Goal: Task Accomplishment & Management: Use online tool/utility

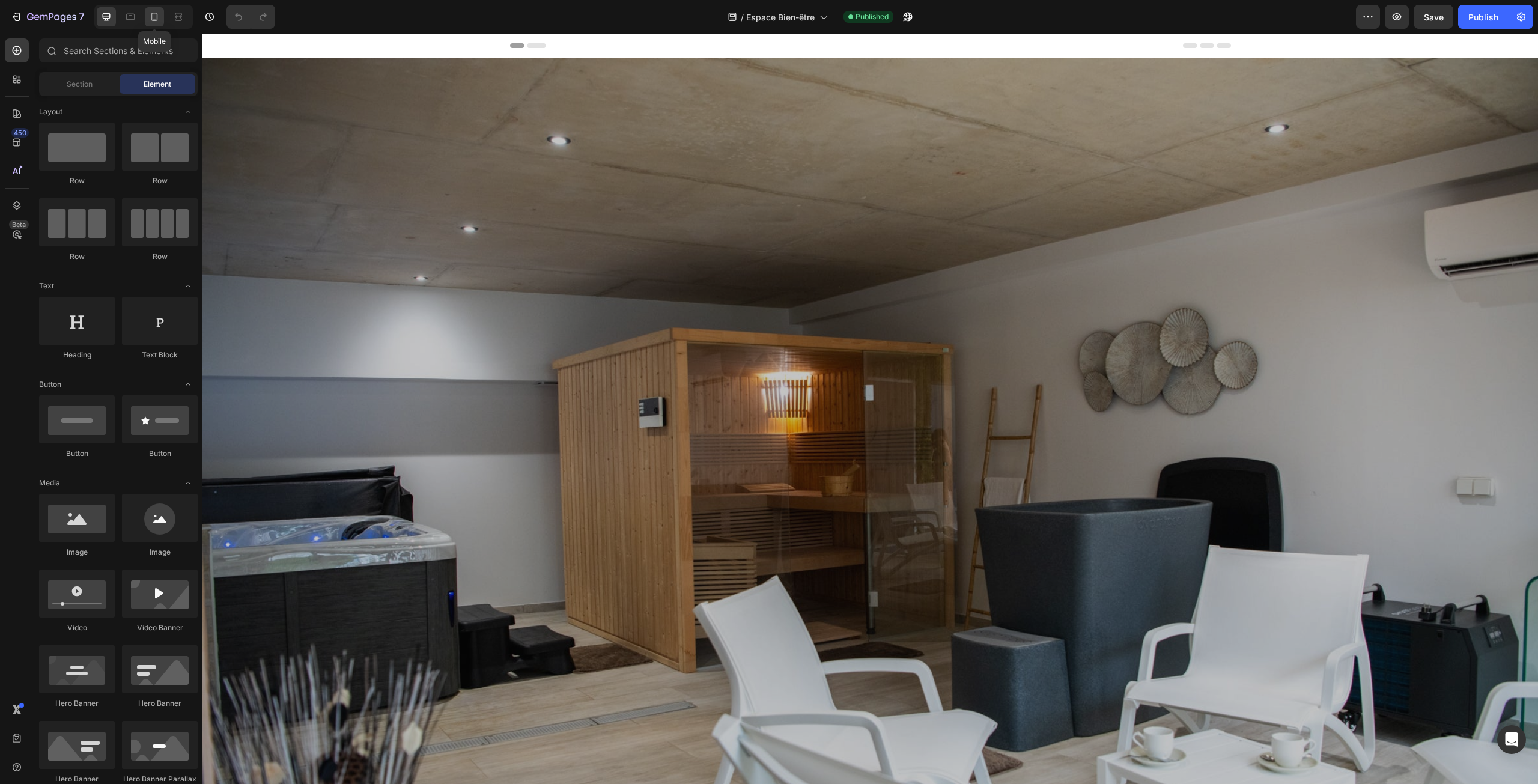
click at [157, 13] on icon at bounding box center [154, 17] width 6 height 8
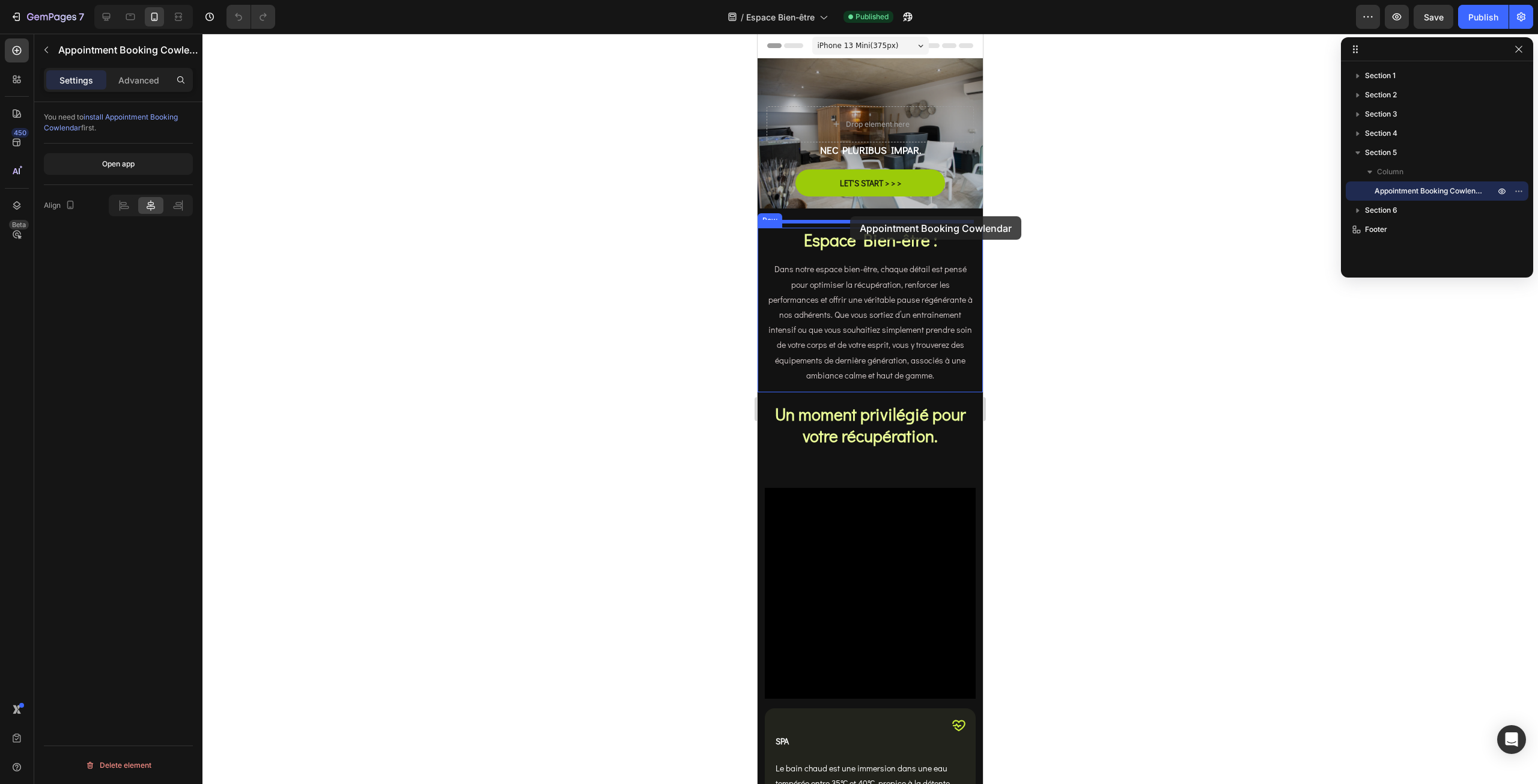
drag, startPoint x: 779, startPoint y: 254, endPoint x: 850, endPoint y: 216, distance: 80.5
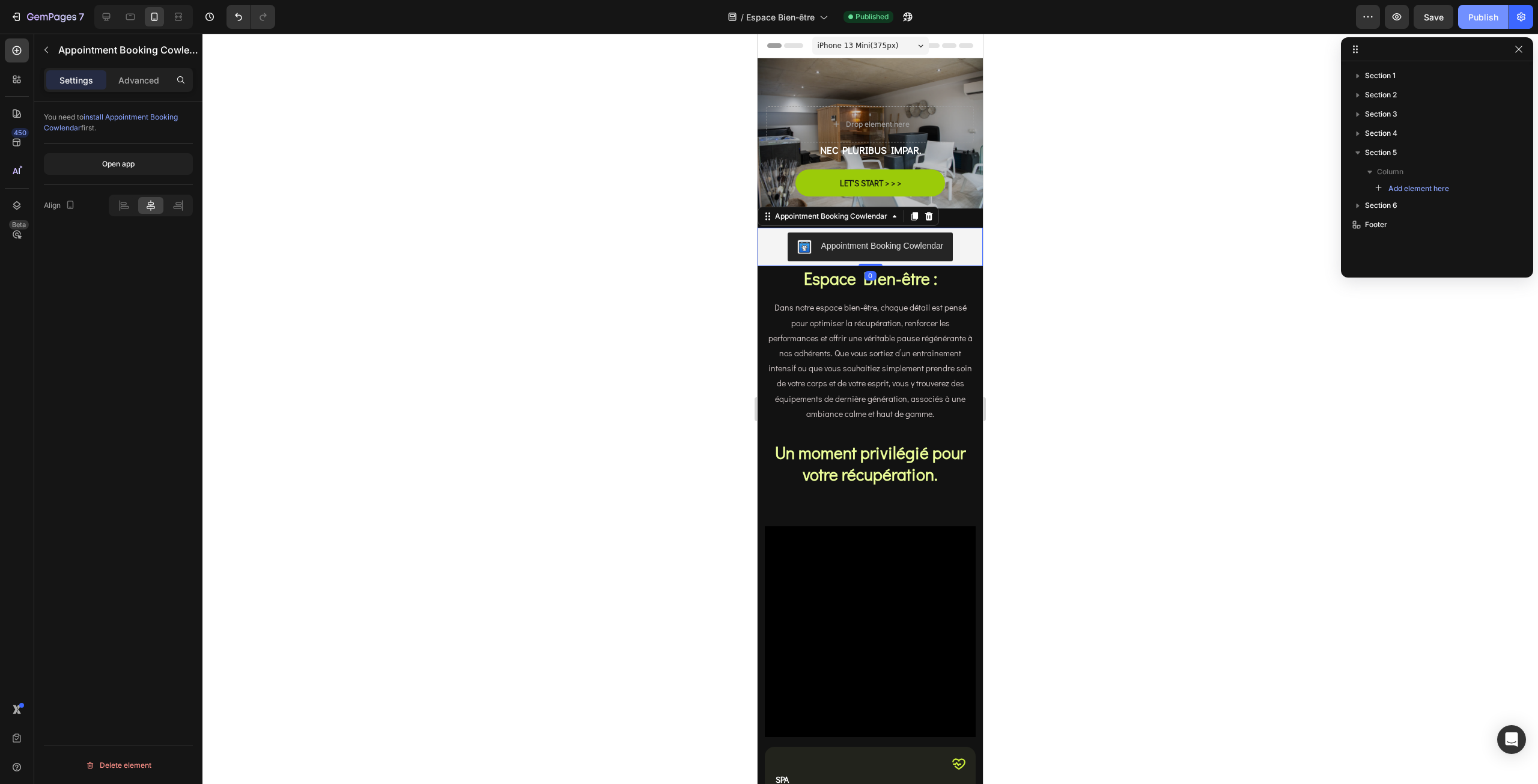
click at [1490, 10] on button "Publish" at bounding box center [1483, 17] width 50 height 24
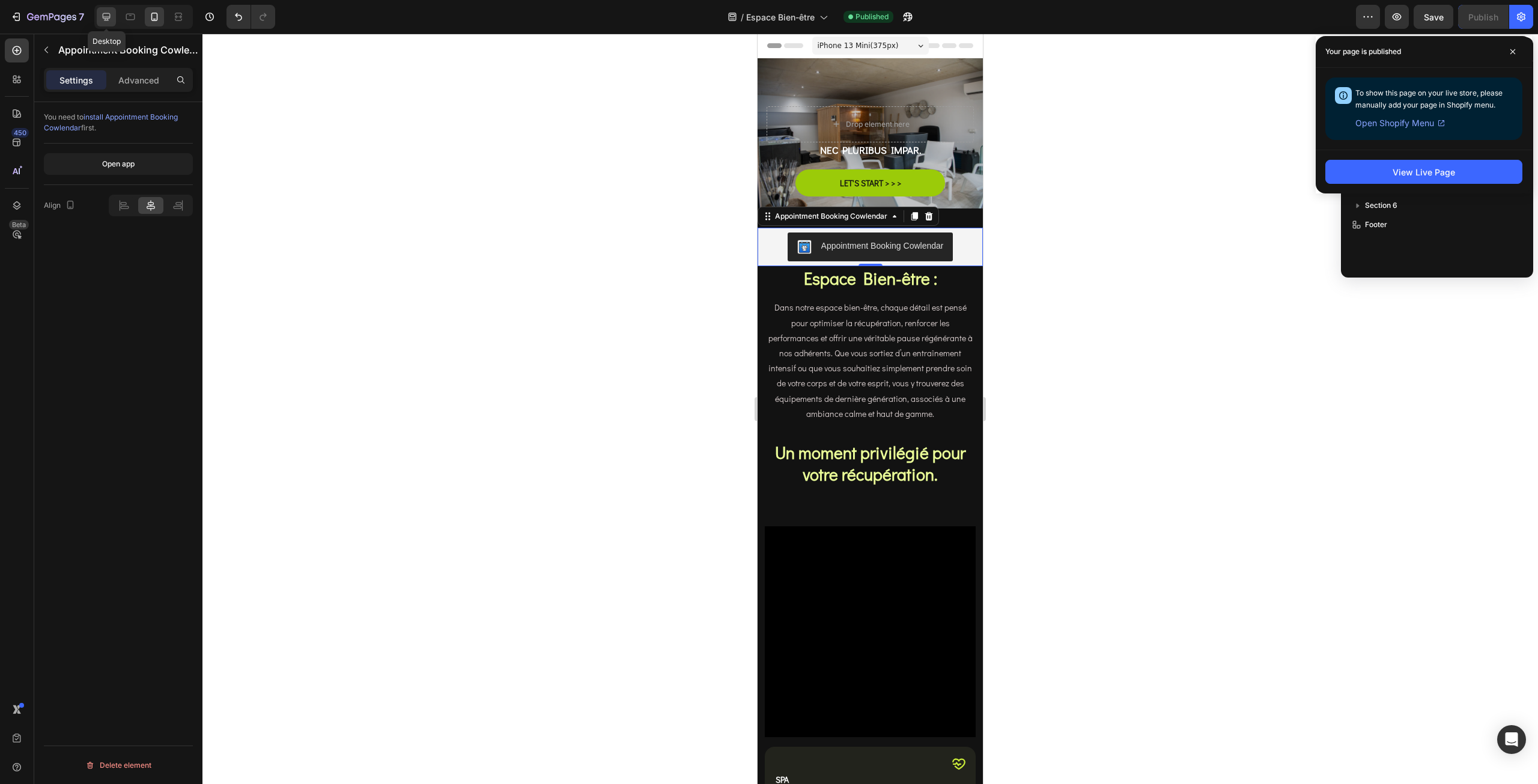
click at [112, 24] on div at bounding box center [106, 16] width 19 height 19
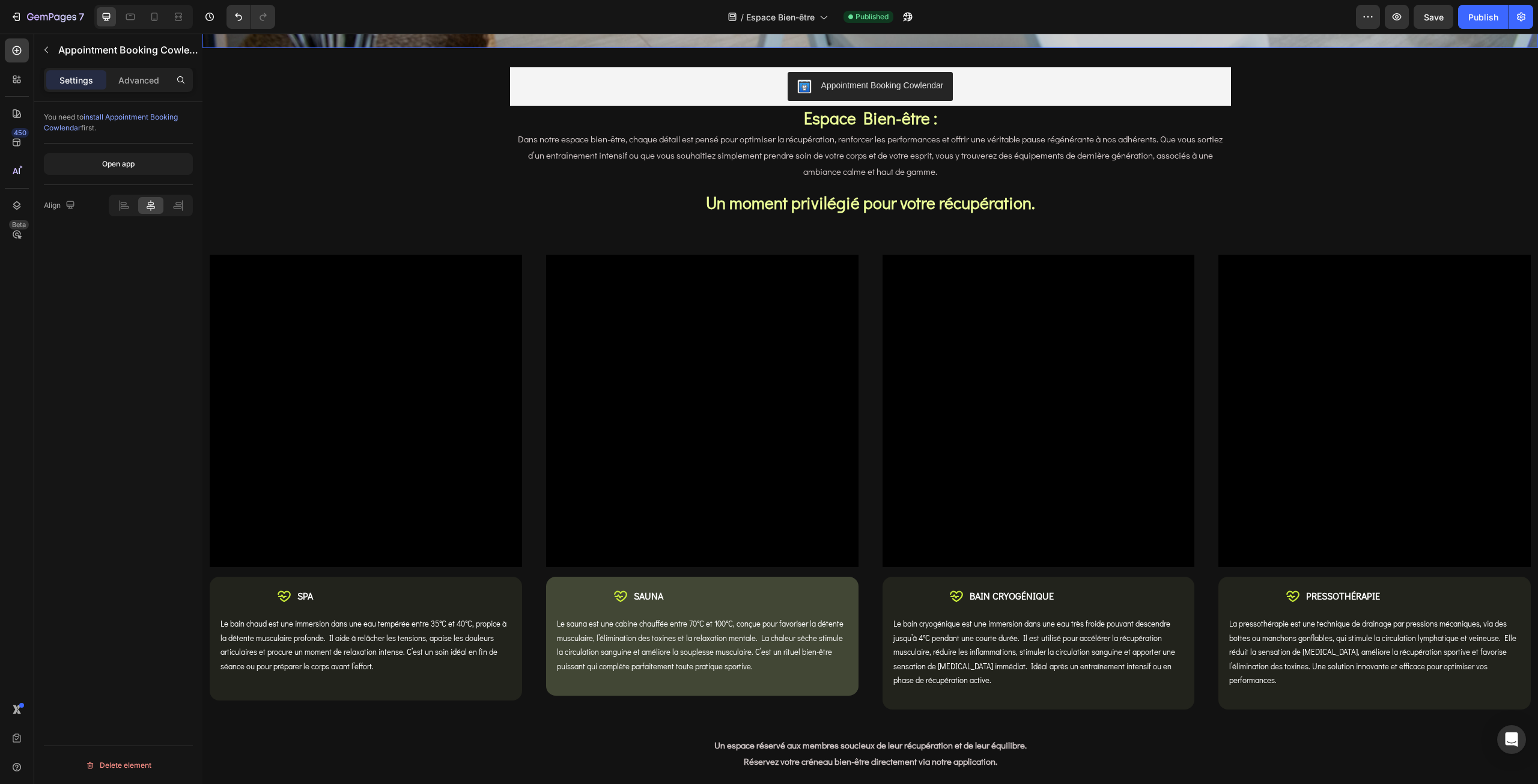
scroll to position [901, 0]
click at [47, 23] on div "7" at bounding box center [55, 17] width 57 height 15
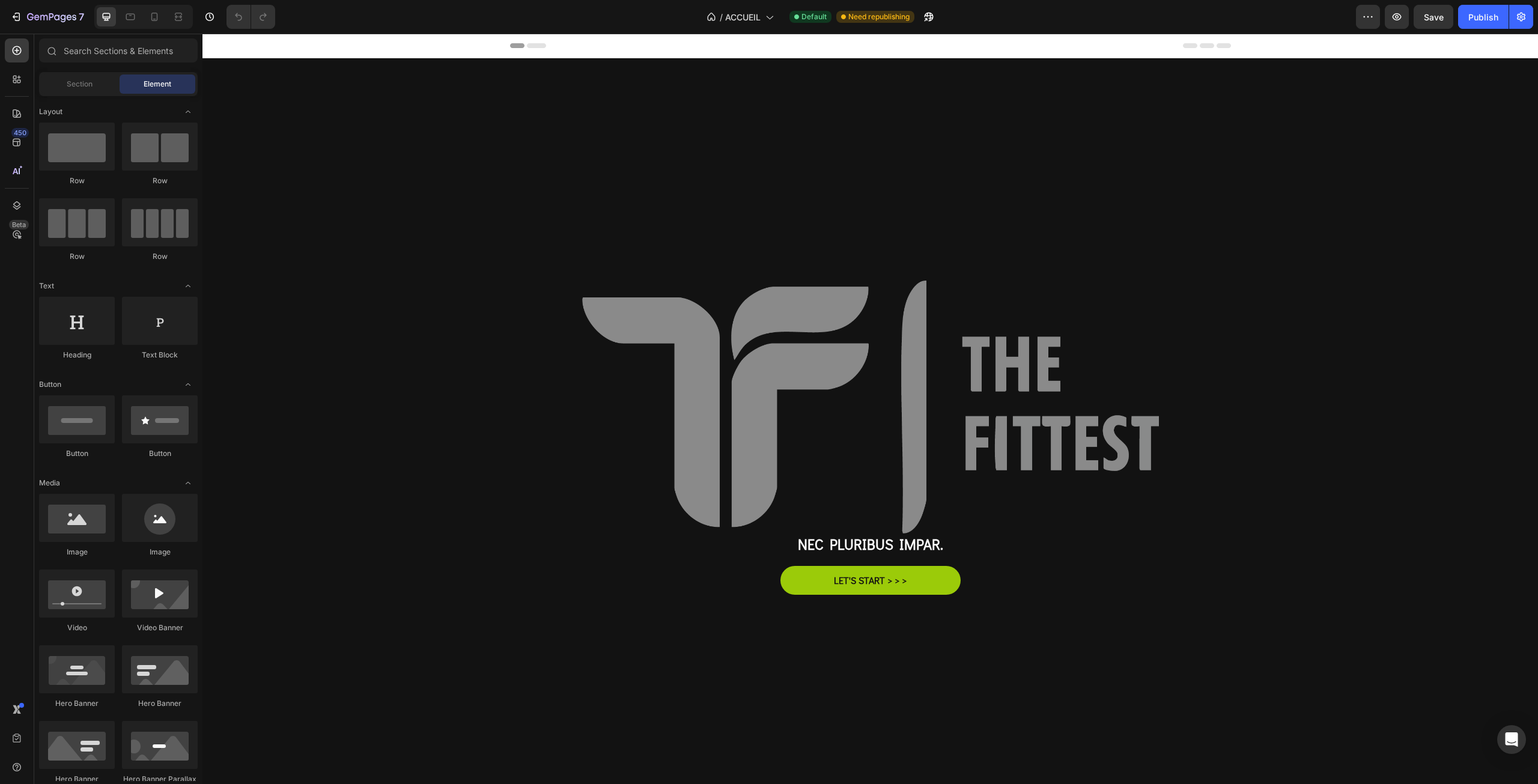
click at [153, 31] on div "7 Version history / ACCUEIL Default Need republishing Preview Save Publish" at bounding box center [769, 17] width 1538 height 34
click at [155, 19] on icon at bounding box center [154, 17] width 6 height 8
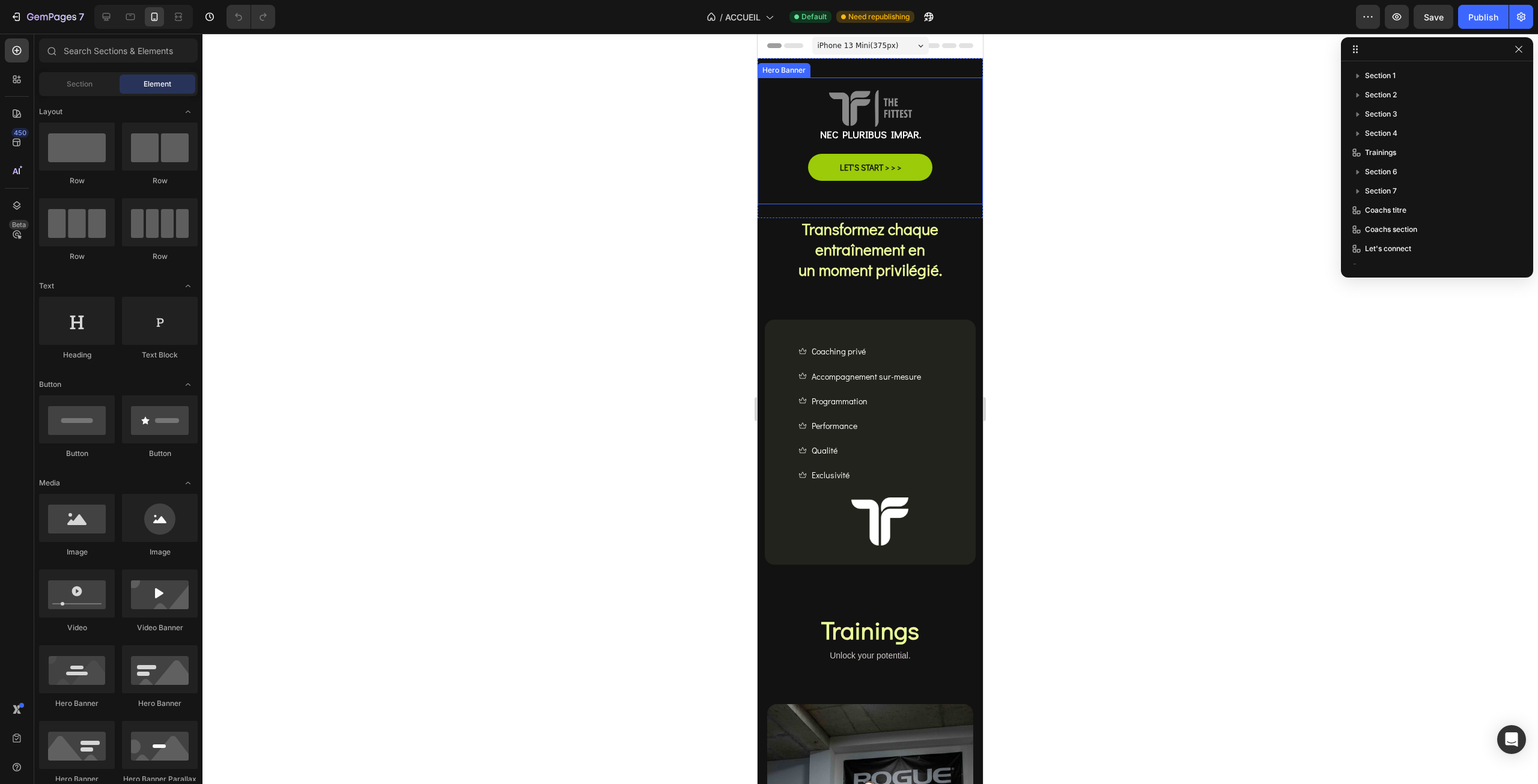
click at [791, 181] on div "Image Nec pluribus impar. Text Block LET'S START > > > Button Row" at bounding box center [871, 135] width 207 height 113
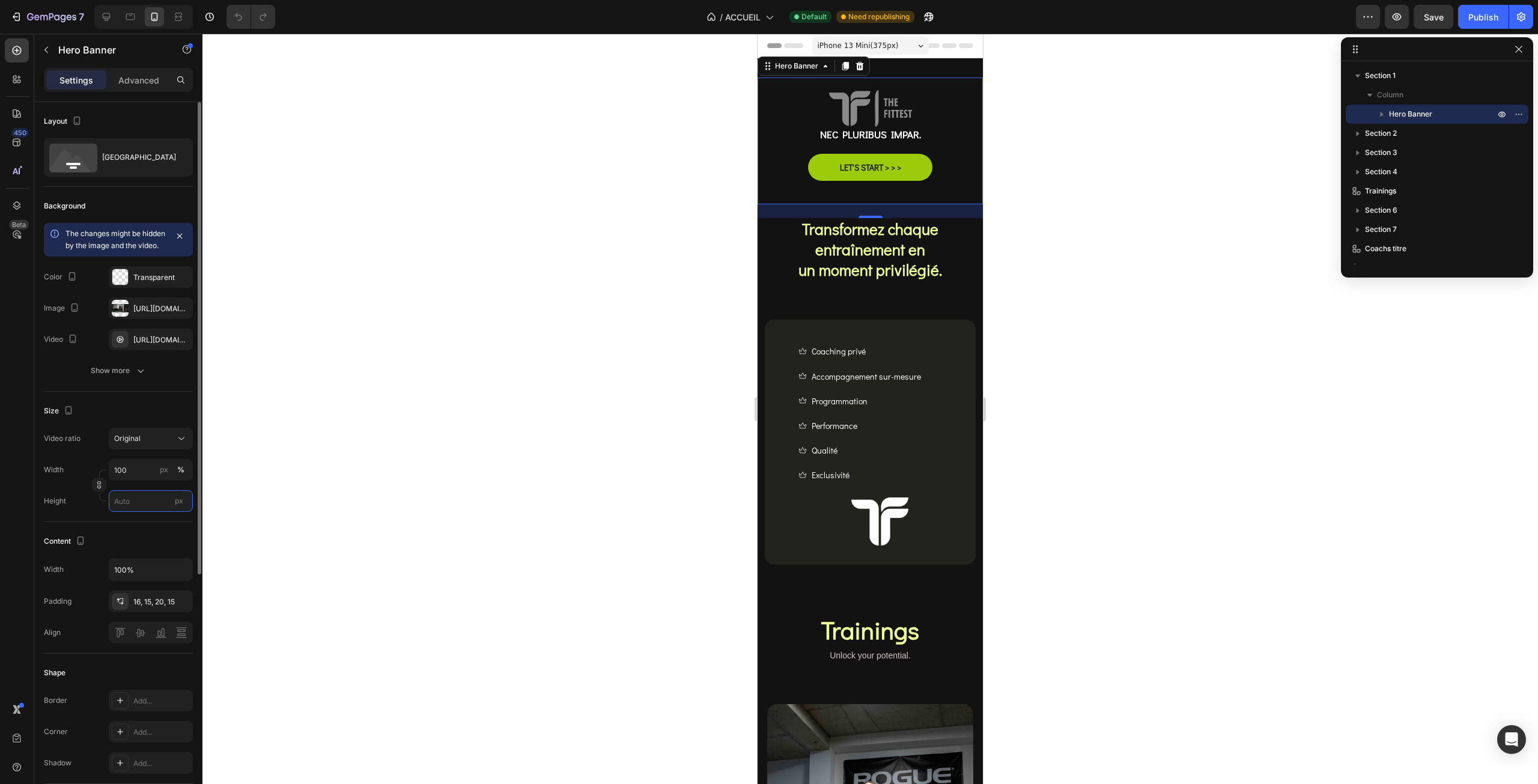
click at [131, 512] on input "px" at bounding box center [151, 500] width 84 height 22
click at [141, 560] on span "Fit screen" at bounding box center [130, 563] width 34 height 10
type input "100 vh"
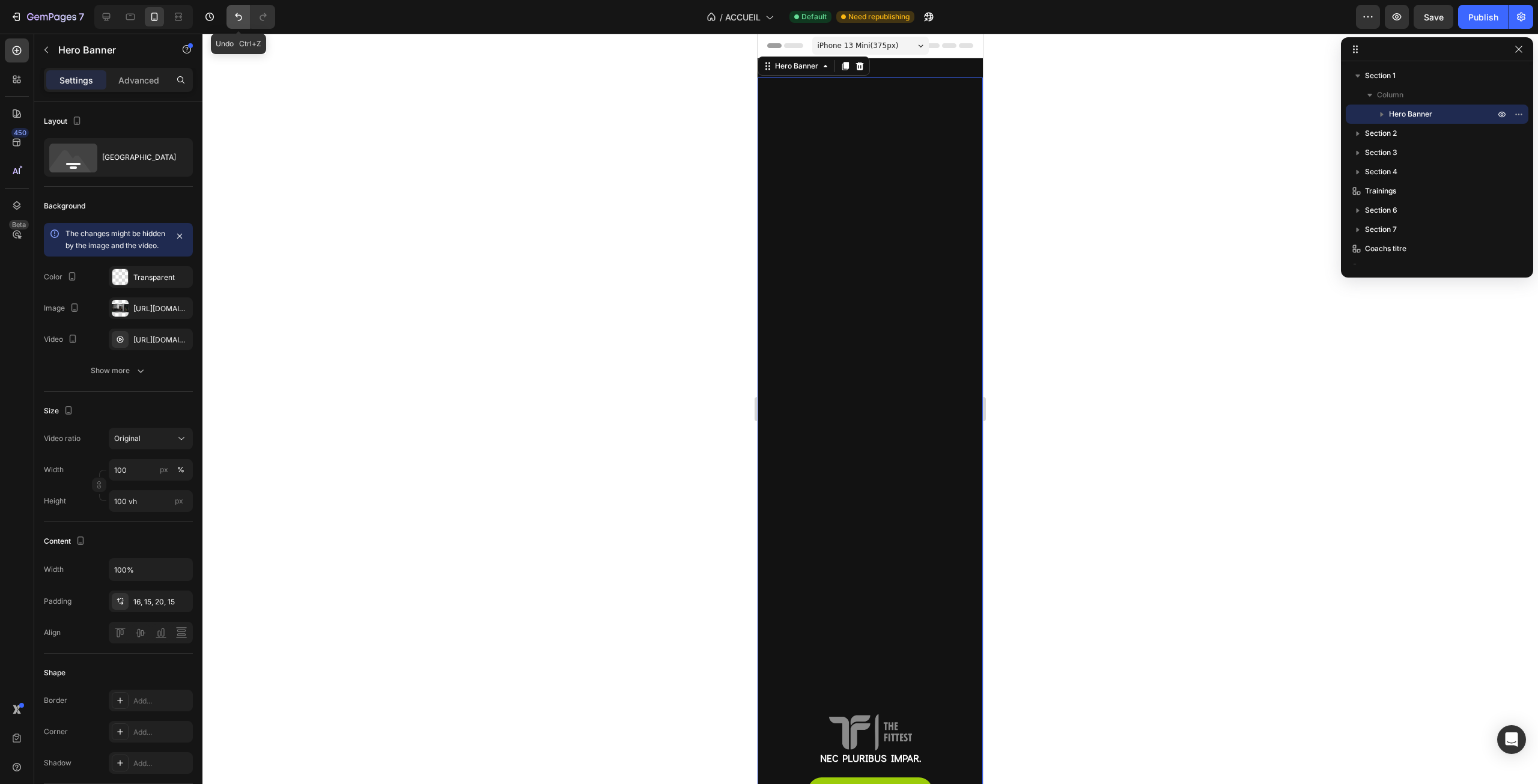
click at [238, 15] on icon "Undo/Redo" at bounding box center [238, 17] width 7 height 8
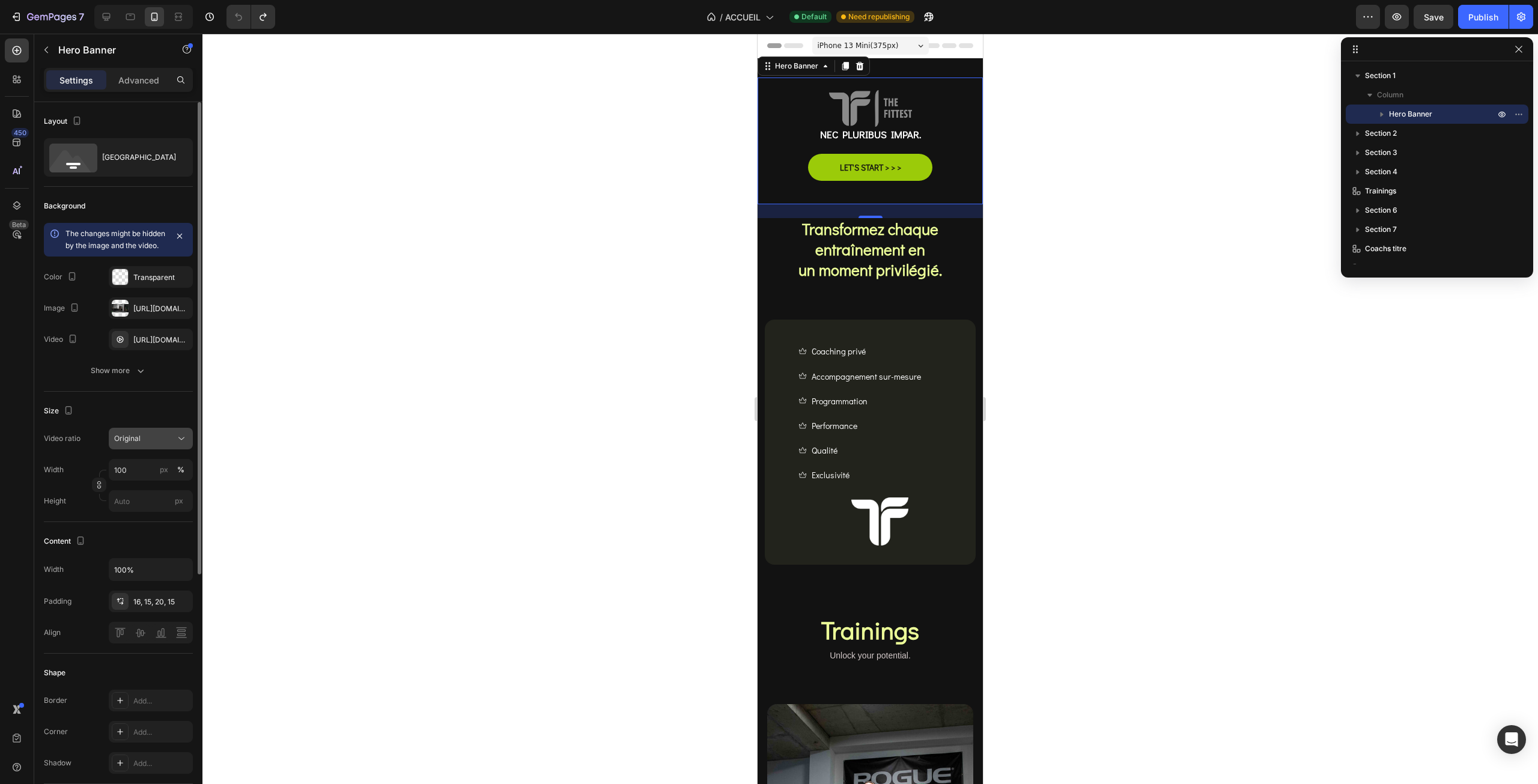
click at [133, 444] on button "Original" at bounding box center [151, 438] width 84 height 22
click at [133, 543] on p "4:3" at bounding box center [146, 548] width 64 height 10
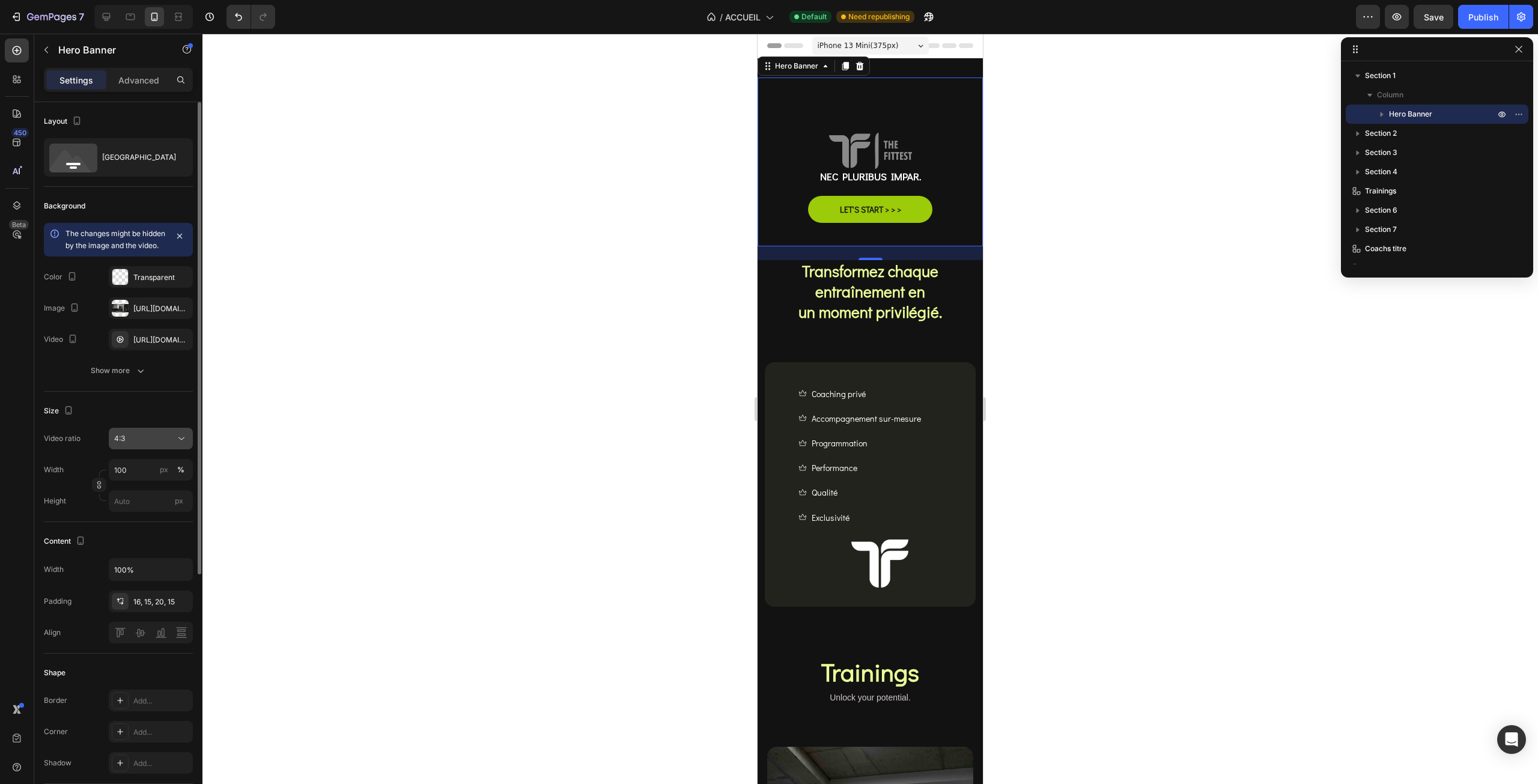
click at [146, 444] on div "4:3" at bounding box center [145, 438] width 62 height 10
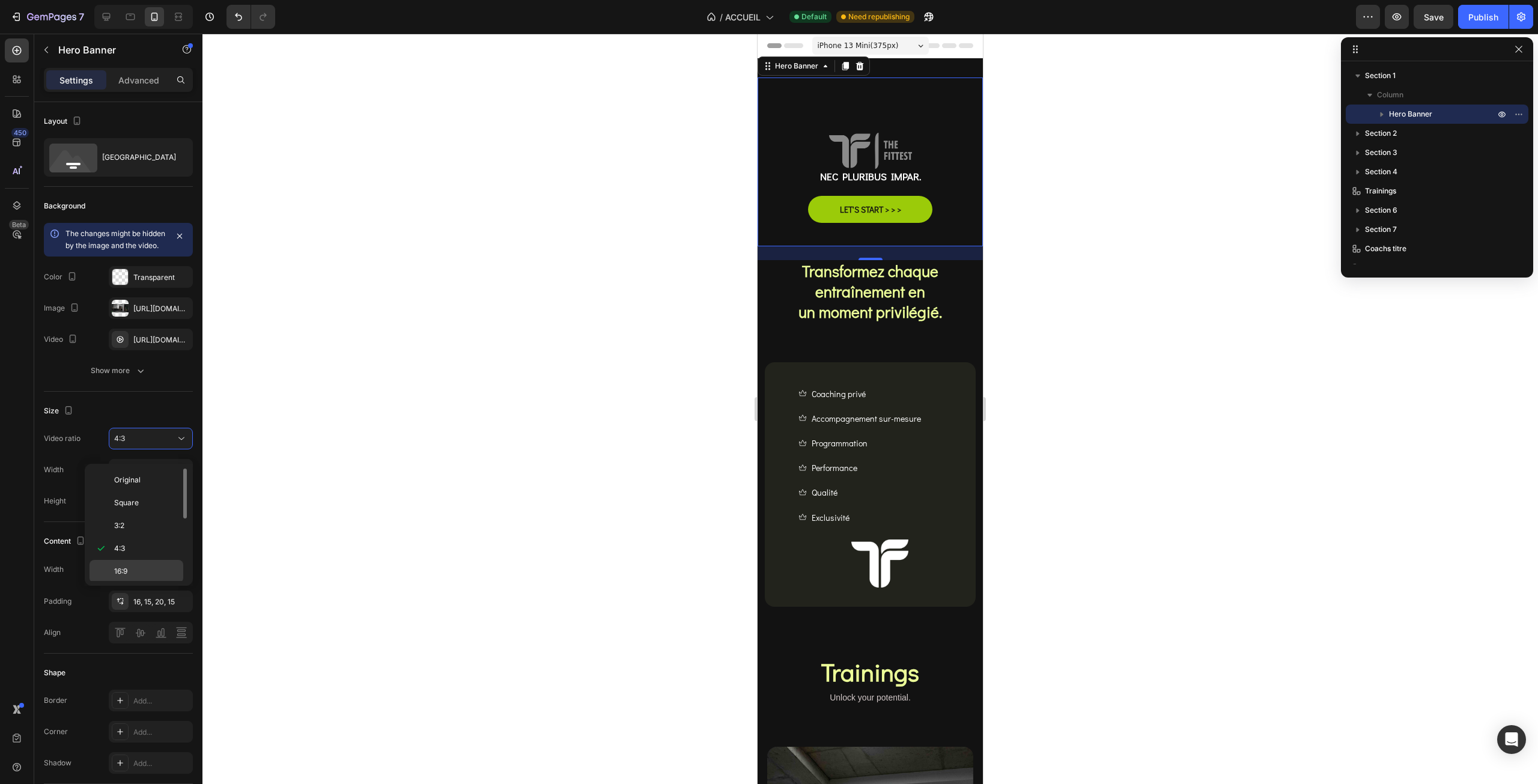
click at [132, 569] on p "16:9" at bounding box center [146, 570] width 64 height 10
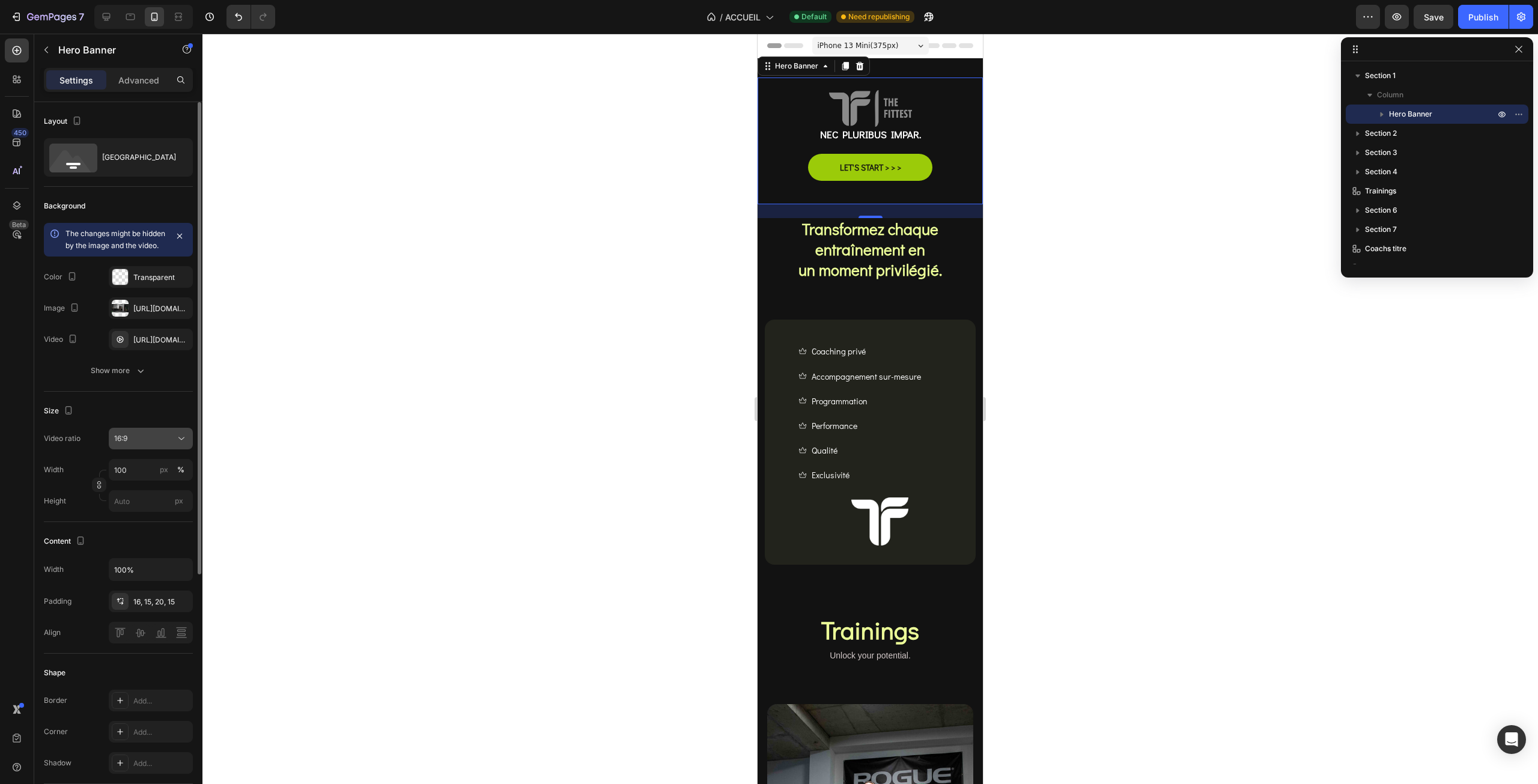
click at [132, 441] on button "16:9" at bounding box center [151, 438] width 84 height 22
click at [131, 537] on div "3:2" at bounding box center [137, 548] width 94 height 23
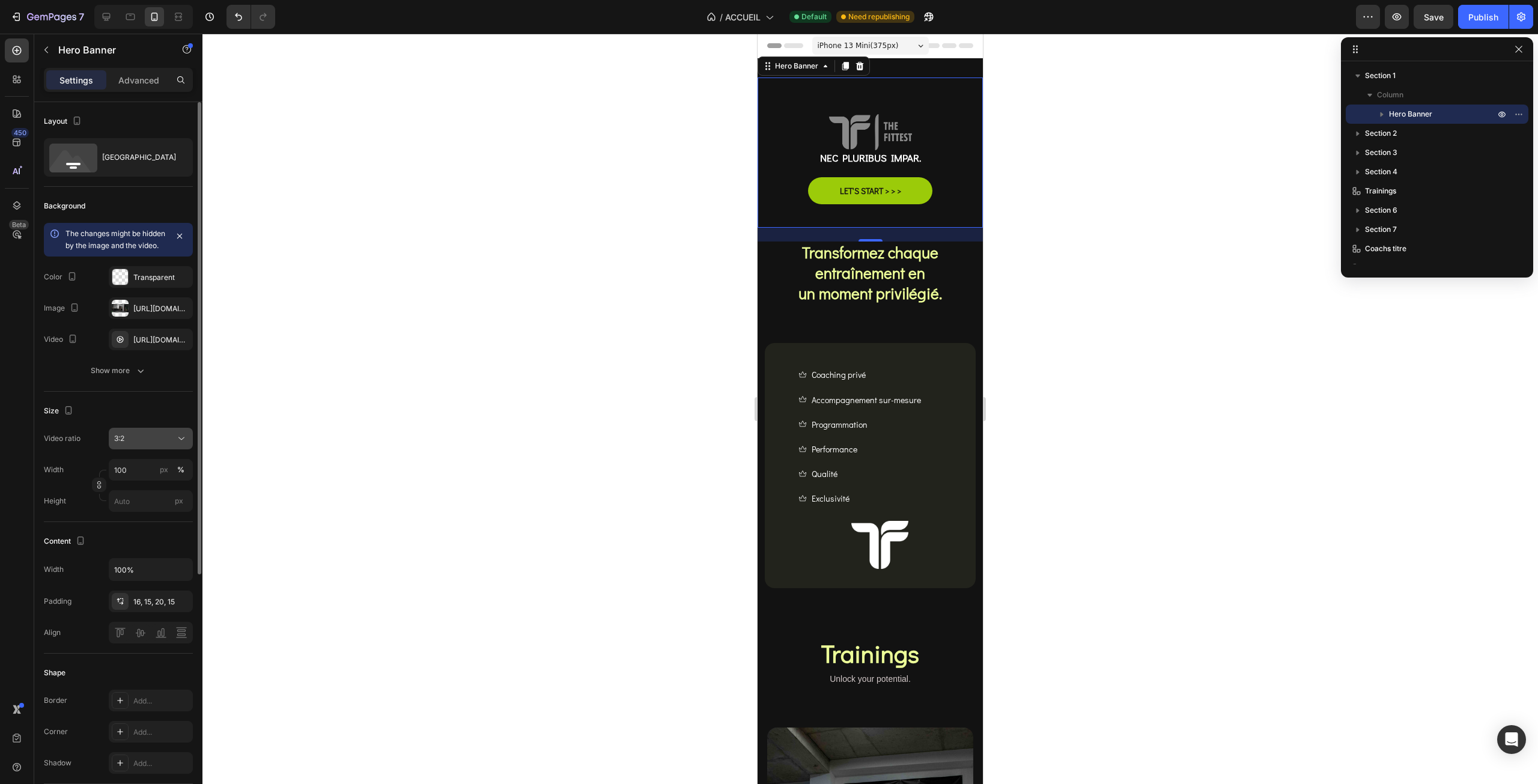
click at [132, 444] on div "3:2" at bounding box center [145, 438] width 62 height 10
click at [132, 509] on div "Square" at bounding box center [137, 503] width 94 height 23
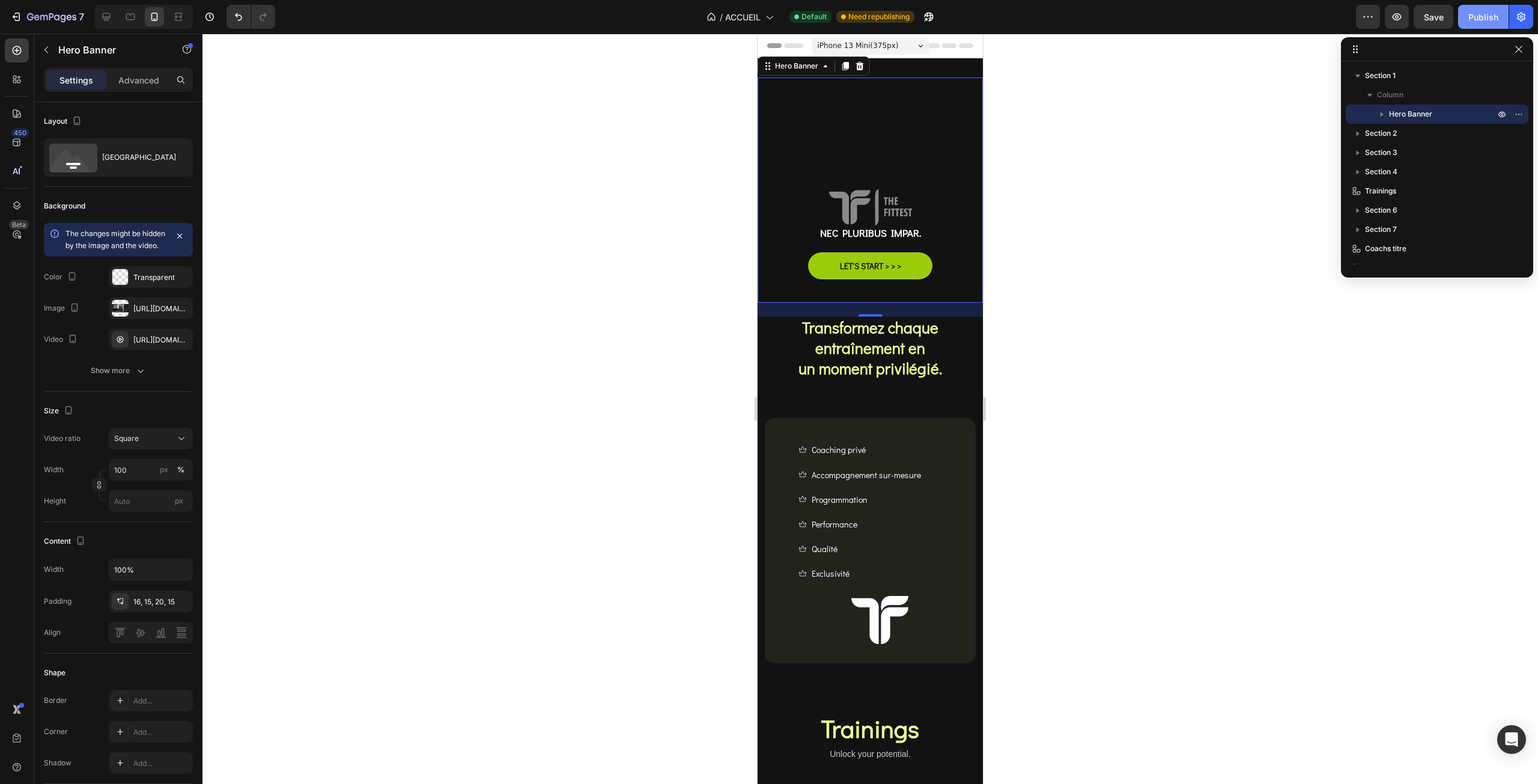
click at [1474, 20] on div "Publish" at bounding box center [1483, 17] width 30 height 13
click at [881, 189] on img at bounding box center [871, 206] width 83 height 36
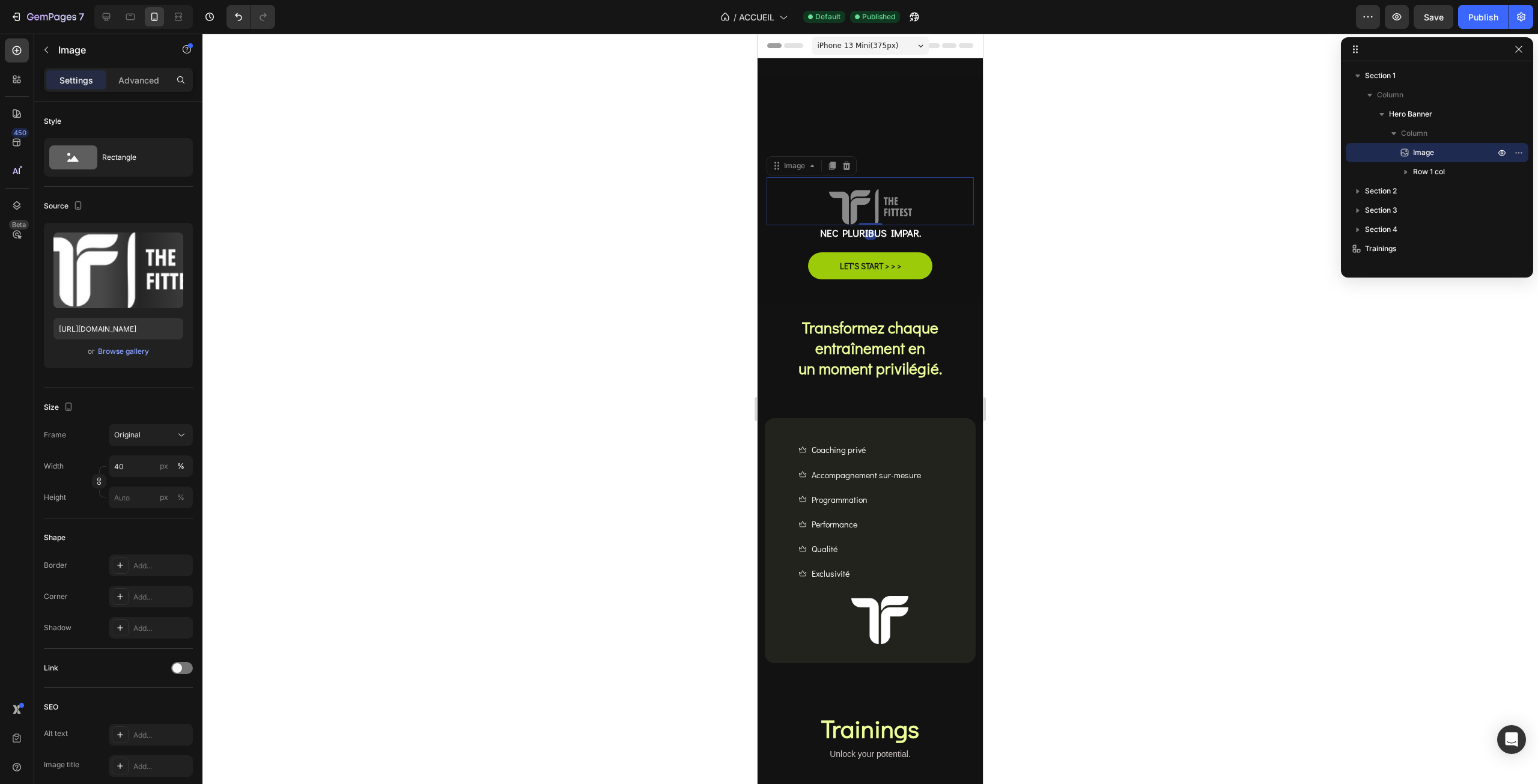
click at [882, 120] on div "Overlay" at bounding box center [871, 190] width 226 height 225
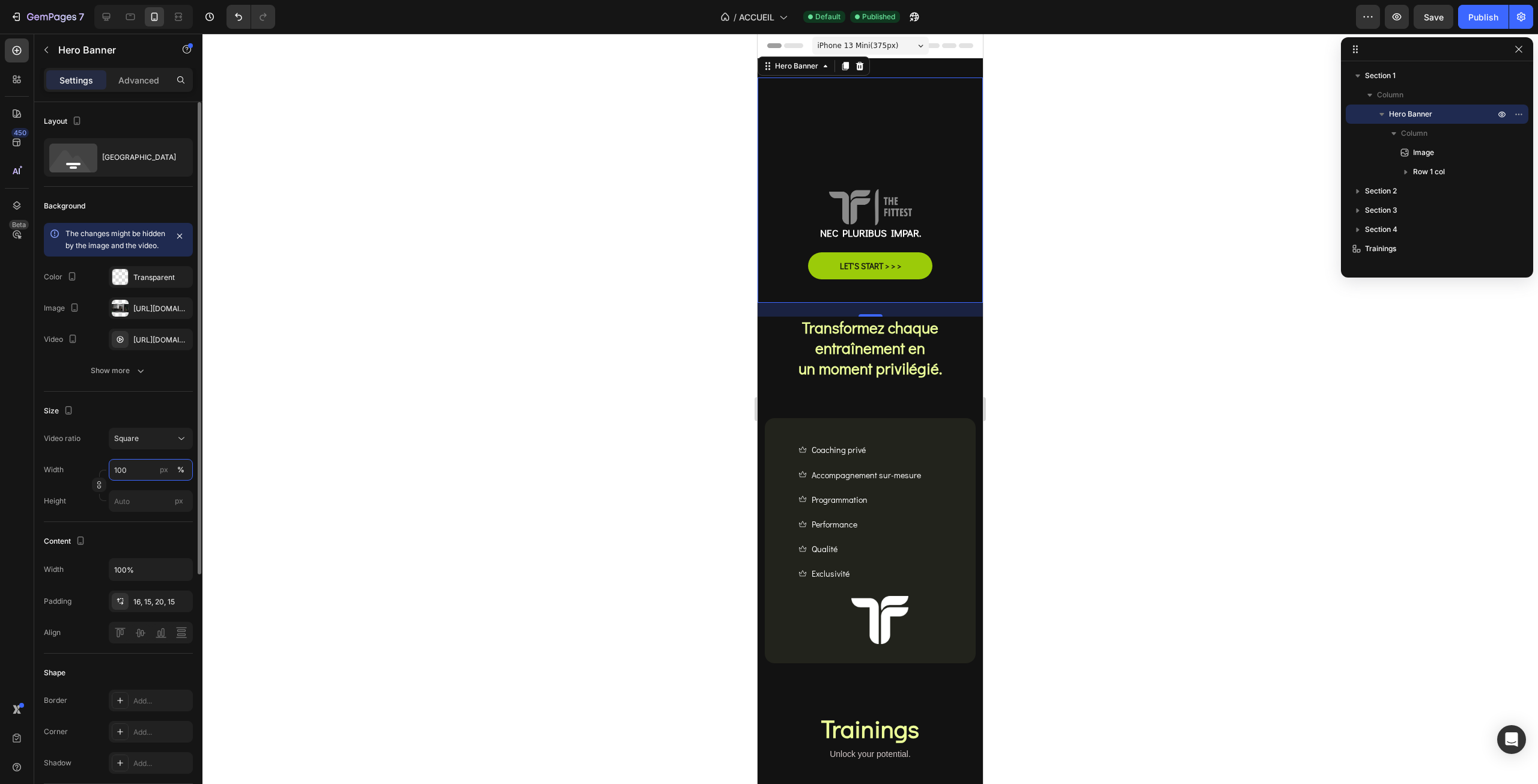
click at [140, 480] on input "100" at bounding box center [151, 469] width 84 height 22
click at [139, 510] on p "Full 100%" at bounding box center [148, 510] width 70 height 10
click at [109, 13] on icon at bounding box center [106, 16] width 12 height 12
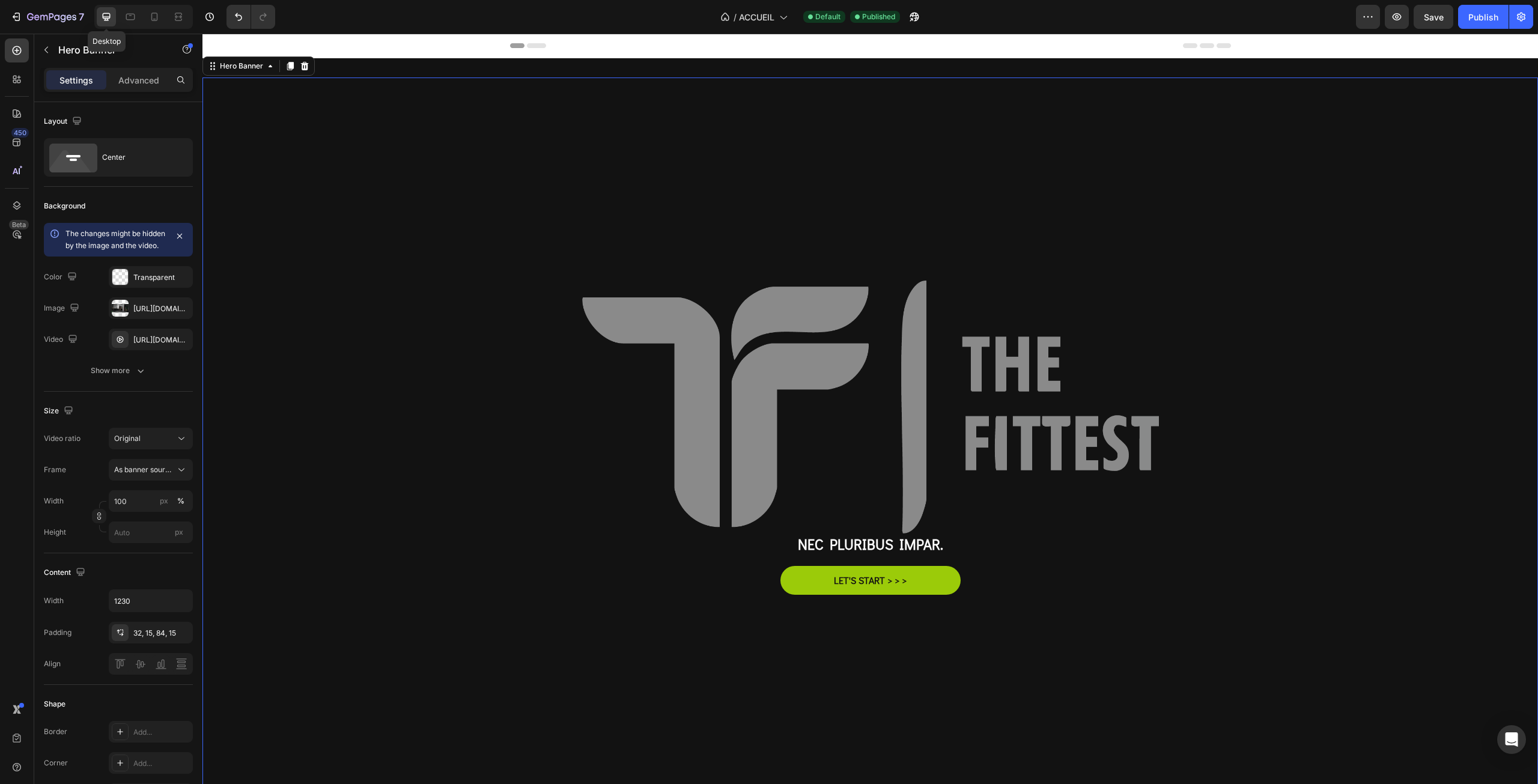
scroll to position [2, 0]
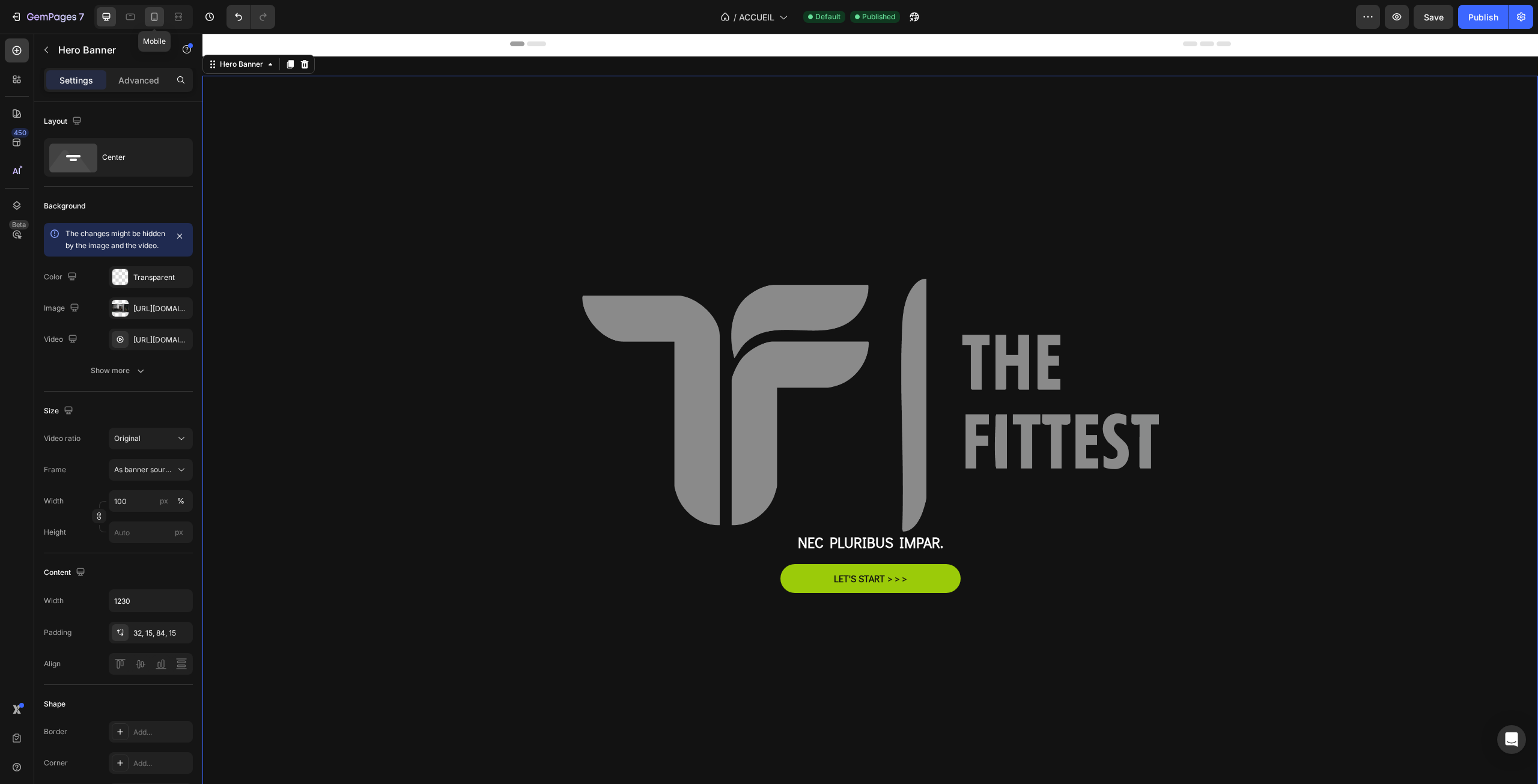
click at [154, 10] on icon at bounding box center [154, 16] width 12 height 12
type input "100%"
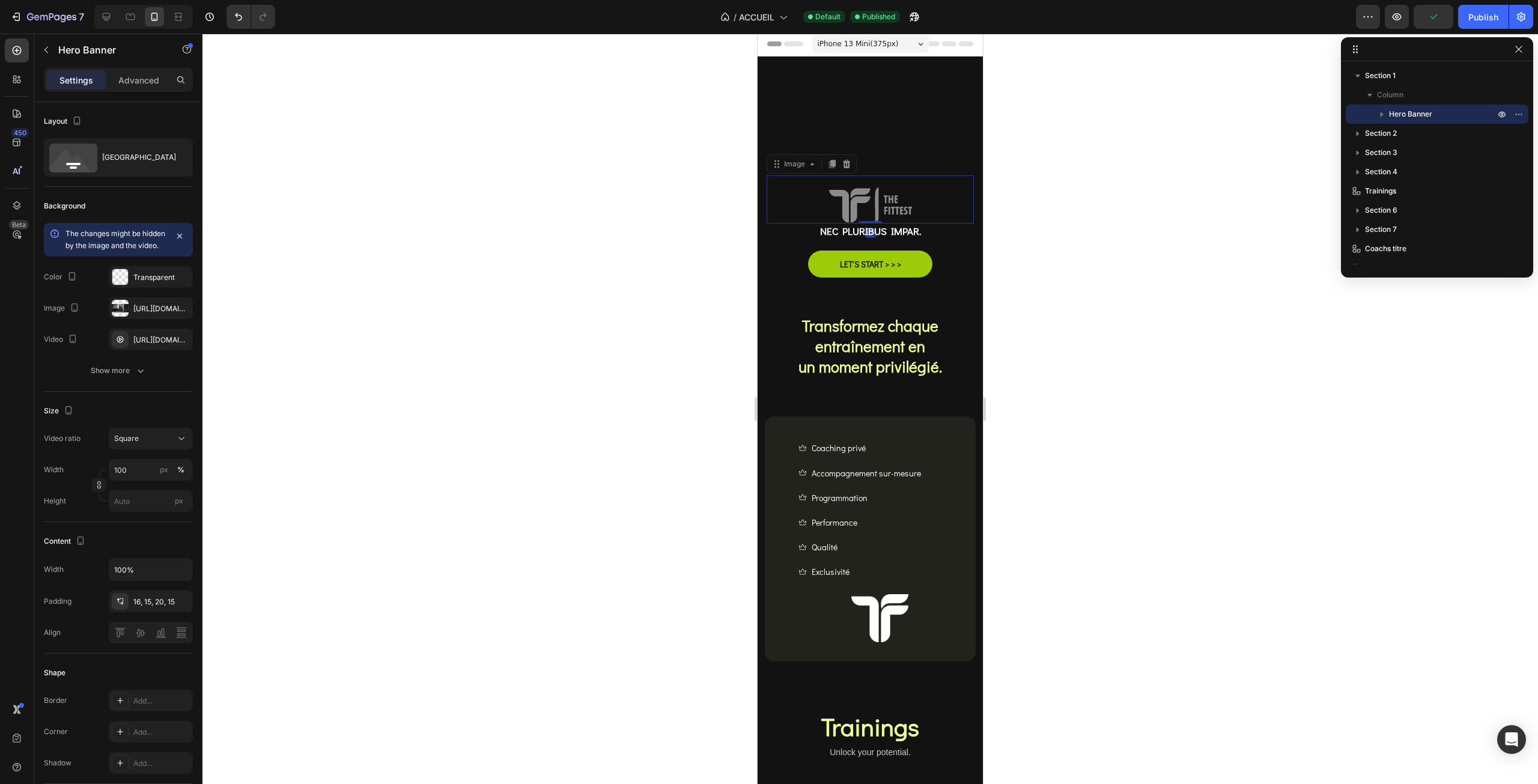
click at [779, 204] on div at bounding box center [871, 205] width 207 height 36
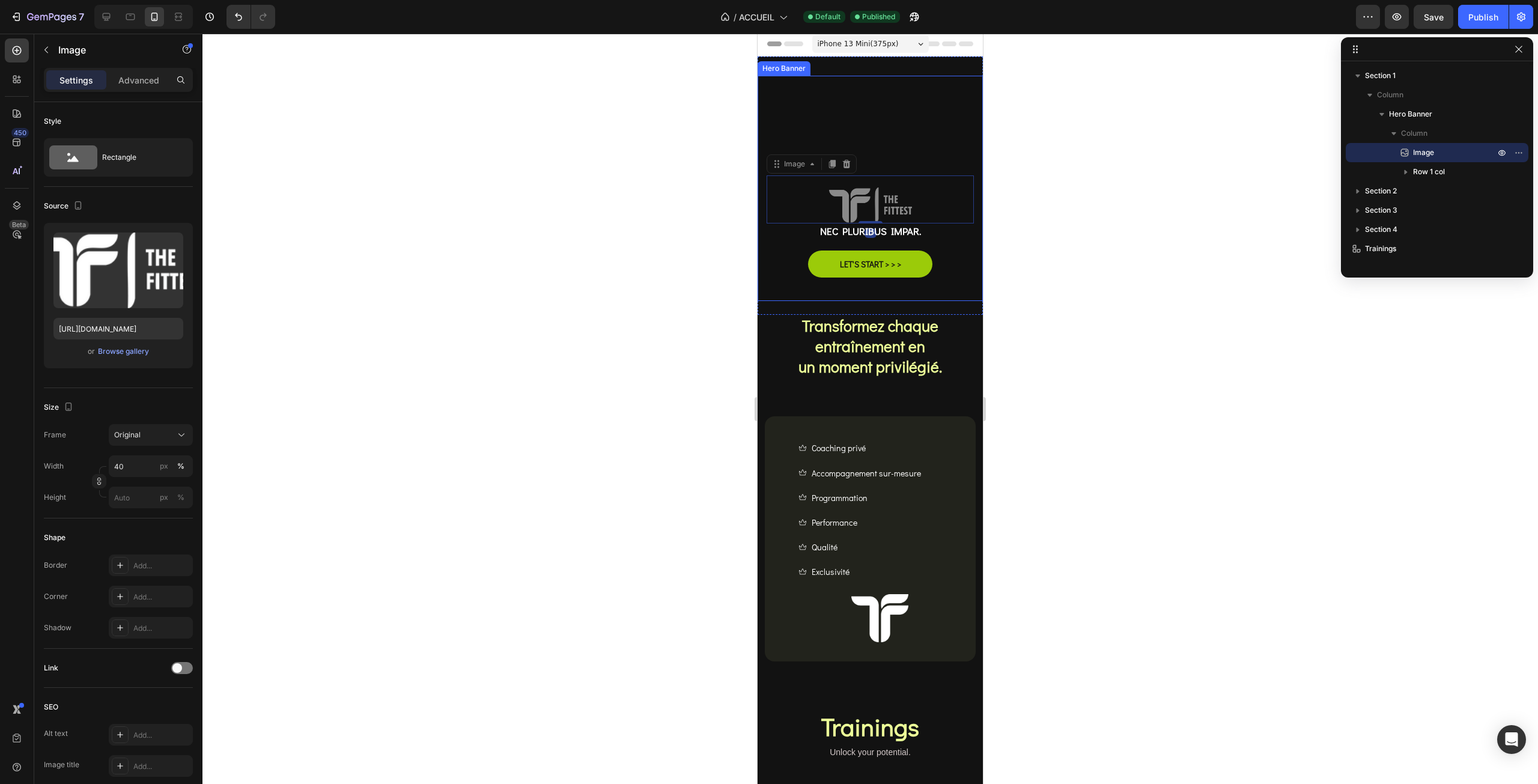
click at [768, 104] on div "Overlay" at bounding box center [871, 188] width 226 height 225
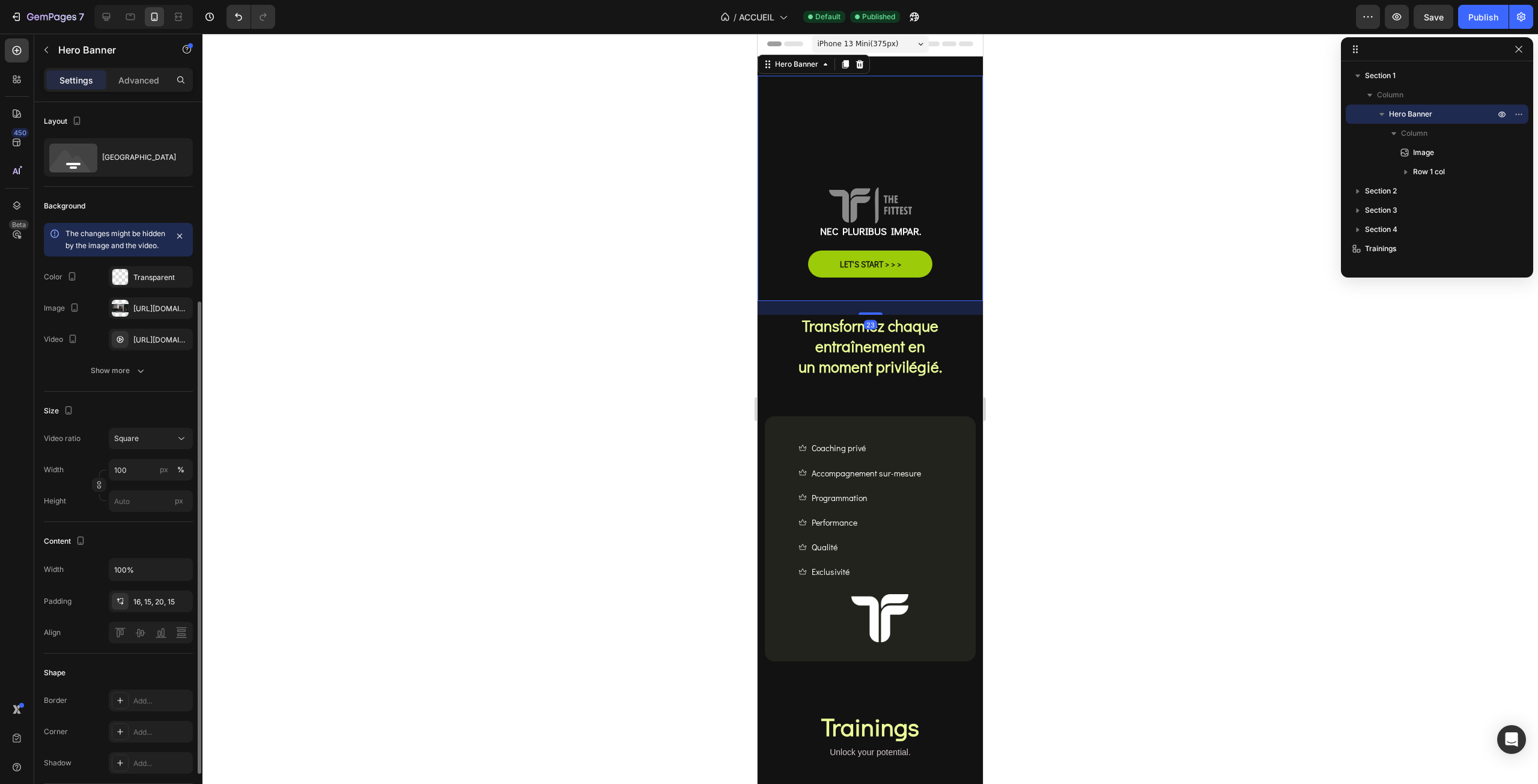
scroll to position [120, 0]
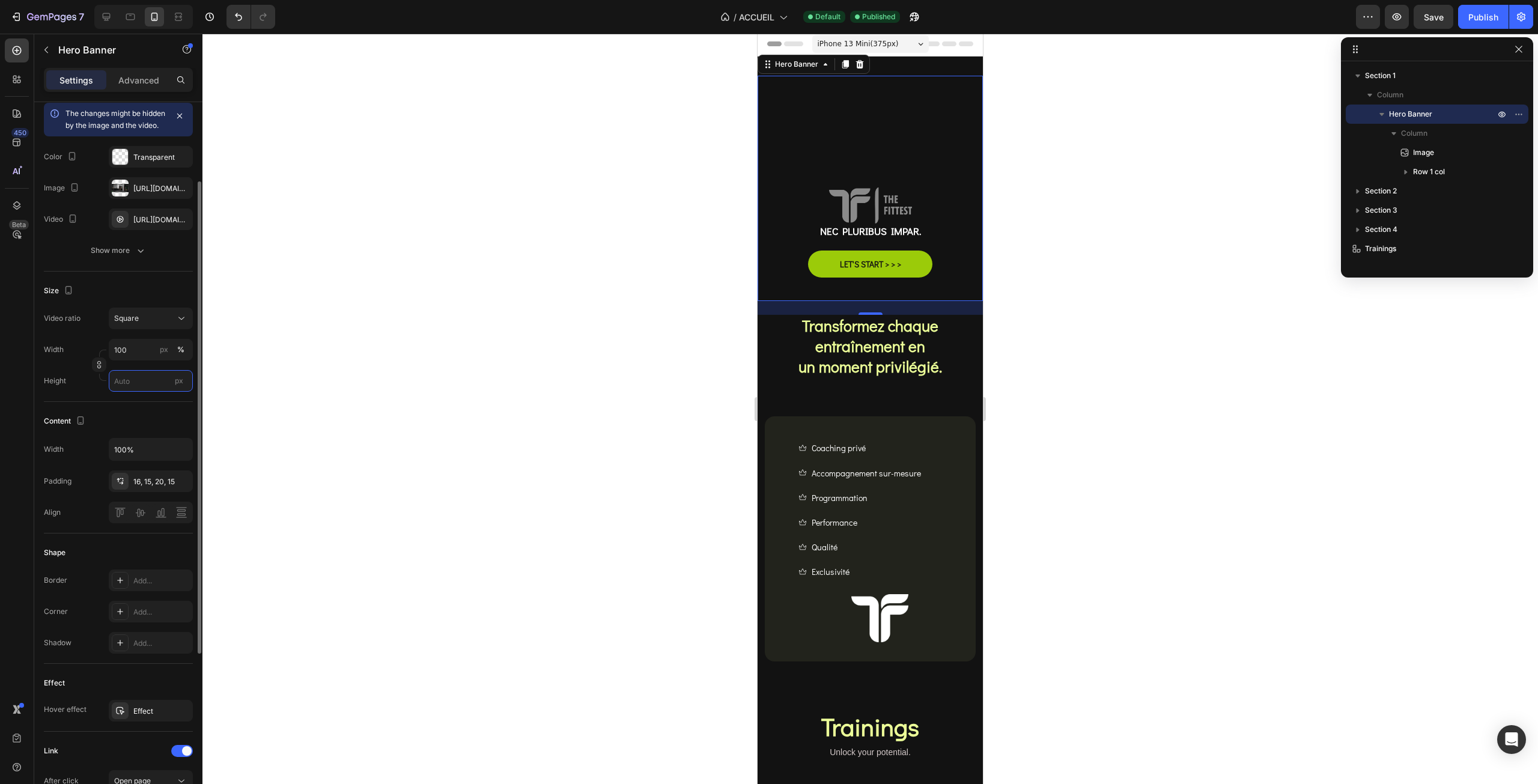
click at [142, 391] on input "px" at bounding box center [151, 380] width 84 height 22
click at [138, 360] on input "100" at bounding box center [151, 349] width 84 height 22
type input "uto"
click at [110, 360] on input "uto" at bounding box center [151, 349] width 84 height 22
click at [79, 356] on div "Width px %" at bounding box center [118, 349] width 149 height 22
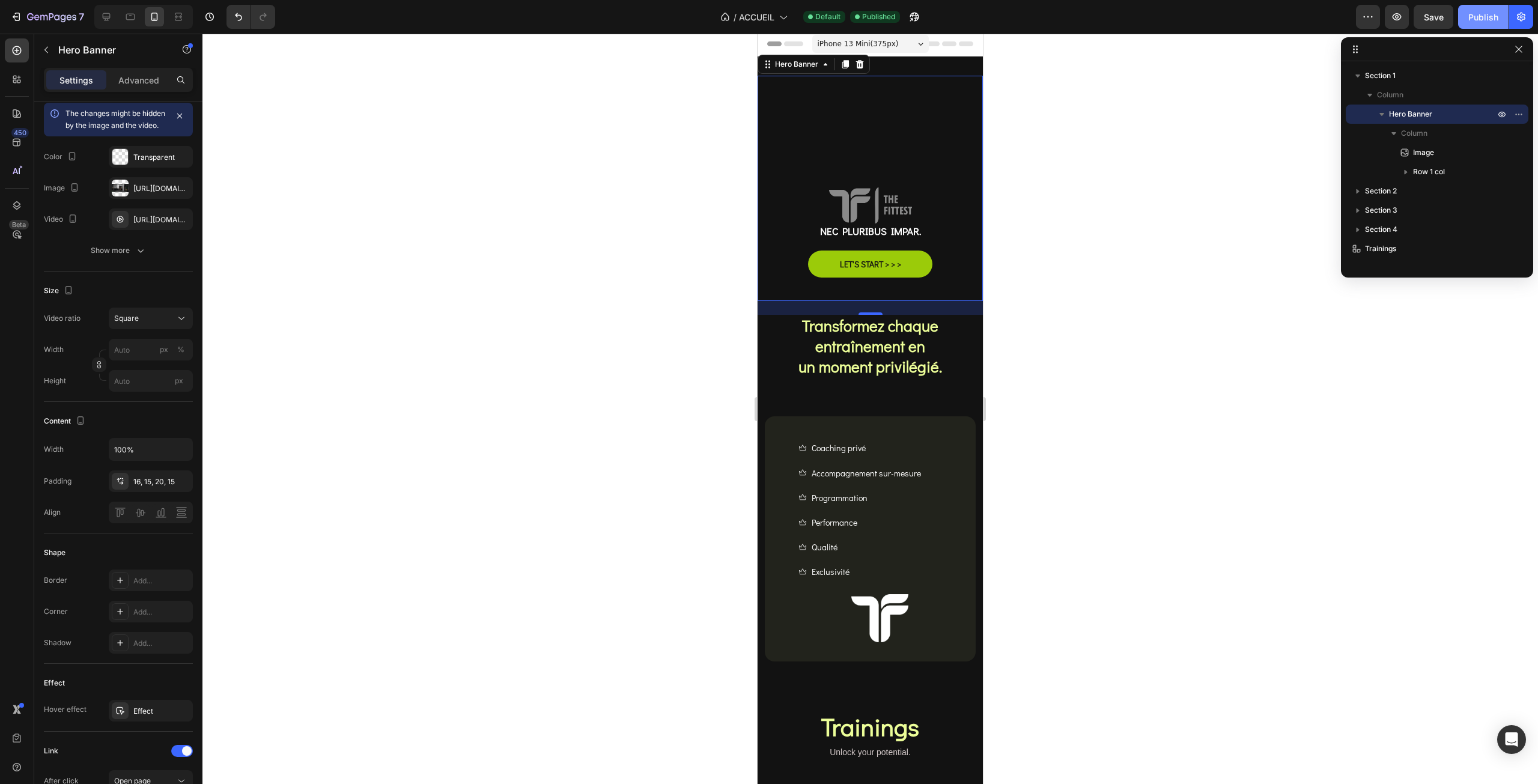
click at [1481, 18] on div "Publish" at bounding box center [1483, 17] width 30 height 13
click at [772, 149] on div "Overlay" at bounding box center [871, 188] width 226 height 225
click at [137, 460] on input "100%" at bounding box center [151, 449] width 83 height 22
click at [134, 430] on div "Content" at bounding box center [118, 421] width 149 height 19
click at [124, 323] on span "Square" at bounding box center [126, 318] width 25 height 9
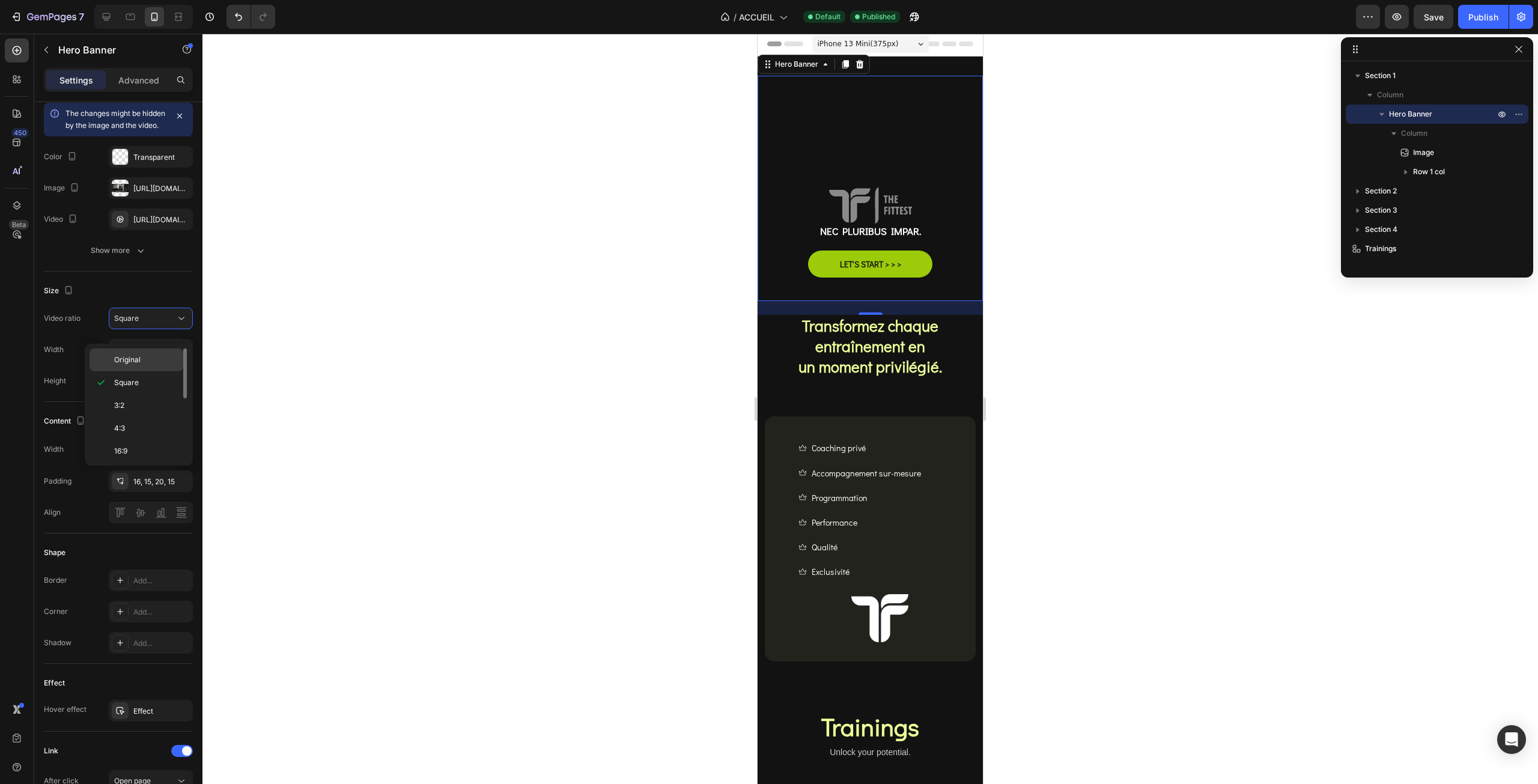
click at [125, 357] on span "Original" at bounding box center [127, 359] width 27 height 10
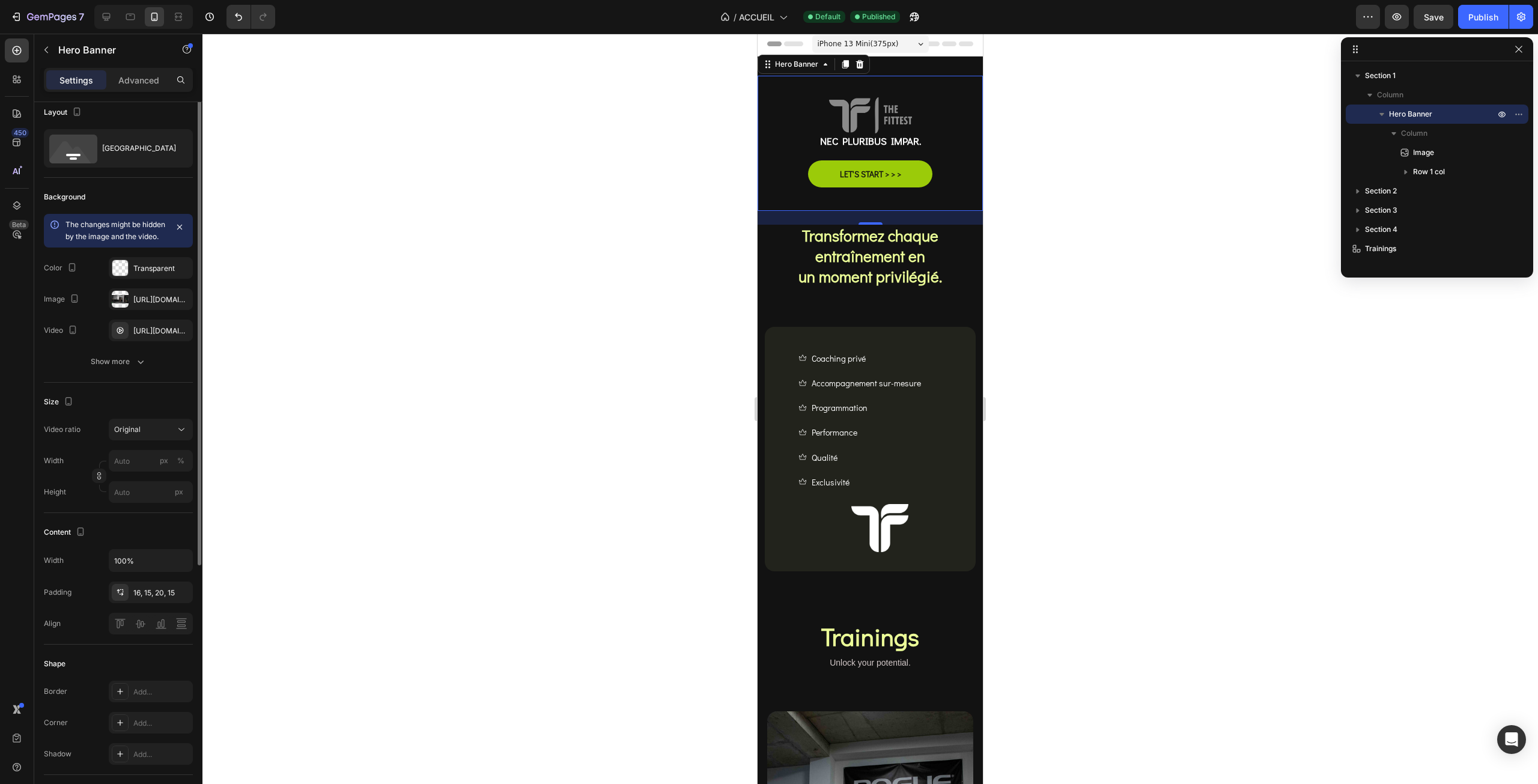
scroll to position [0, 0]
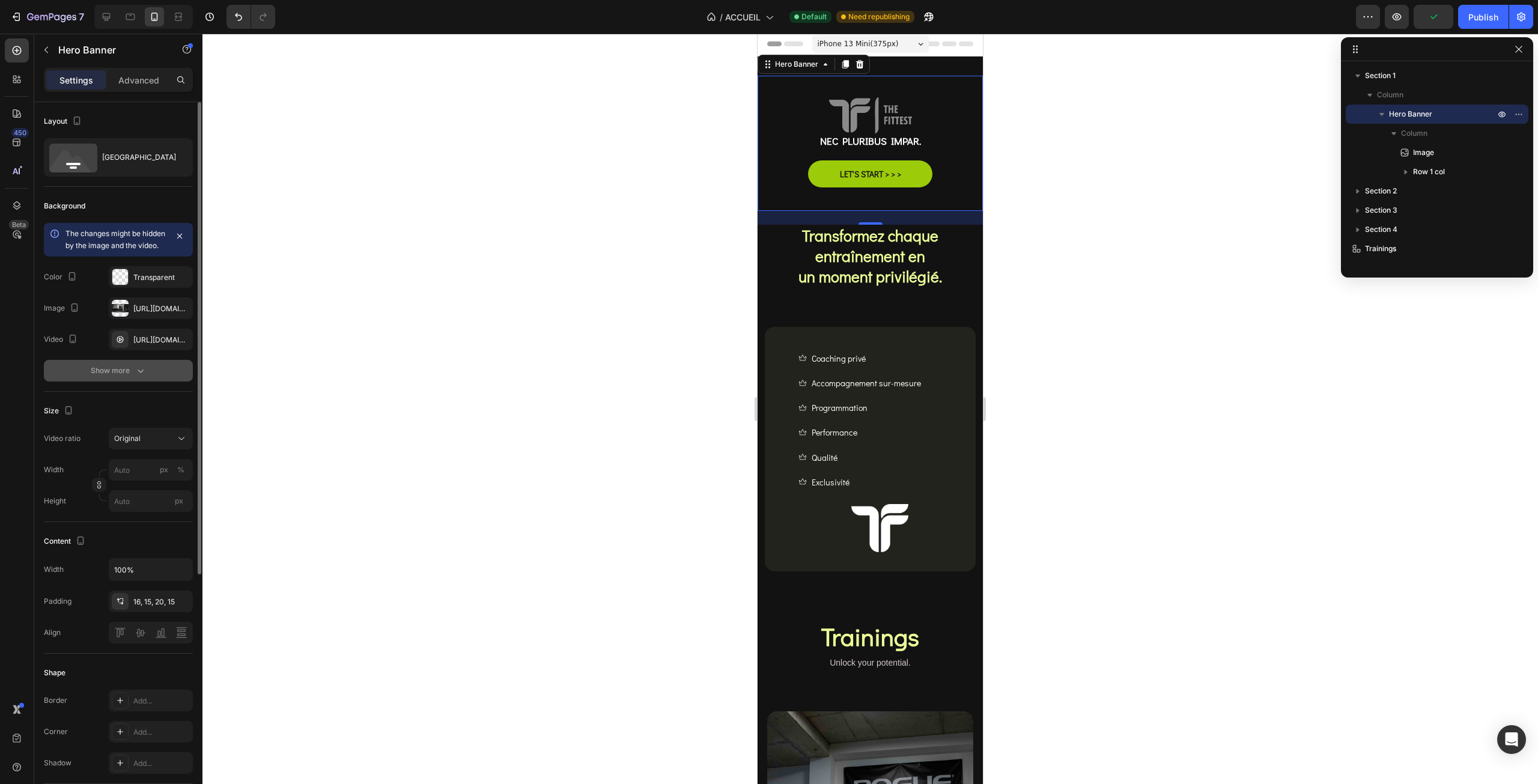
click at [134, 377] on icon "button" at bounding box center [140, 370] width 12 height 12
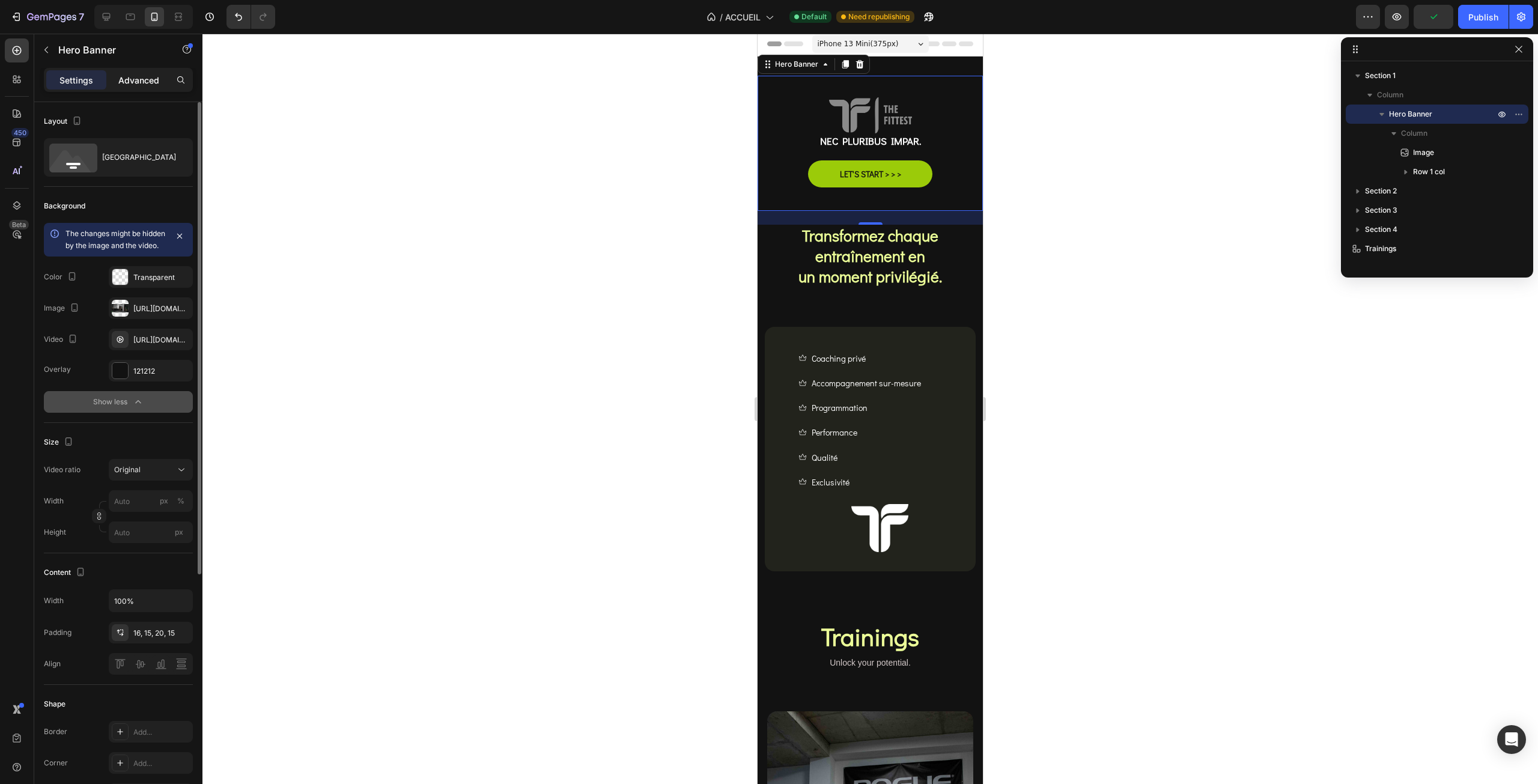
click at [119, 71] on div "Advanced" at bounding box center [139, 79] width 60 height 19
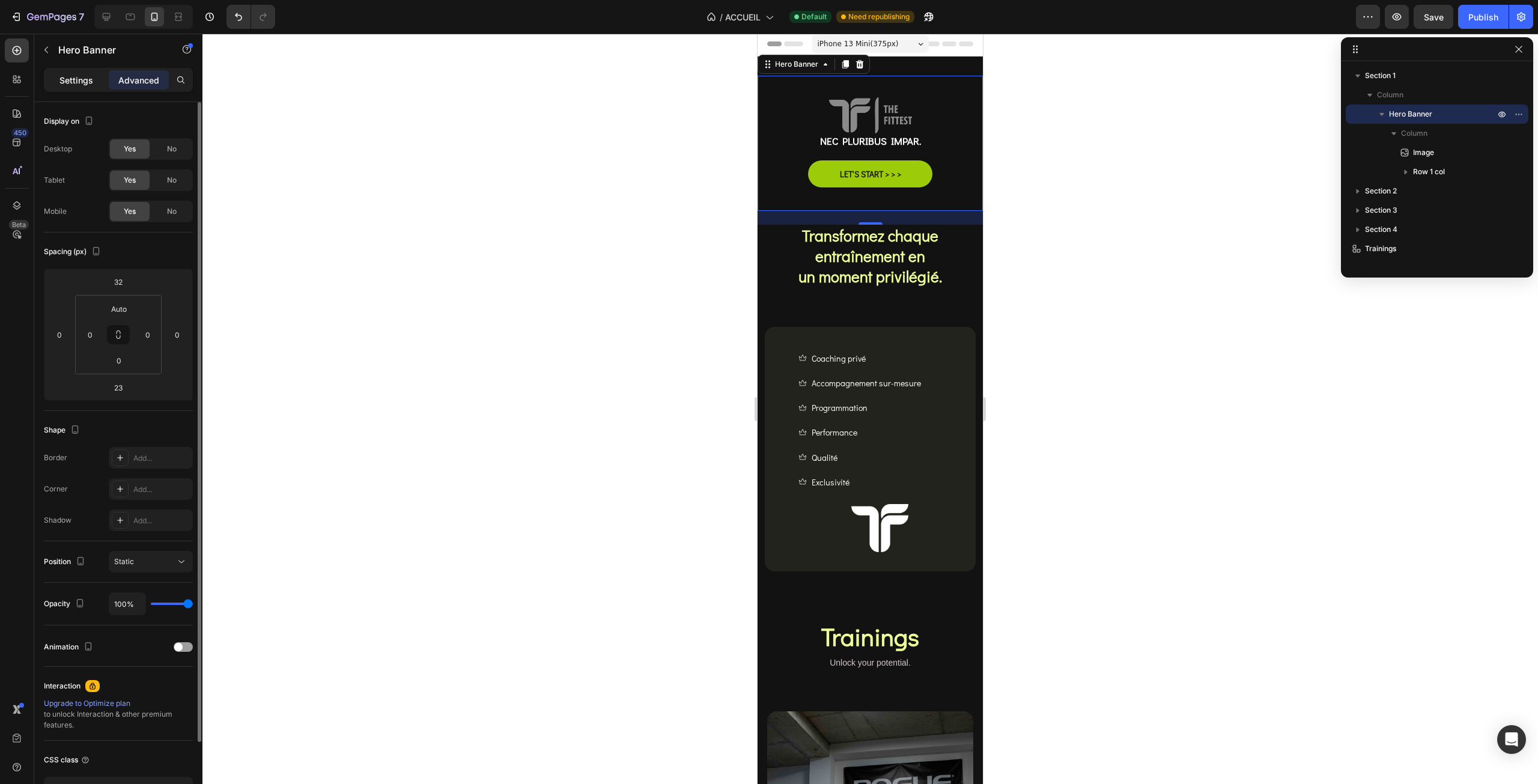
click at [69, 83] on p "Settings" at bounding box center [76, 80] width 34 height 13
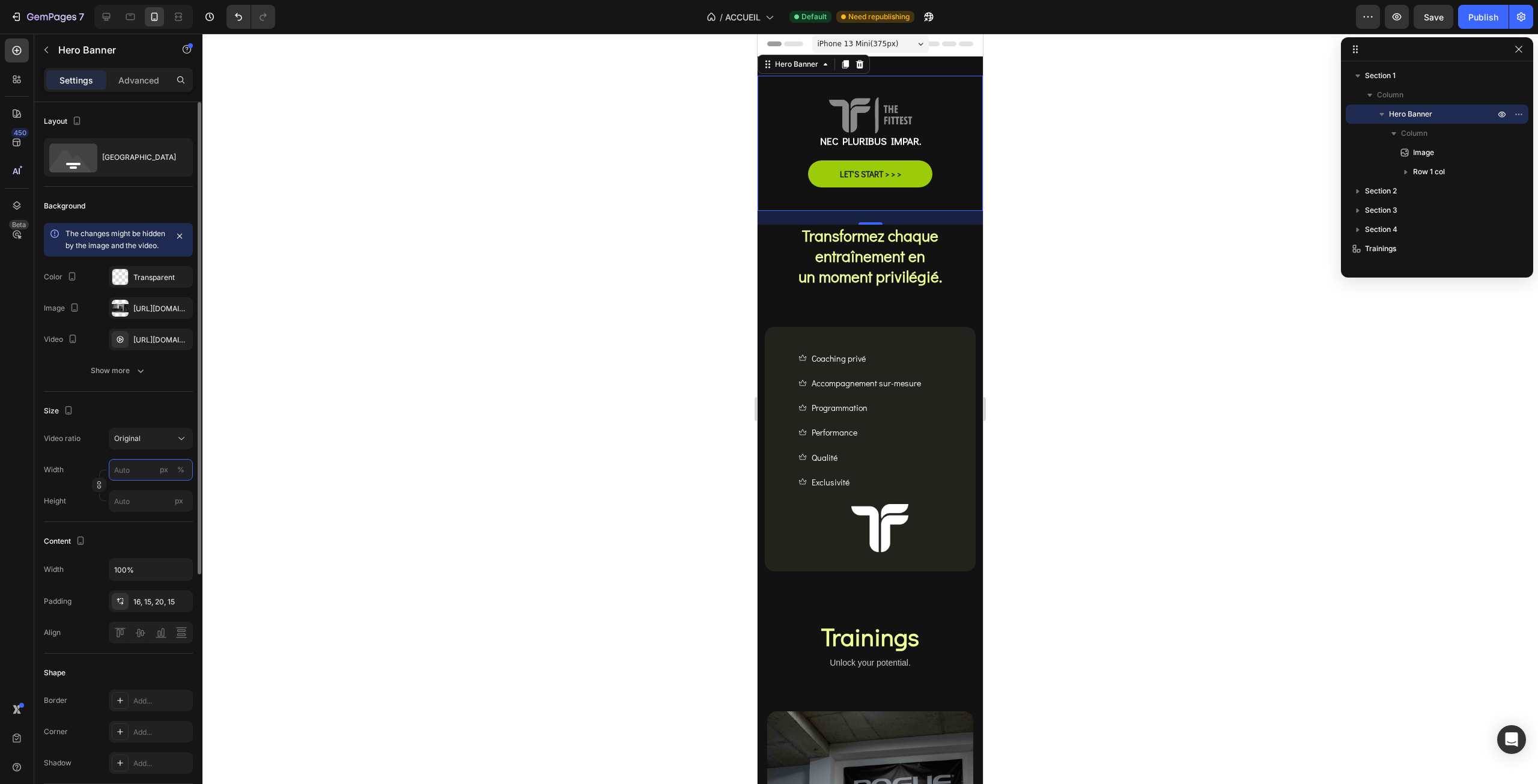
click at [141, 480] on input "px %" at bounding box center [151, 469] width 84 height 22
click at [85, 475] on div "Width px %" at bounding box center [118, 469] width 149 height 22
click at [133, 512] on input "px" at bounding box center [151, 500] width 84 height 22
click at [132, 540] on span "Fit content" at bounding box center [131, 541] width 36 height 10
click at [129, 512] on input "Auto" at bounding box center [151, 500] width 84 height 22
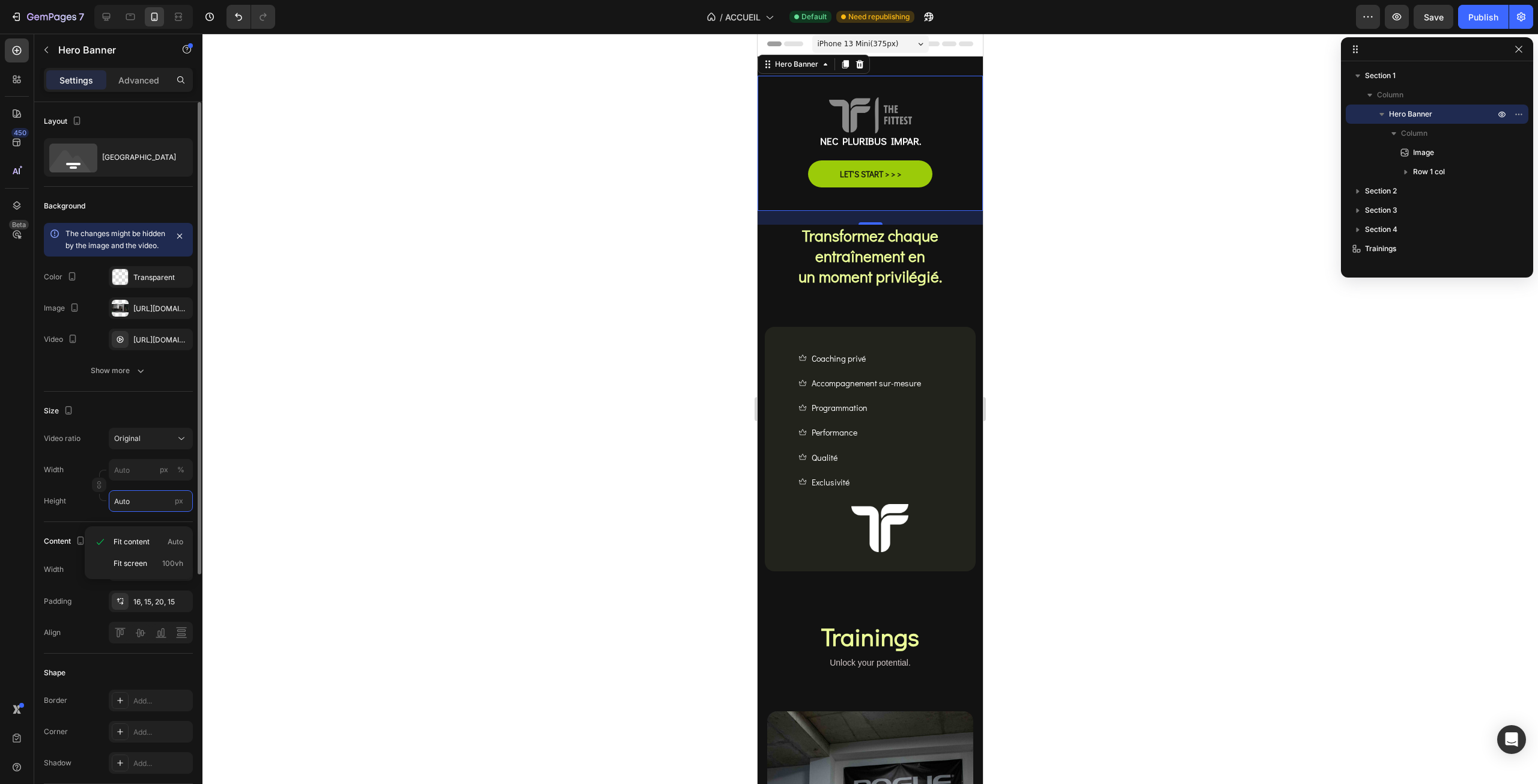
click at [129, 512] on input "Auto" at bounding box center [151, 500] width 84 height 22
click at [1472, 29] on div "7 Version history / ACCUEIL Default Need republishing Preview Save Publish" at bounding box center [769, 17] width 1538 height 34
click at [1473, 20] on div "Publish" at bounding box center [1483, 17] width 30 height 13
click at [140, 511] on input "Auto" at bounding box center [151, 500] width 84 height 22
click at [143, 564] on span "Fit screen" at bounding box center [130, 563] width 34 height 10
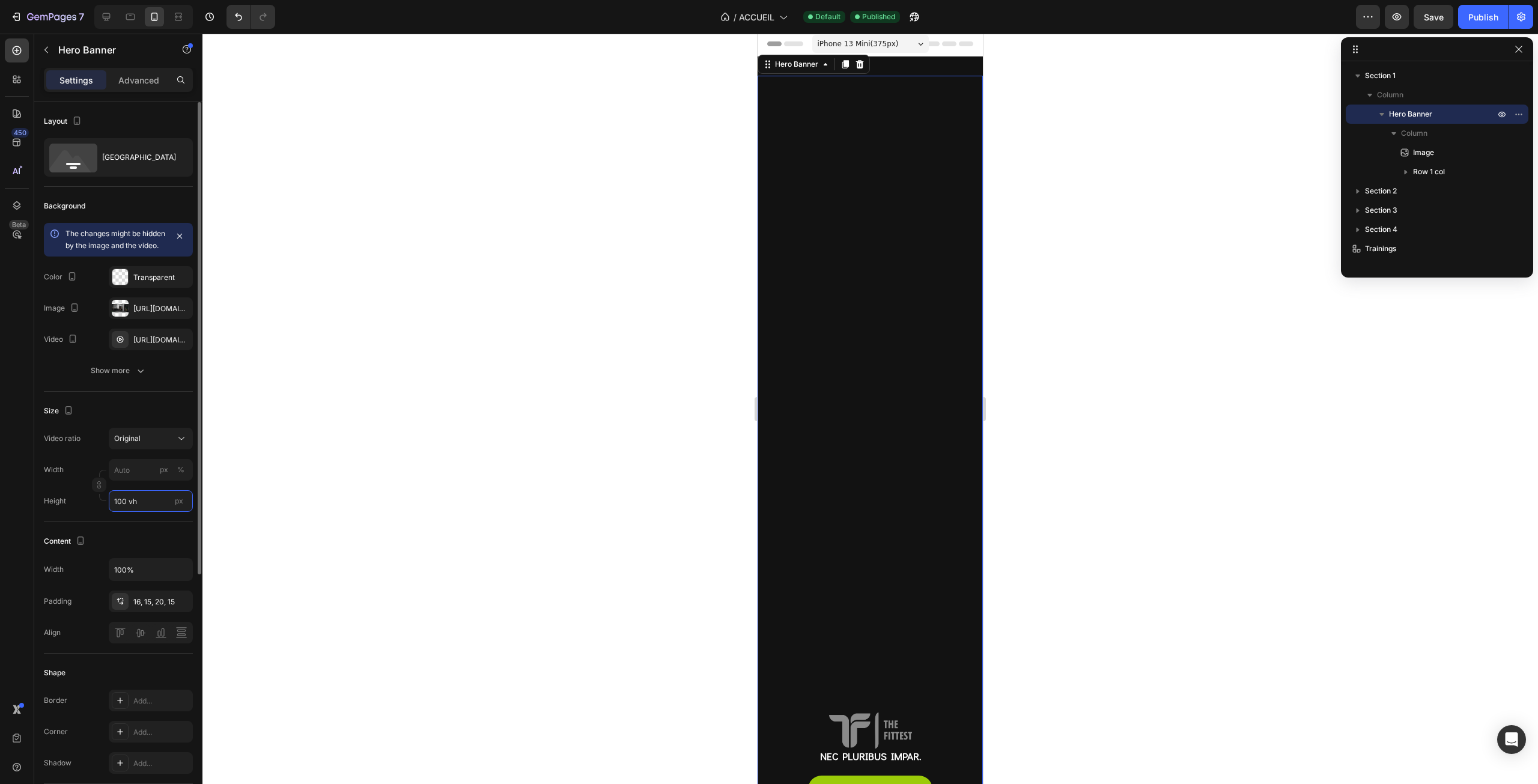
click at [133, 509] on input "100 vh" at bounding box center [151, 500] width 84 height 22
click at [117, 512] on input "100 vh" at bounding box center [151, 500] width 84 height 22
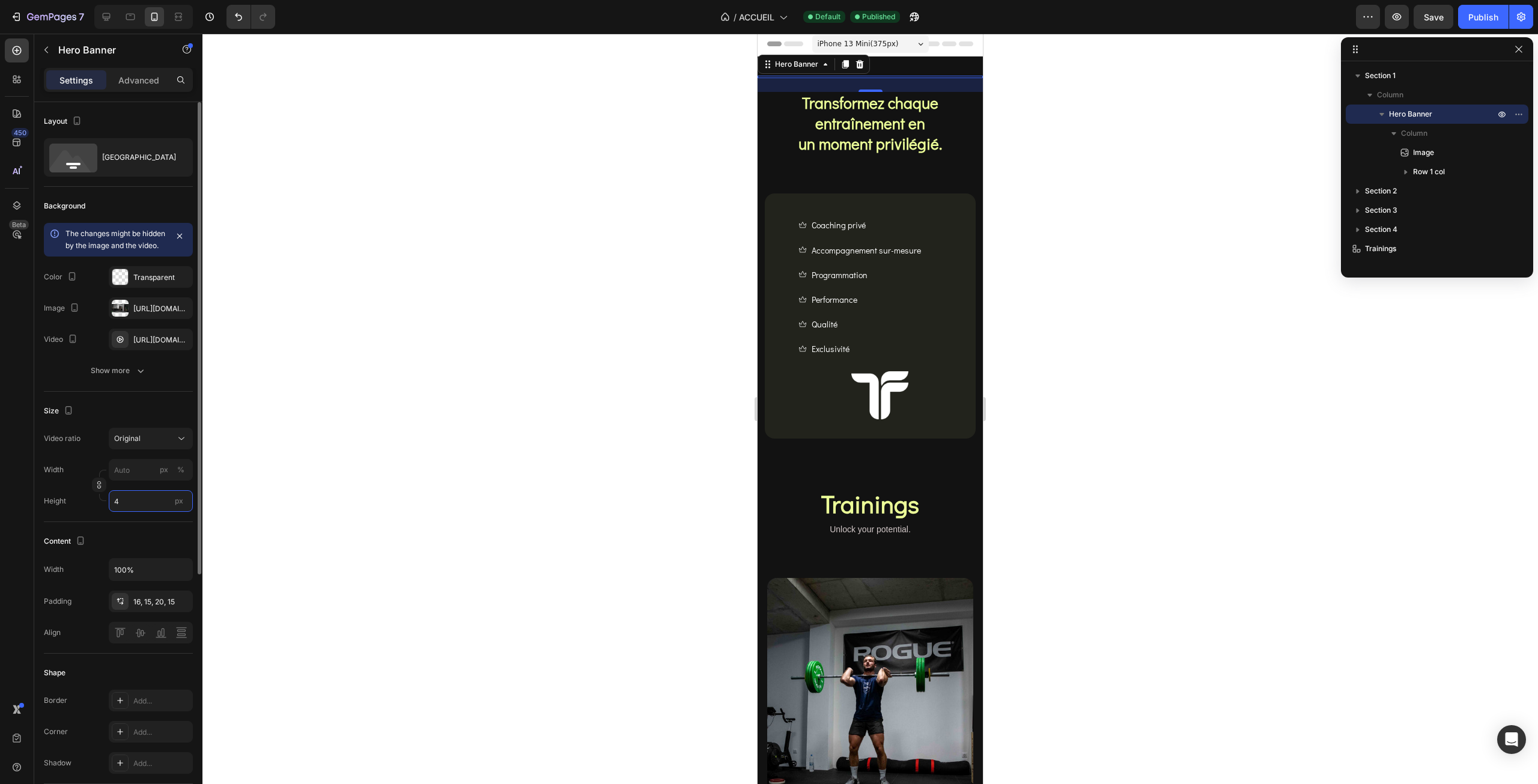
click at [117, 512] on input "4" at bounding box center [151, 500] width 84 height 22
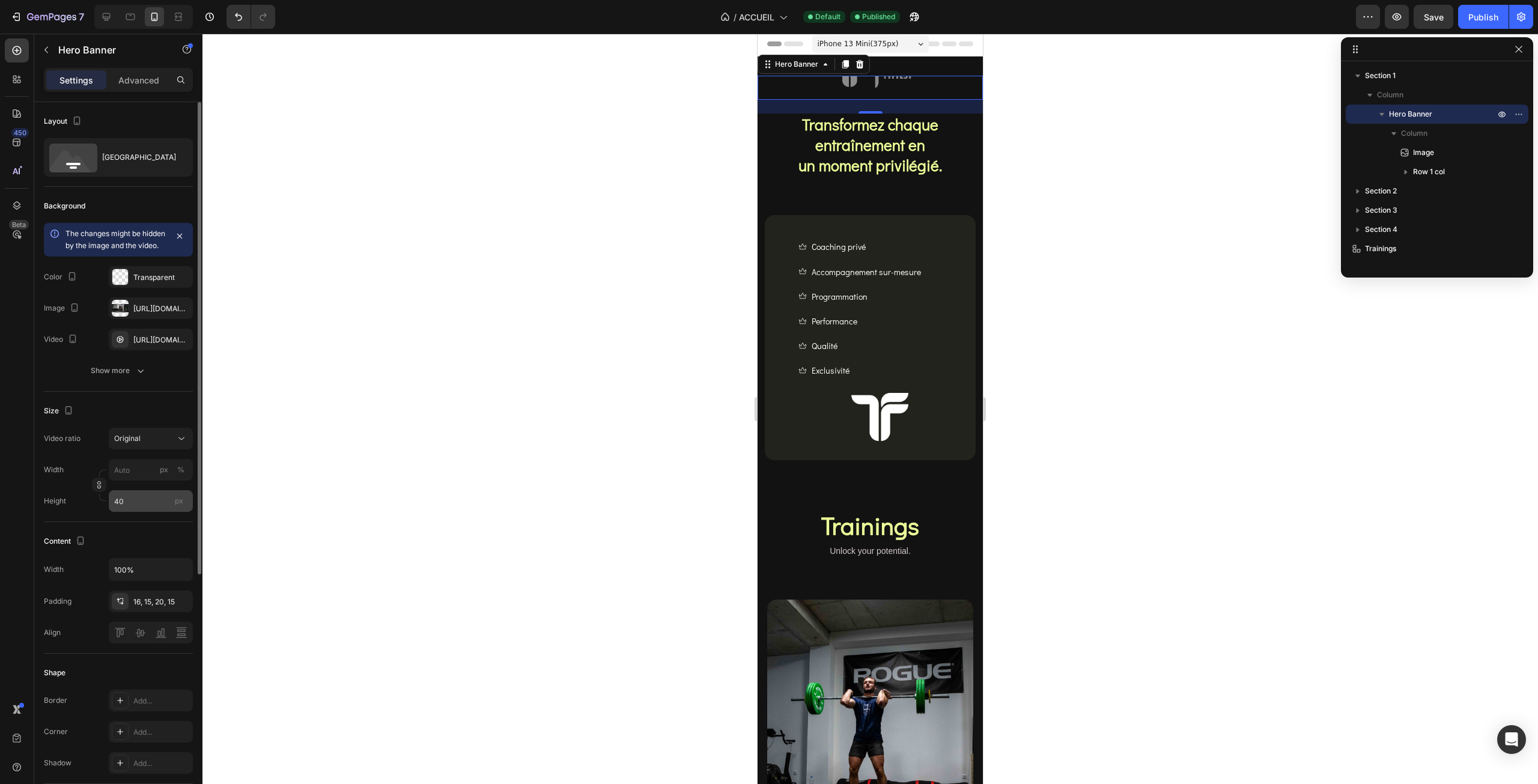
click at [185, 509] on div "px" at bounding box center [179, 500] width 18 height 15
click at [185, 509] on input "40" at bounding box center [151, 500] width 84 height 22
click at [160, 512] on input "40" at bounding box center [151, 500] width 84 height 22
click at [154, 559] on p "Fit screen 100vh" at bounding box center [148, 563] width 70 height 10
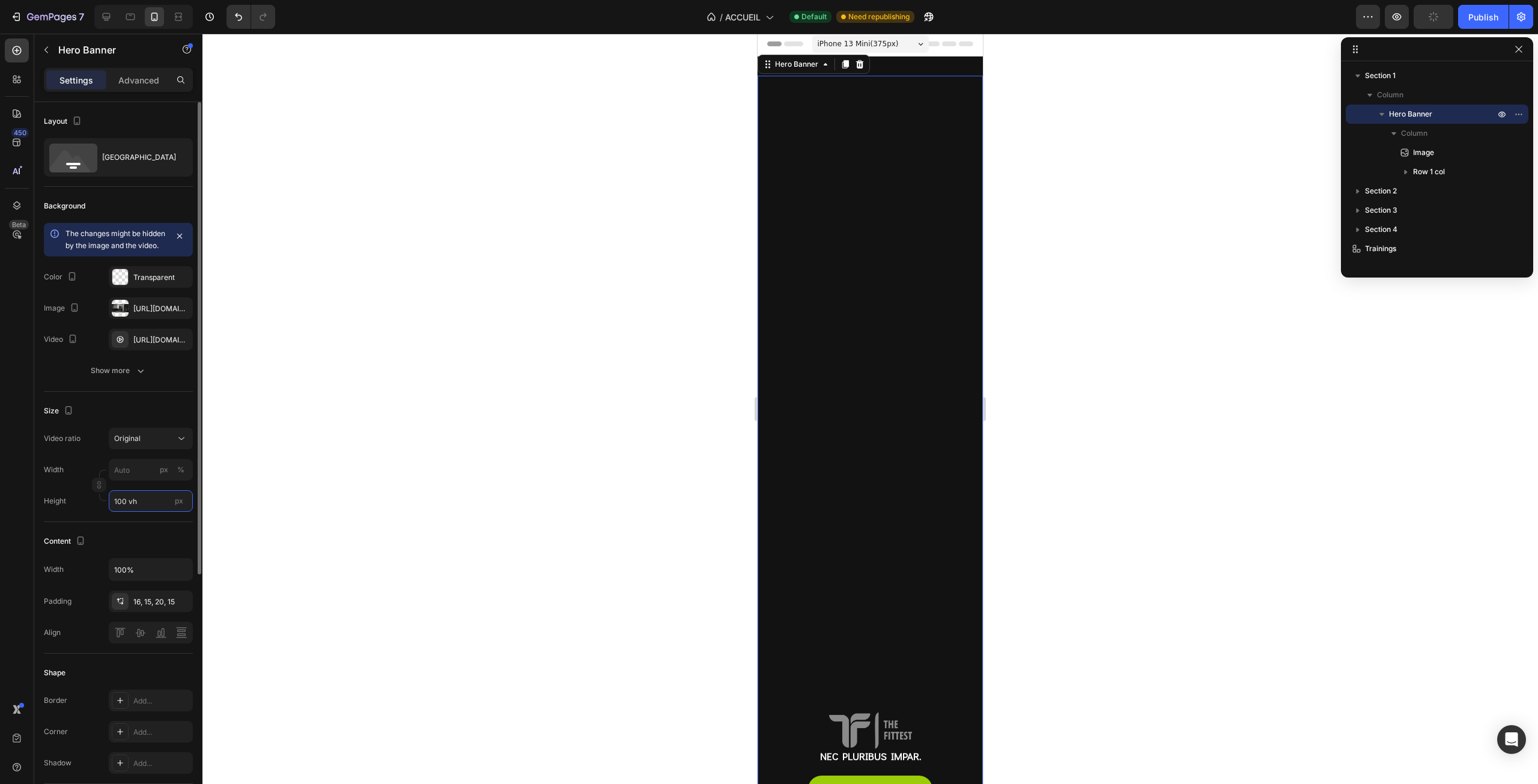
click at [143, 512] on input "100 vh" at bounding box center [151, 500] width 84 height 22
click at [120, 512] on input "100 vh" at bounding box center [151, 500] width 84 height 22
drag, startPoint x: 120, startPoint y: 512, endPoint x: 112, endPoint y: 513, distance: 8.1
click at [112, 512] on input "100 vh" at bounding box center [151, 500] width 84 height 22
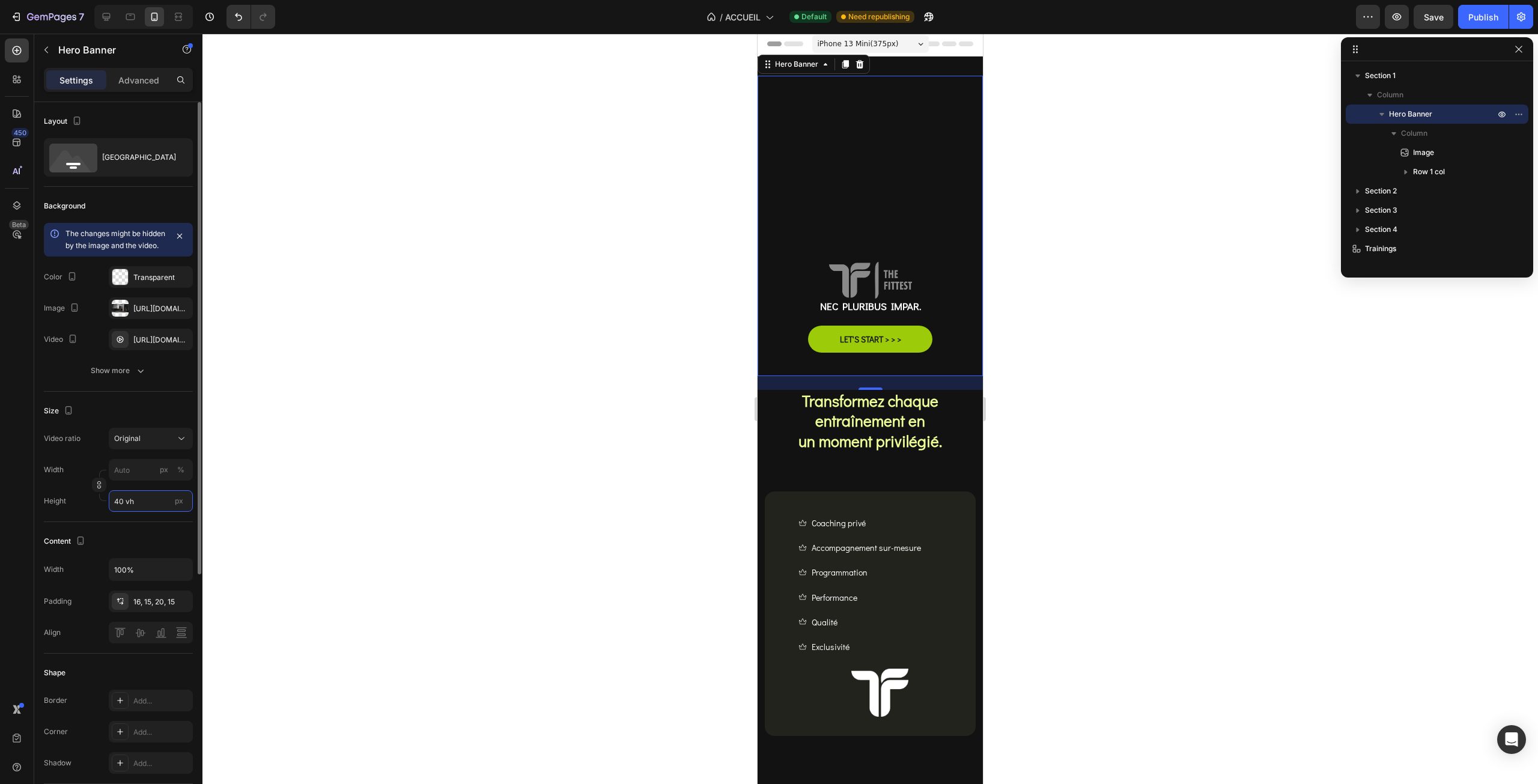
click at [120, 512] on input "40 vh" at bounding box center [151, 500] width 84 height 22
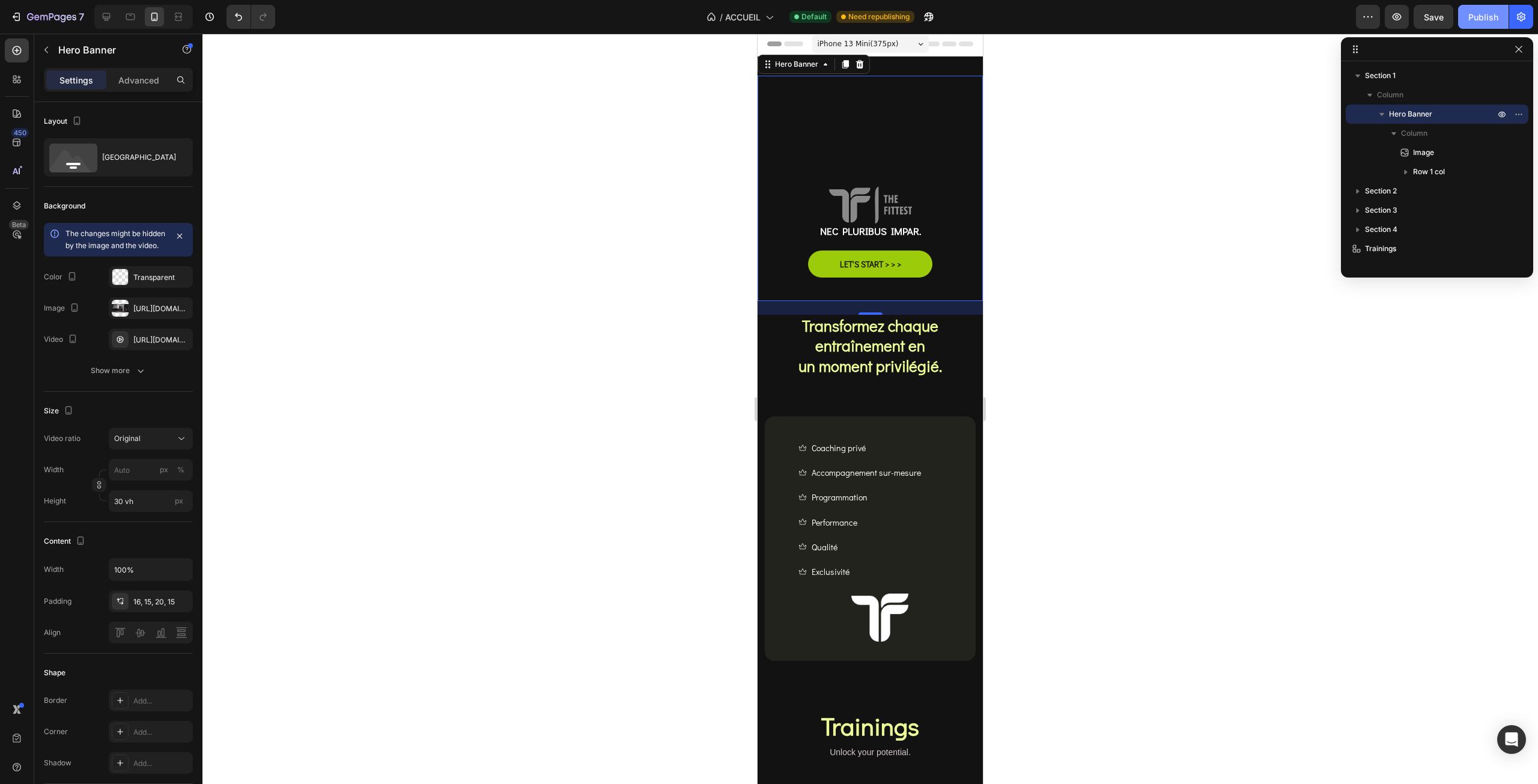
click at [1477, 19] on div "Publish" at bounding box center [1483, 17] width 30 height 13
click at [118, 505] on input "30 vh" at bounding box center [151, 500] width 84 height 22
click at [118, 512] on input "30 vh" at bounding box center [151, 500] width 84 height 22
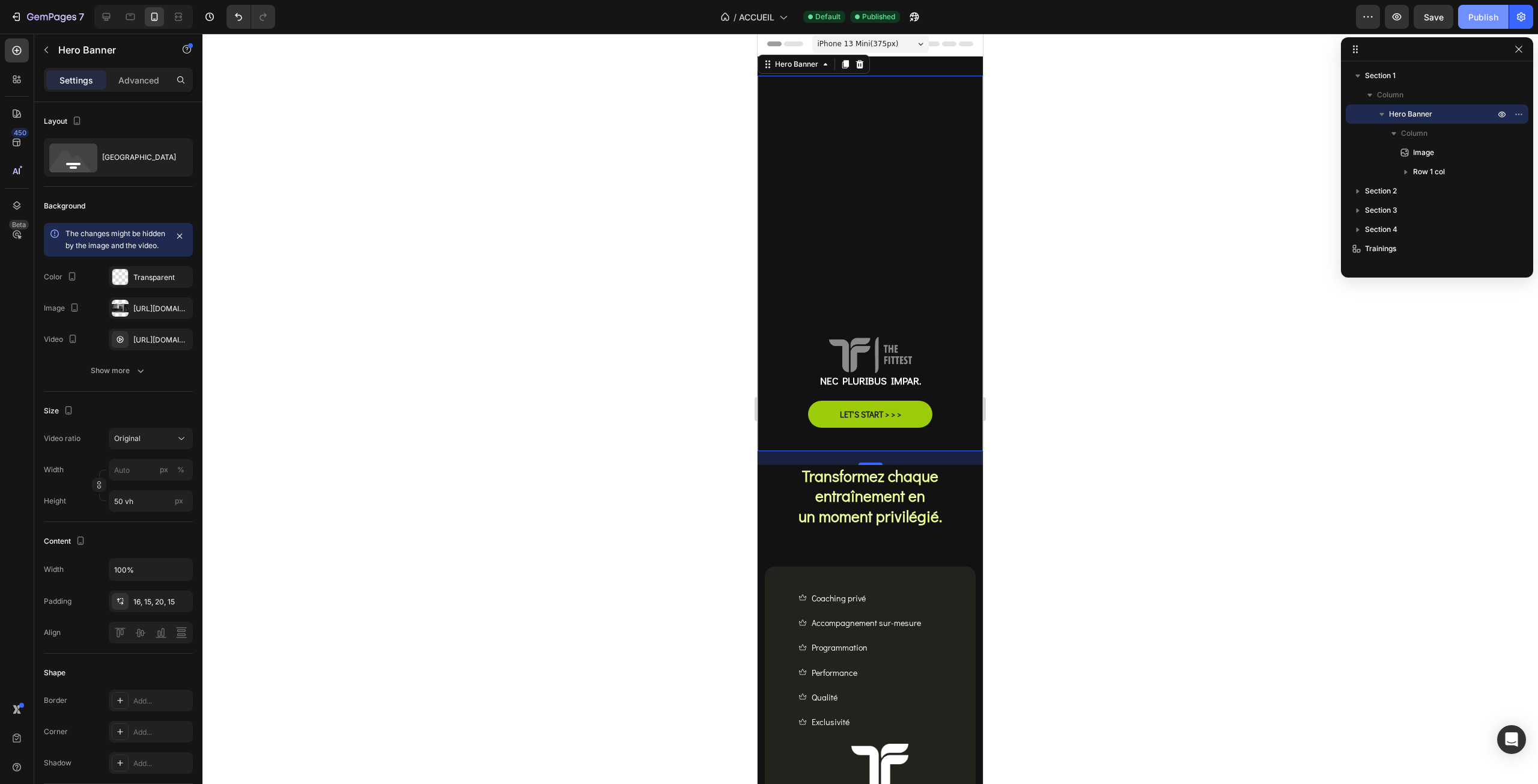
click at [1485, 19] on div "Publish" at bounding box center [1483, 17] width 30 height 13
click at [141, 444] on div "Original" at bounding box center [145, 438] width 62 height 10
click at [141, 505] on p "Square" at bounding box center [146, 502] width 64 height 10
click at [137, 449] on button "Square" at bounding box center [151, 438] width 84 height 22
click at [132, 537] on div "3:2" at bounding box center [137, 548] width 94 height 23
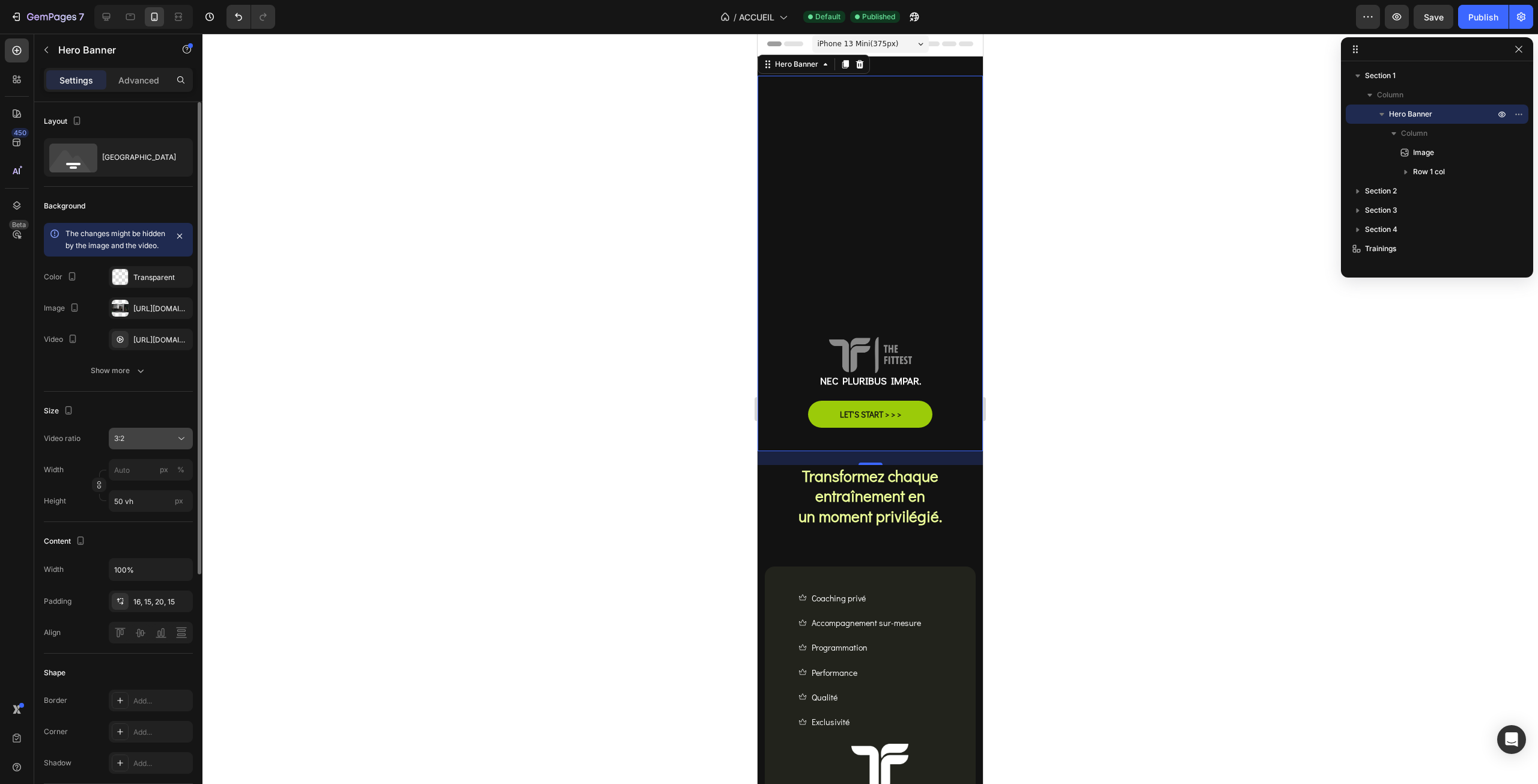
click at [136, 444] on div "3:2" at bounding box center [145, 438] width 62 height 10
click at [141, 558] on div "Cover" at bounding box center [137, 569] width 94 height 23
click at [1469, 17] on div "Publish" at bounding box center [1483, 17] width 30 height 13
click at [125, 512] on input "50 vh" at bounding box center [151, 500] width 84 height 22
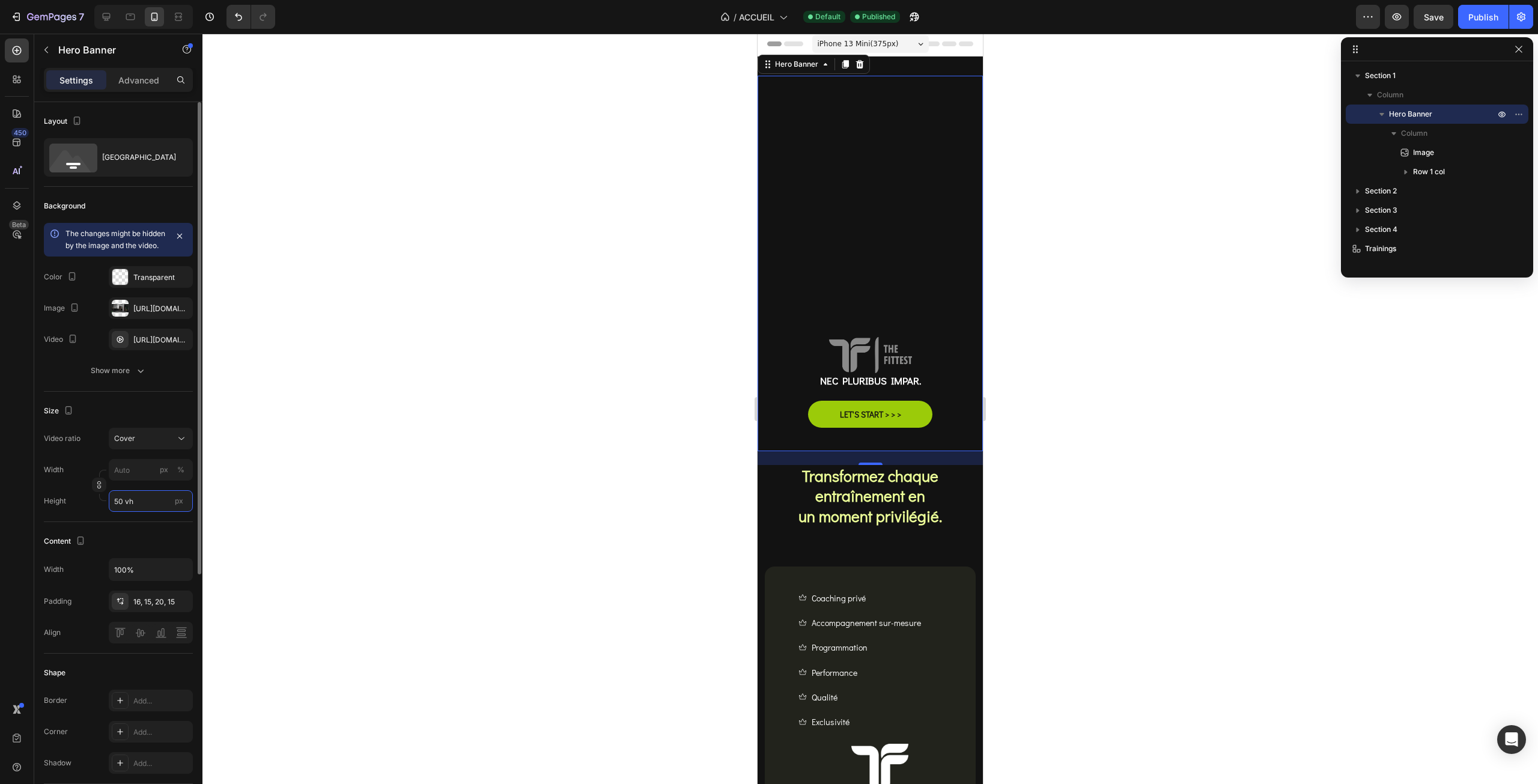
click at [118, 512] on input "50 vh" at bounding box center [151, 500] width 84 height 22
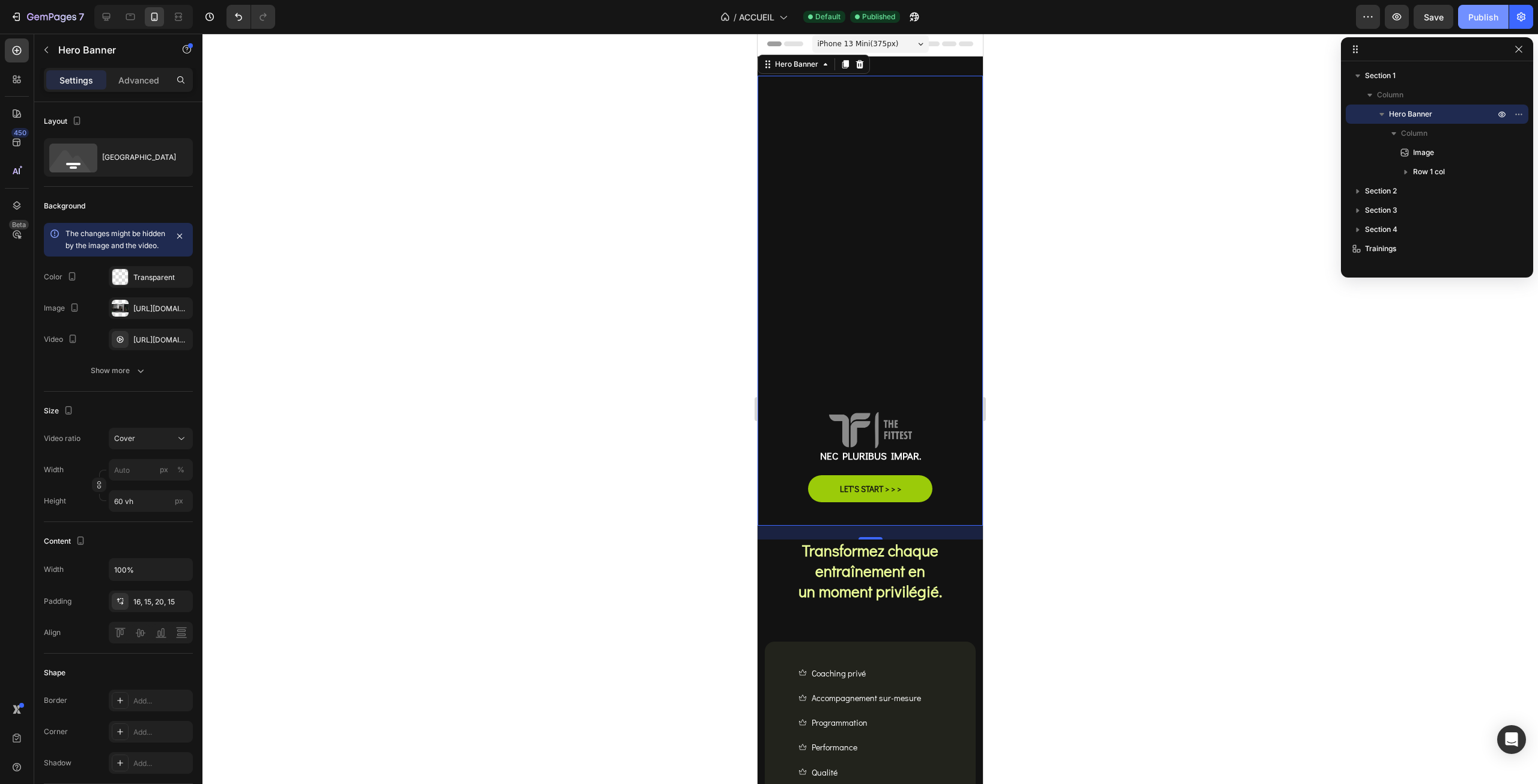
click at [1470, 10] on div "Publish" at bounding box center [1483, 17] width 30 height 13
click at [123, 506] on input "60 vh" at bounding box center [151, 500] width 84 height 22
click at [123, 512] on input "60 vh" at bounding box center [151, 500] width 84 height 22
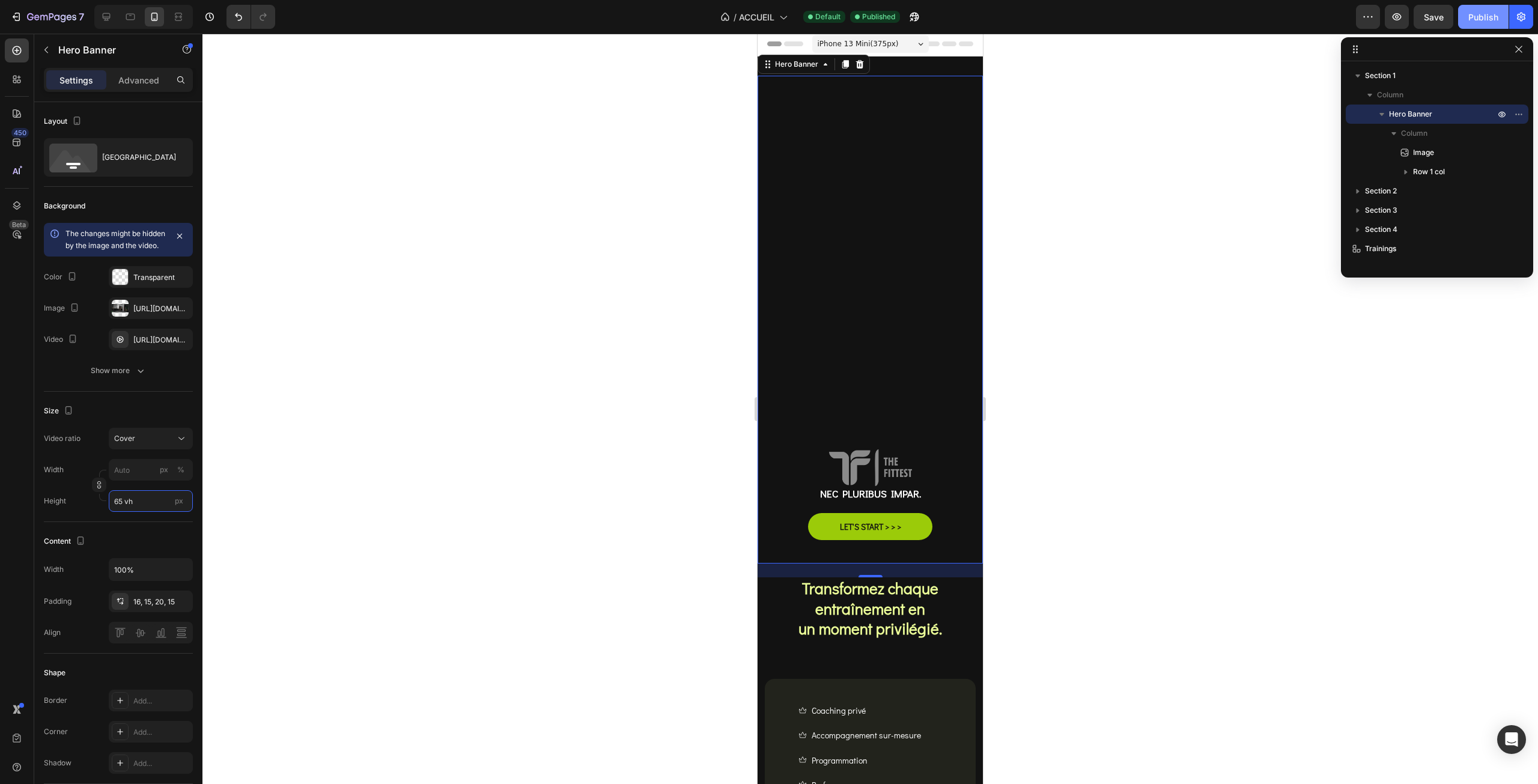
type input "65 vh"
click at [1482, 15] on div "Publish" at bounding box center [1483, 17] width 30 height 13
click at [876, 467] on img at bounding box center [871, 467] width 83 height 36
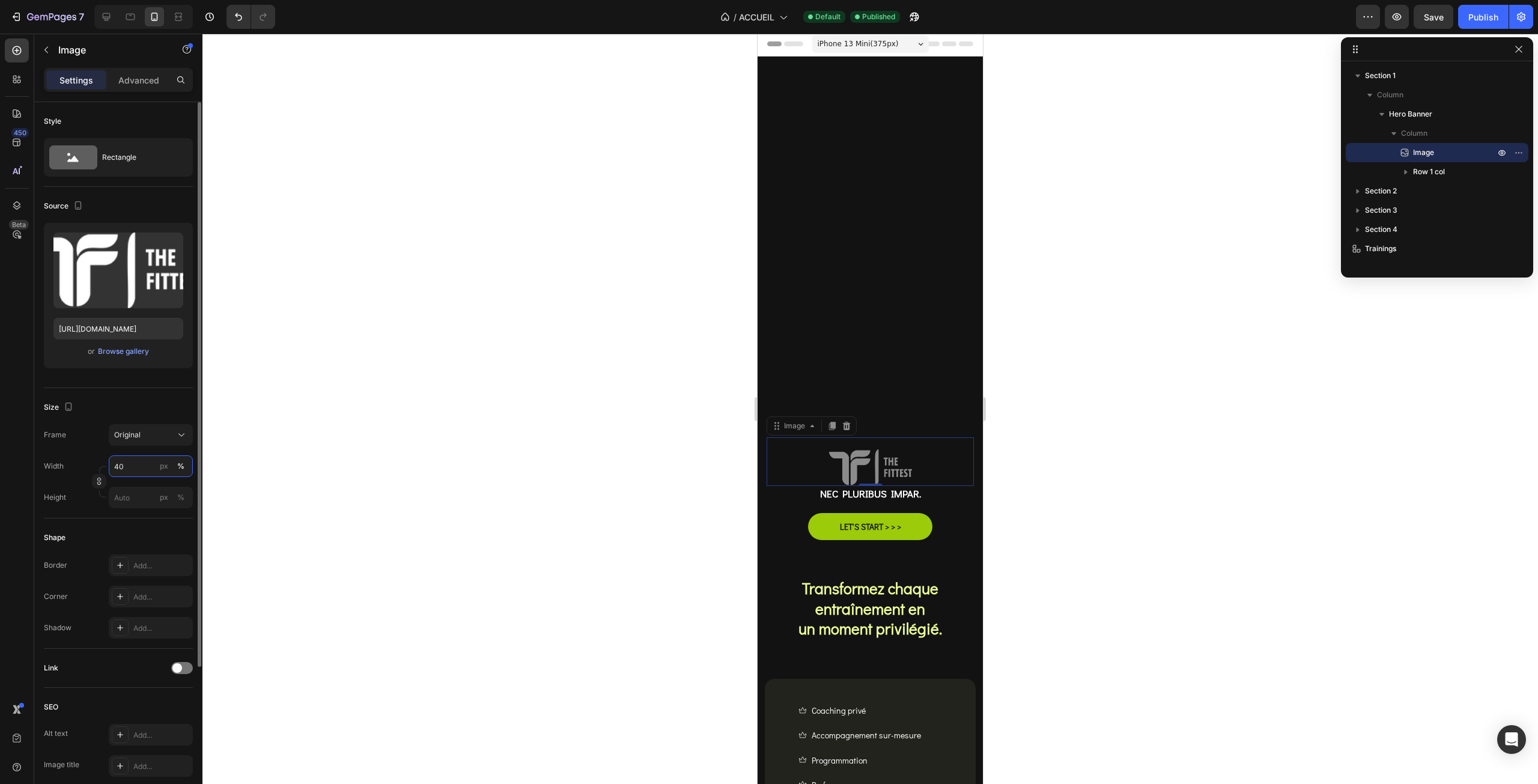
click at [130, 465] on input "40" at bounding box center [151, 465] width 84 height 22
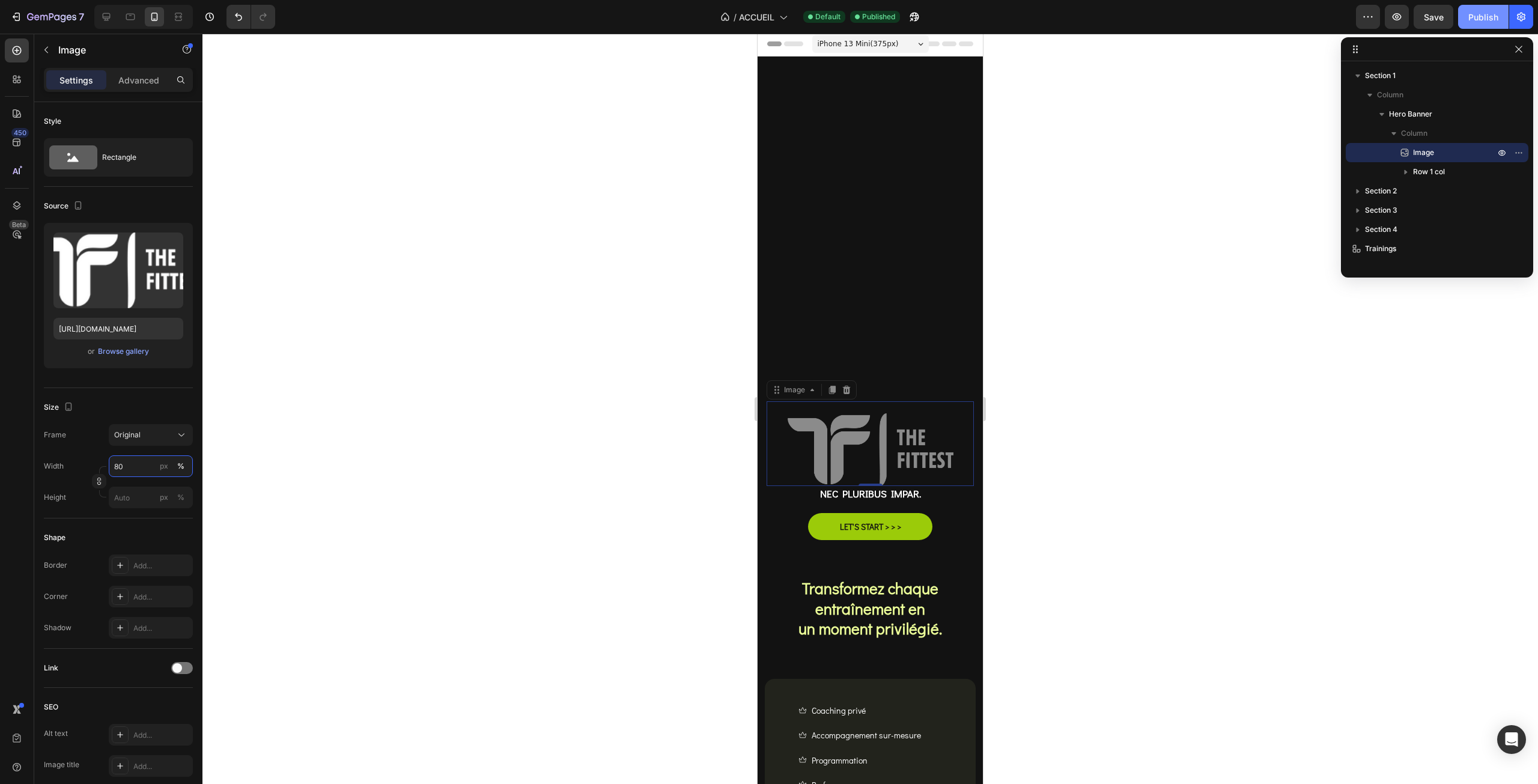
type input "80"
click at [1466, 22] on button "Publish" at bounding box center [1483, 17] width 50 height 24
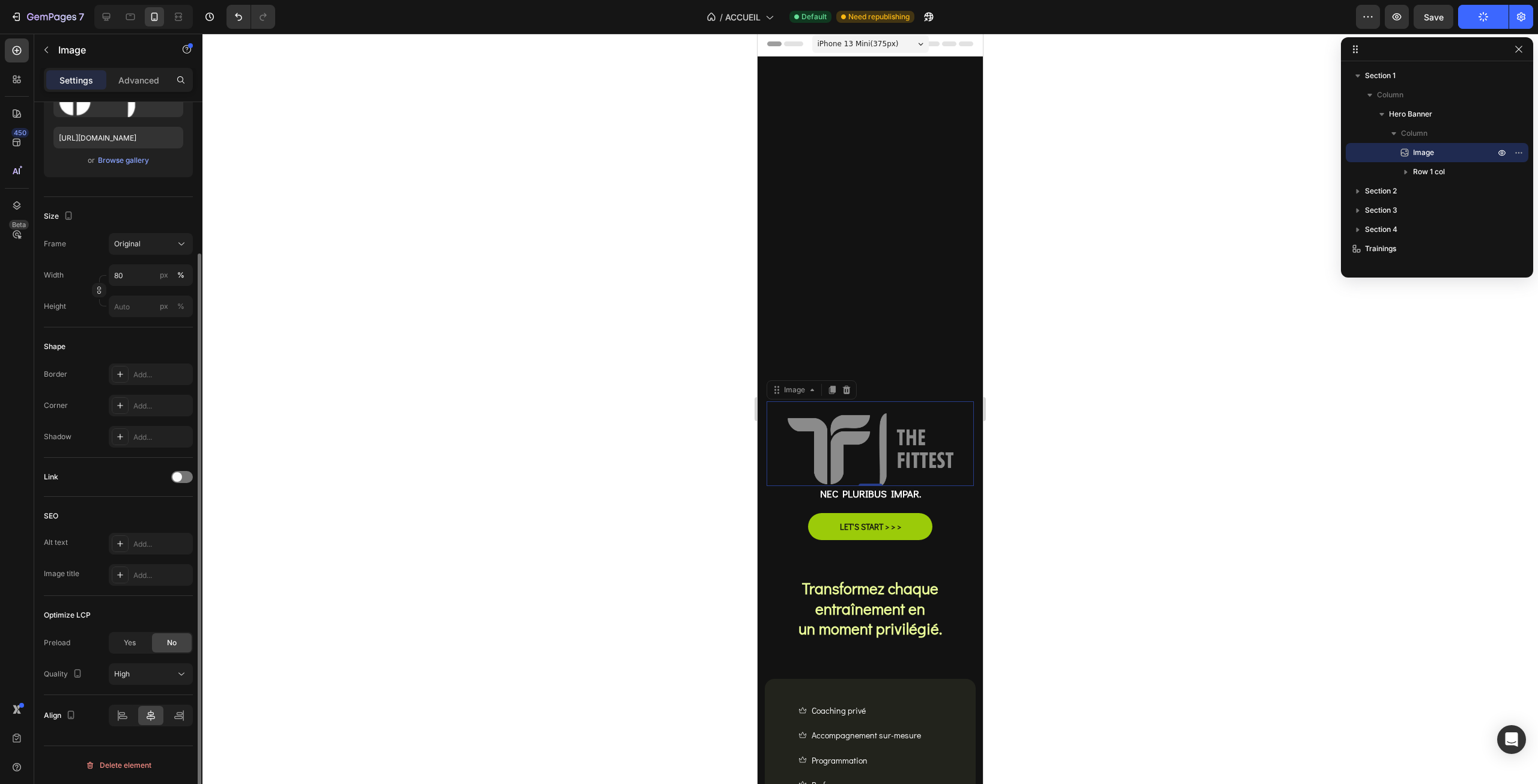
scroll to position [0, 0]
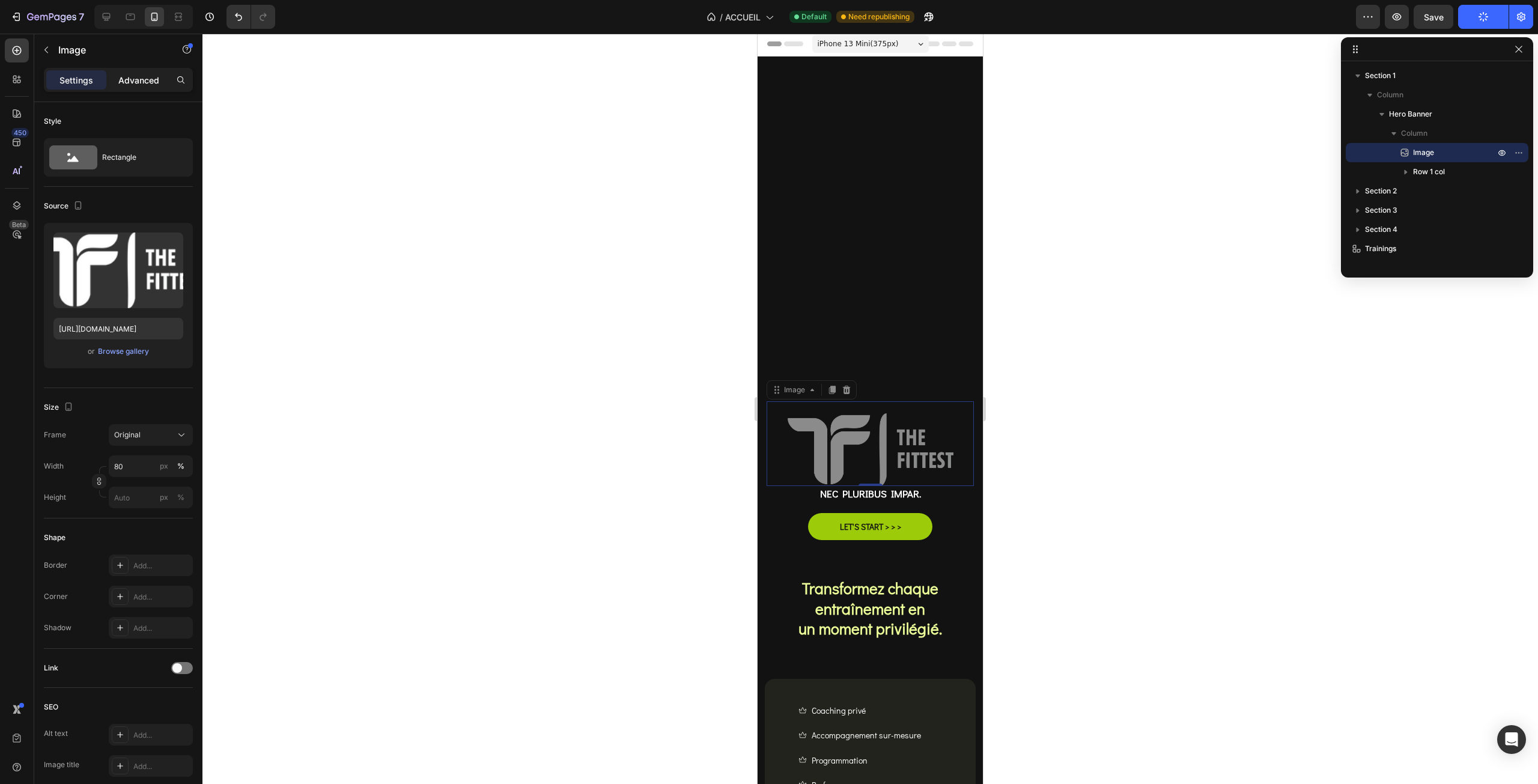
click at [153, 71] on div "Advanced" at bounding box center [139, 79] width 60 height 19
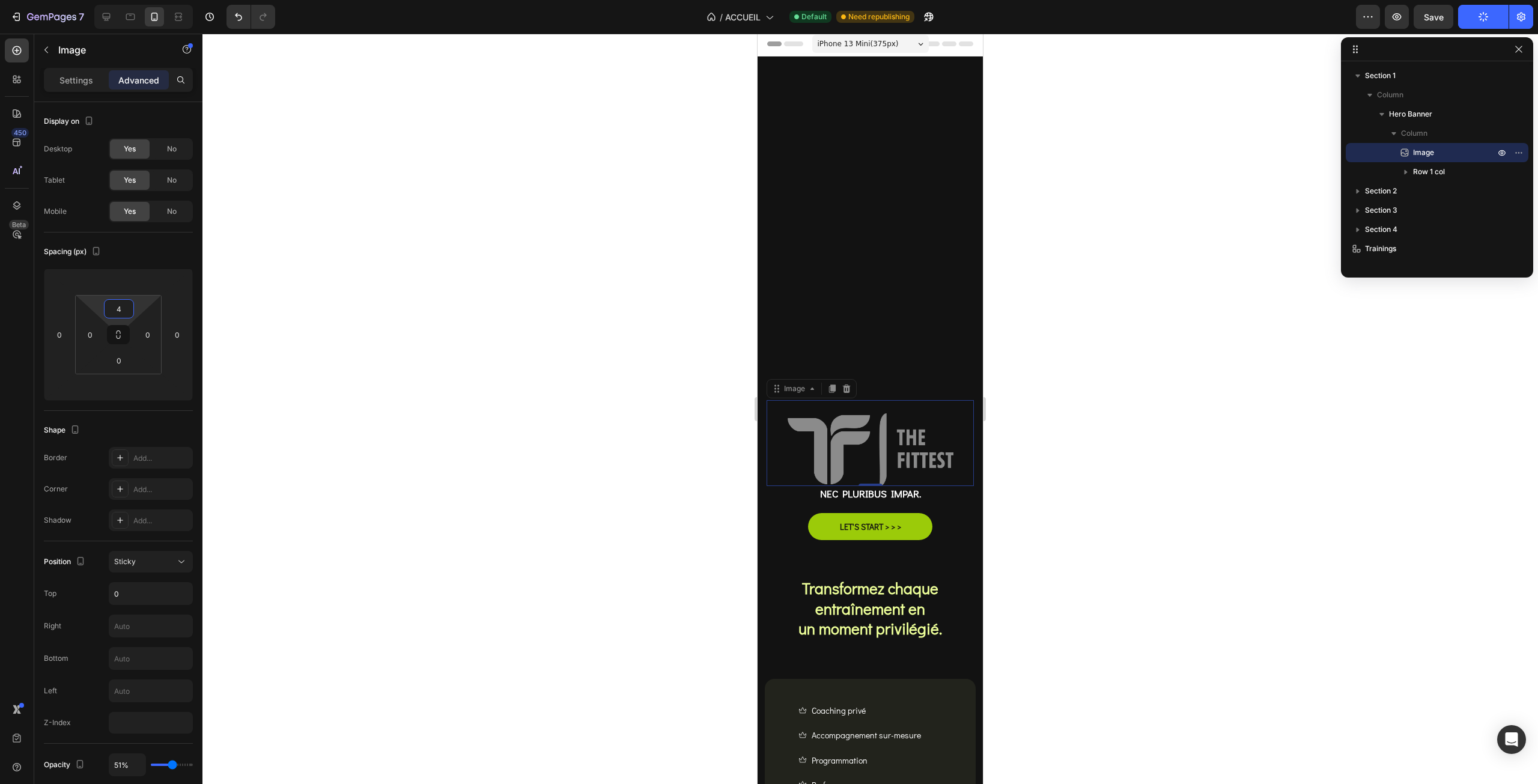
type input "0"
drag, startPoint x: 137, startPoint y: 307, endPoint x: 137, endPoint y: 338, distance: 31.0
click at [137, 0] on html "7 Version history / ACCUEIL Default Need republishing Preview Save Publish 450 …" at bounding box center [769, 0] width 1538 height 0
drag, startPoint x: 138, startPoint y: 364, endPoint x: 154, endPoint y: 358, distance: 17.1
click at [154, 0] on html "7 Version history / ACCUEIL Default Need republishing Preview Save Publish 450 …" at bounding box center [769, 0] width 1538 height 0
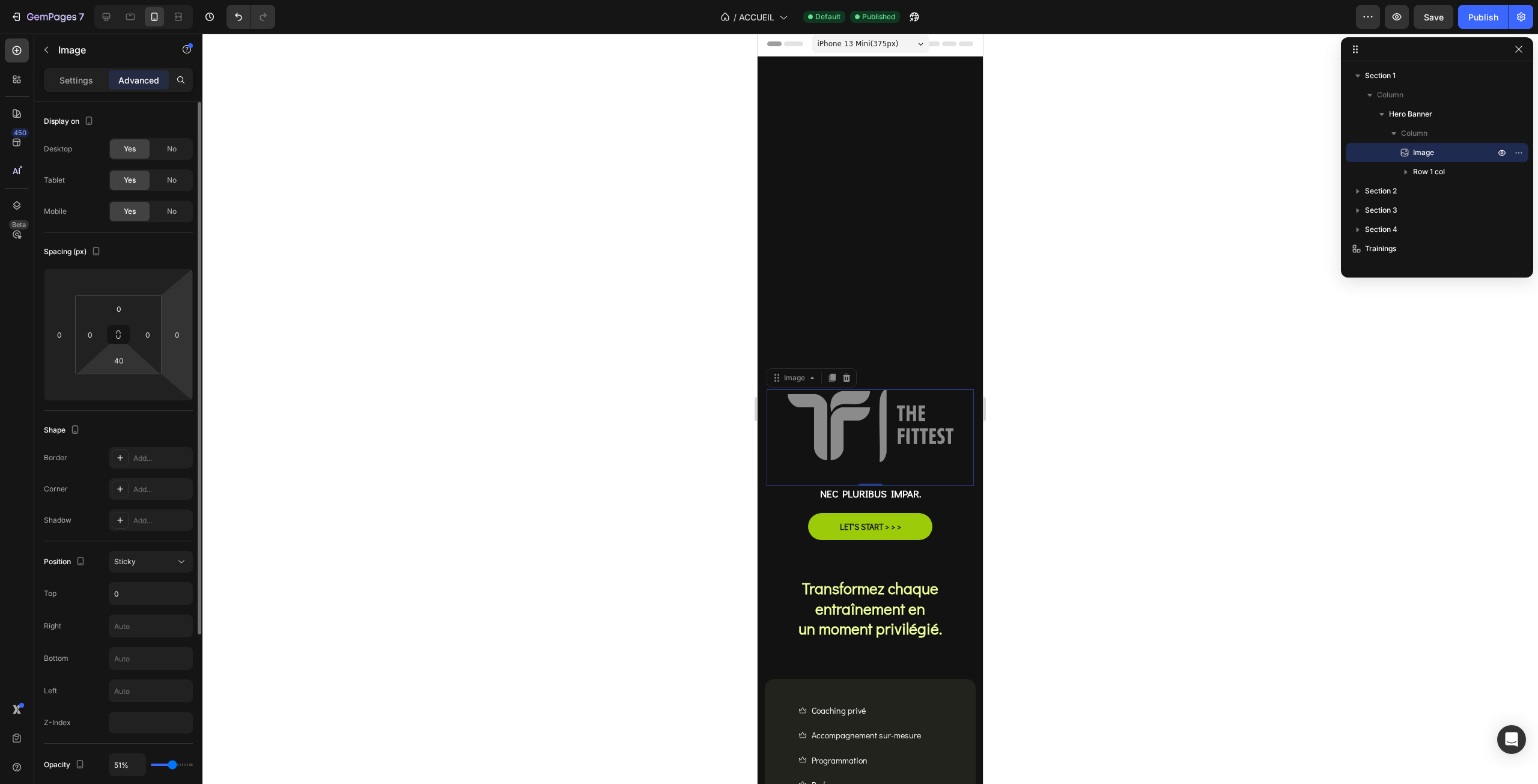
type input "42"
drag, startPoint x: 145, startPoint y: 365, endPoint x: 184, endPoint y: 358, distance: 39.6
click at [138, 0] on html "7 Version history / ACCUEIL Default Published Preview Save Publish 450 Beta Sec…" at bounding box center [769, 0] width 1538 height 0
click at [1466, 20] on button "Publish" at bounding box center [1483, 17] width 50 height 24
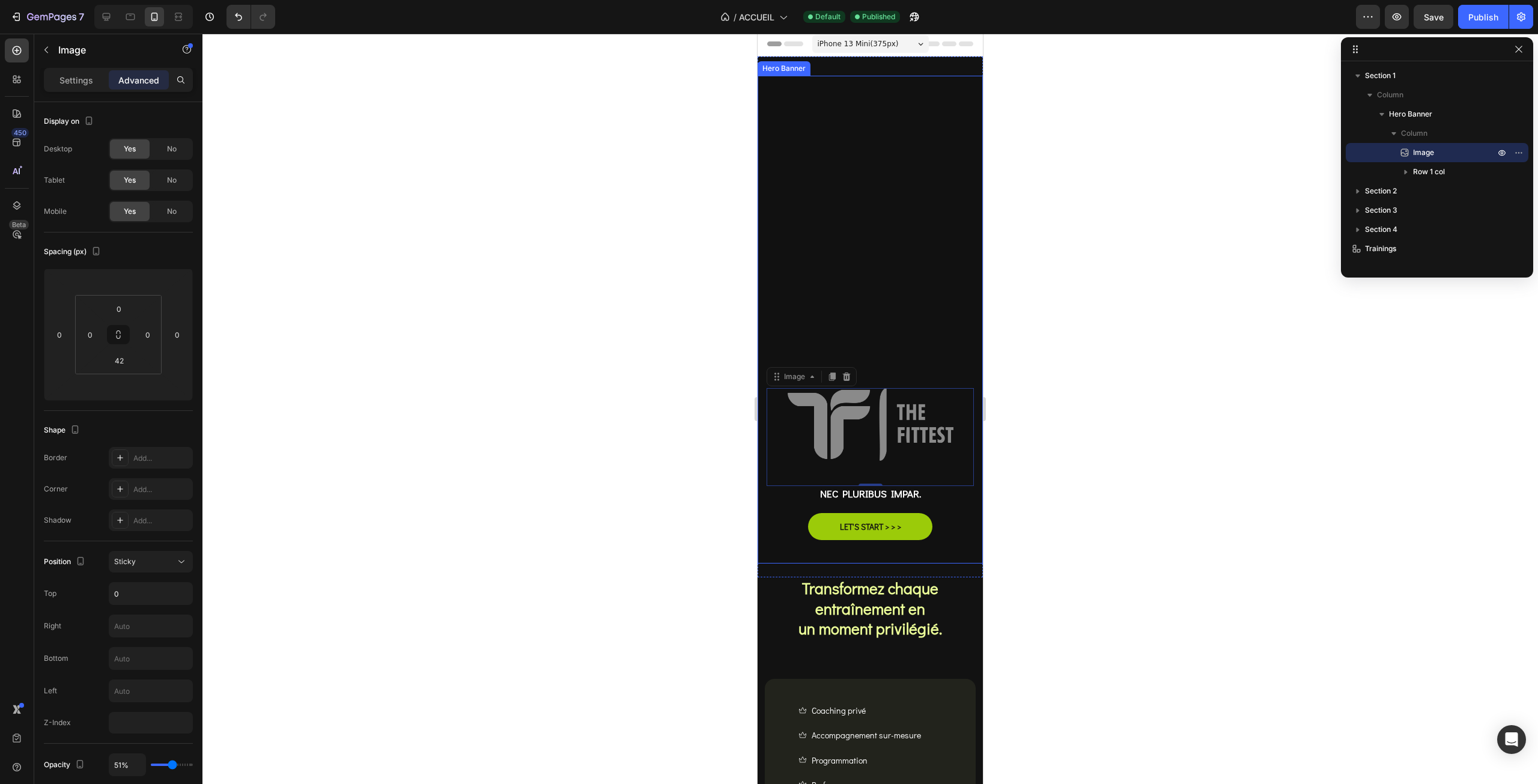
click at [819, 240] on div "Overlay" at bounding box center [871, 319] width 226 height 488
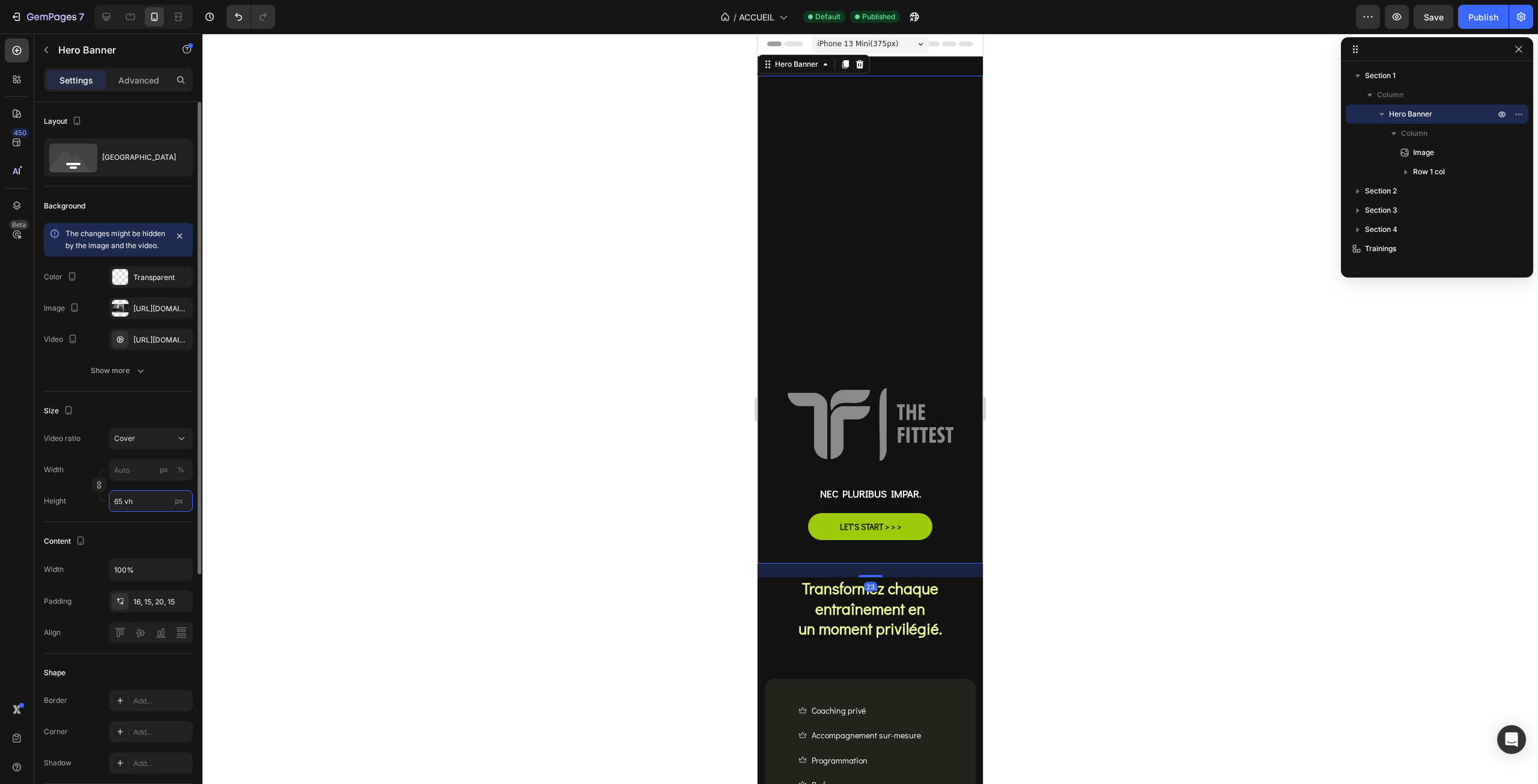
click at [131, 507] on input "65 vh" at bounding box center [151, 500] width 84 height 22
click at [122, 508] on input "65 vh" at bounding box center [151, 500] width 84 height 22
drag, startPoint x: 122, startPoint y: 516, endPoint x: 108, endPoint y: 513, distance: 14.3
click at [108, 512] on div "Height 65 vh px" at bounding box center [118, 500] width 149 height 22
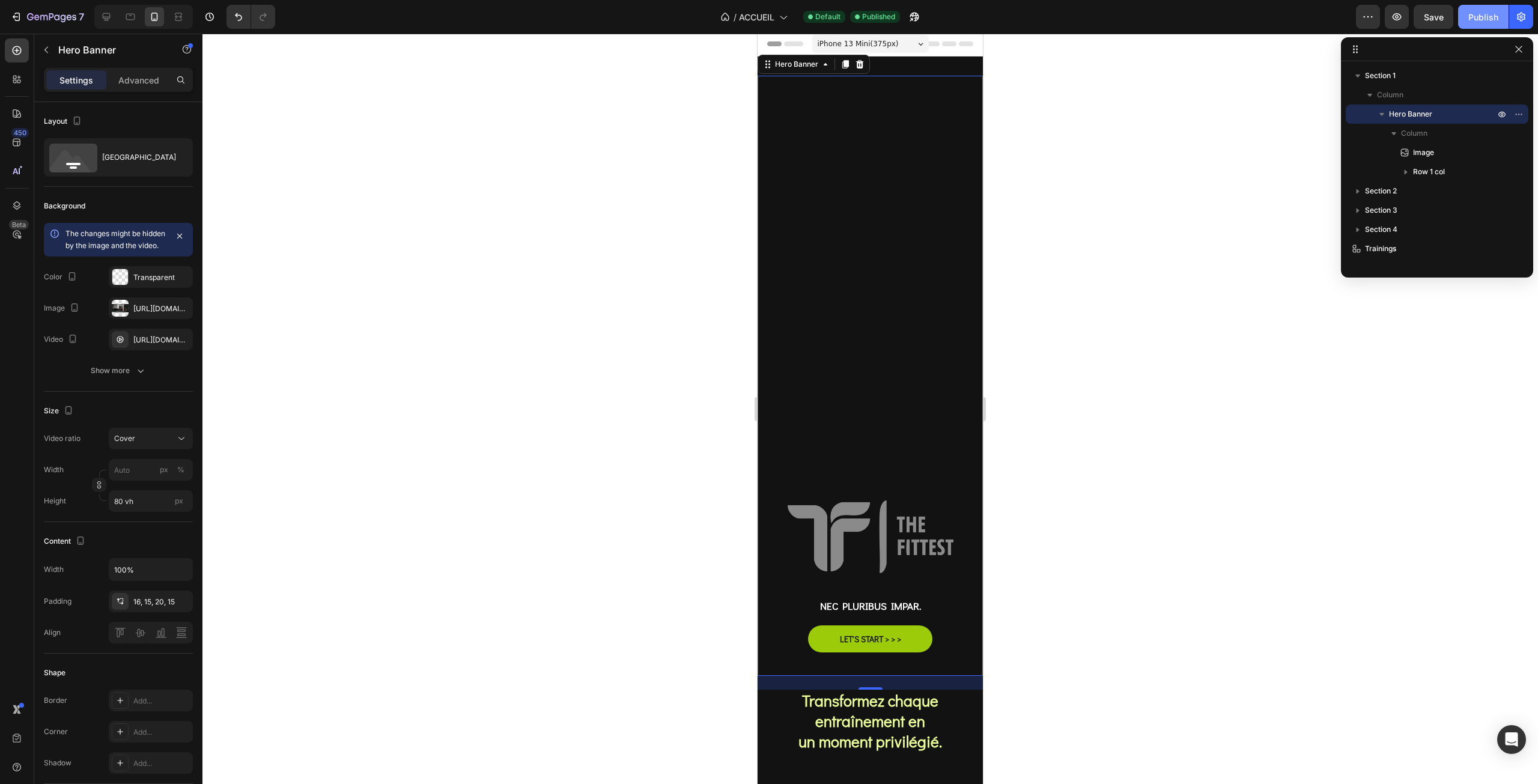
click at [1487, 20] on div "Publish" at bounding box center [1483, 17] width 30 height 13
click at [125, 512] on input "80 vh" at bounding box center [151, 500] width 84 height 22
click at [116, 509] on input "80 vh" at bounding box center [151, 500] width 84 height 22
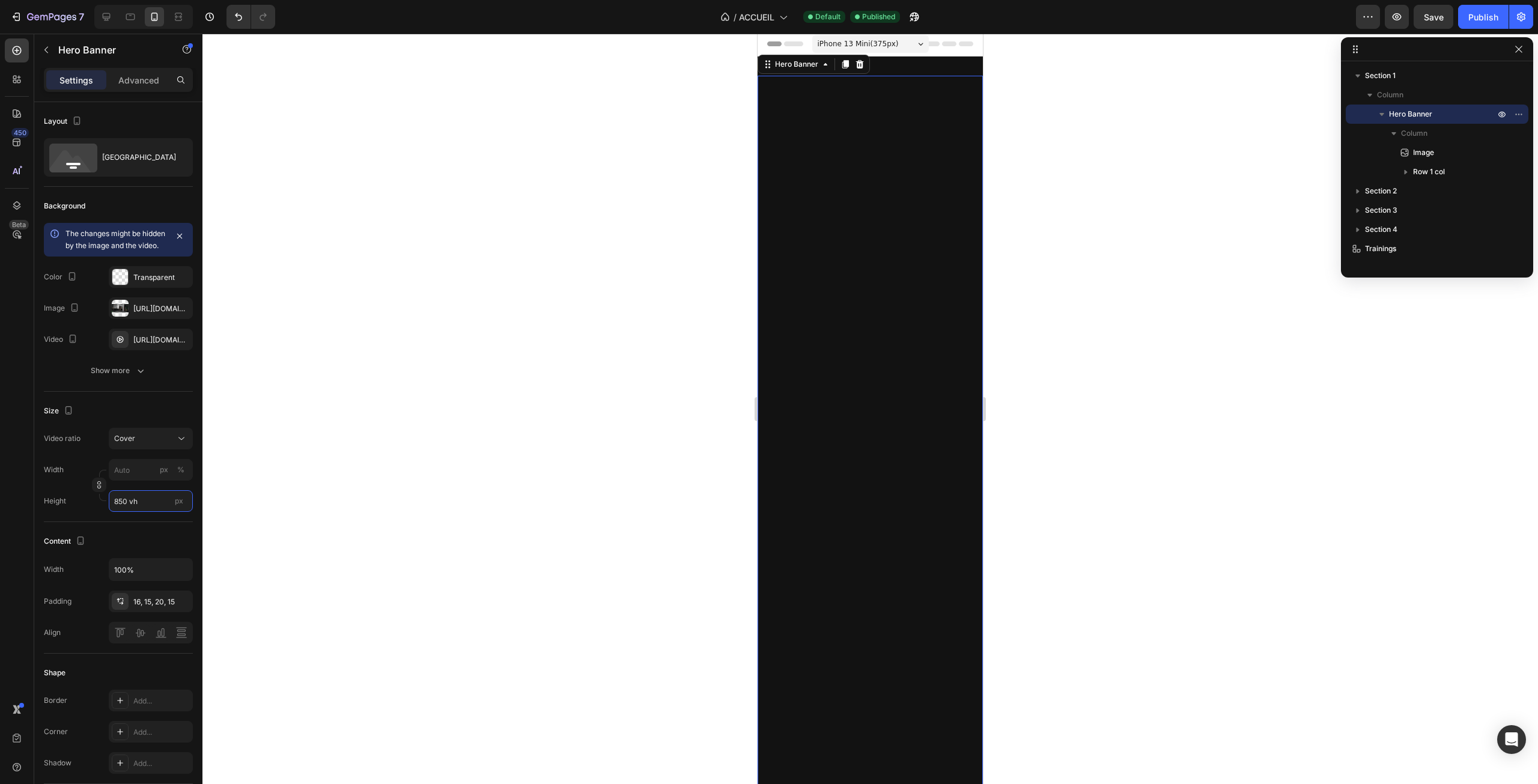
type input "85 vh"
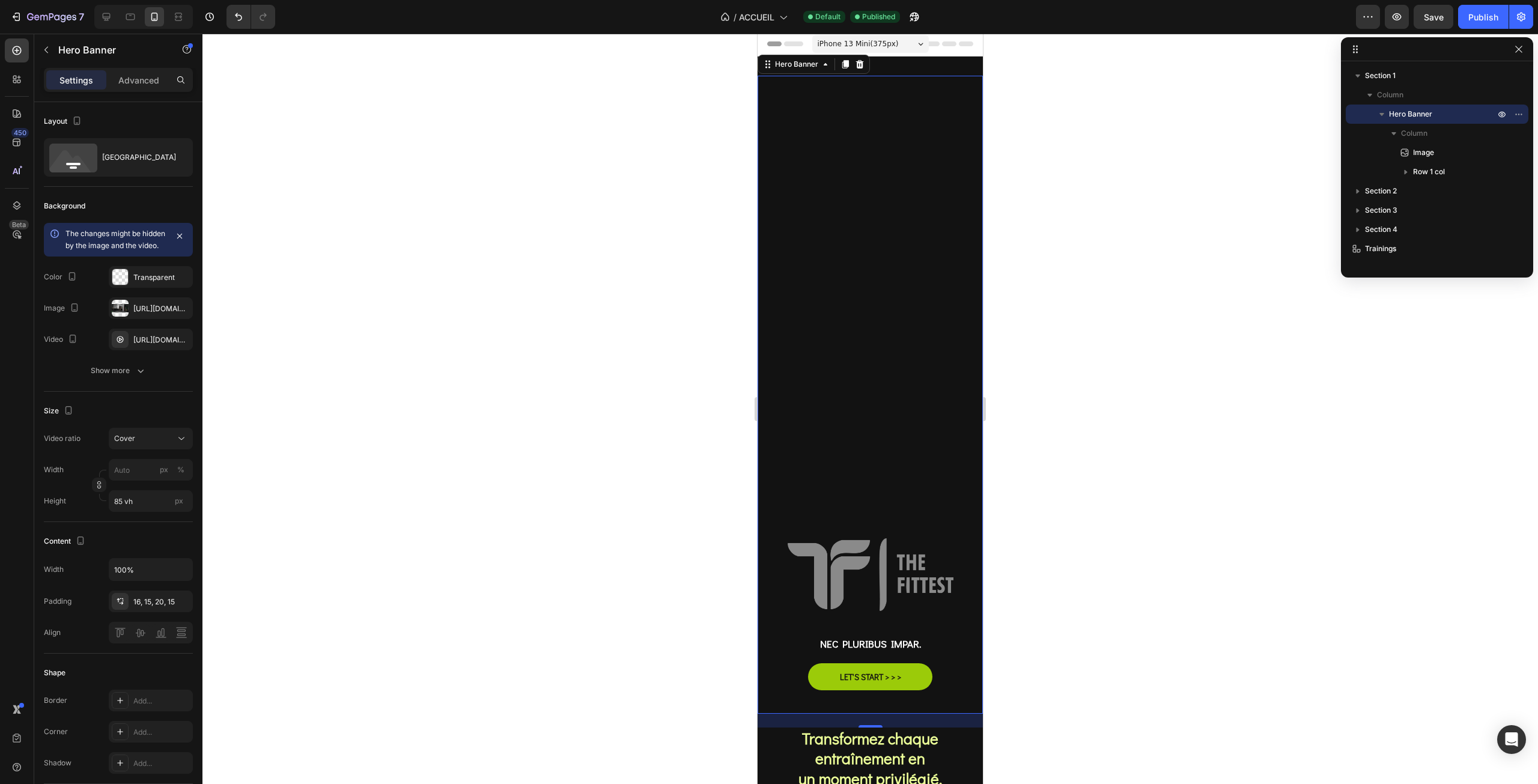
click at [853, 564] on img at bounding box center [871, 575] width 166 height 73
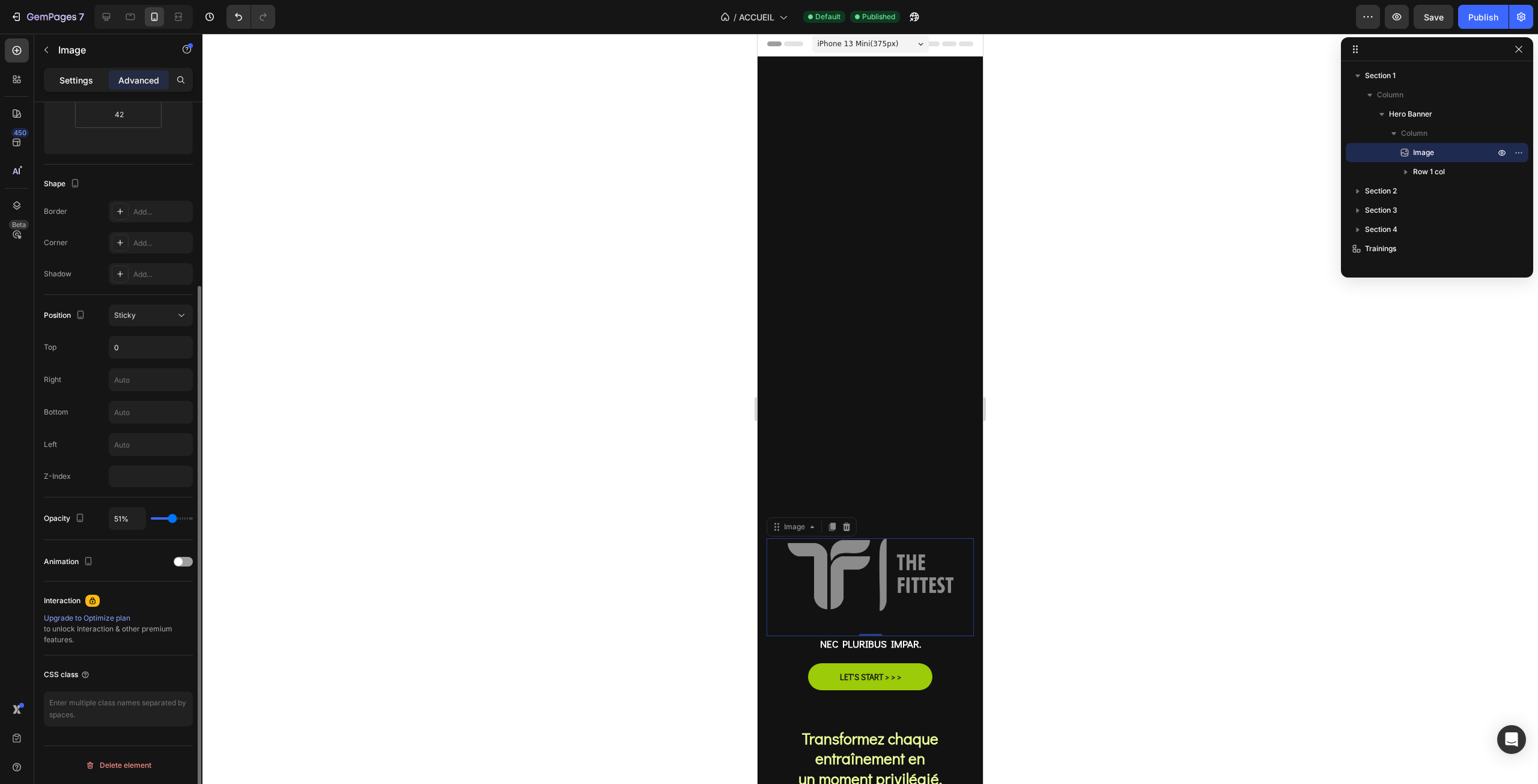
click at [74, 88] on div "Settings" at bounding box center [76, 79] width 60 height 19
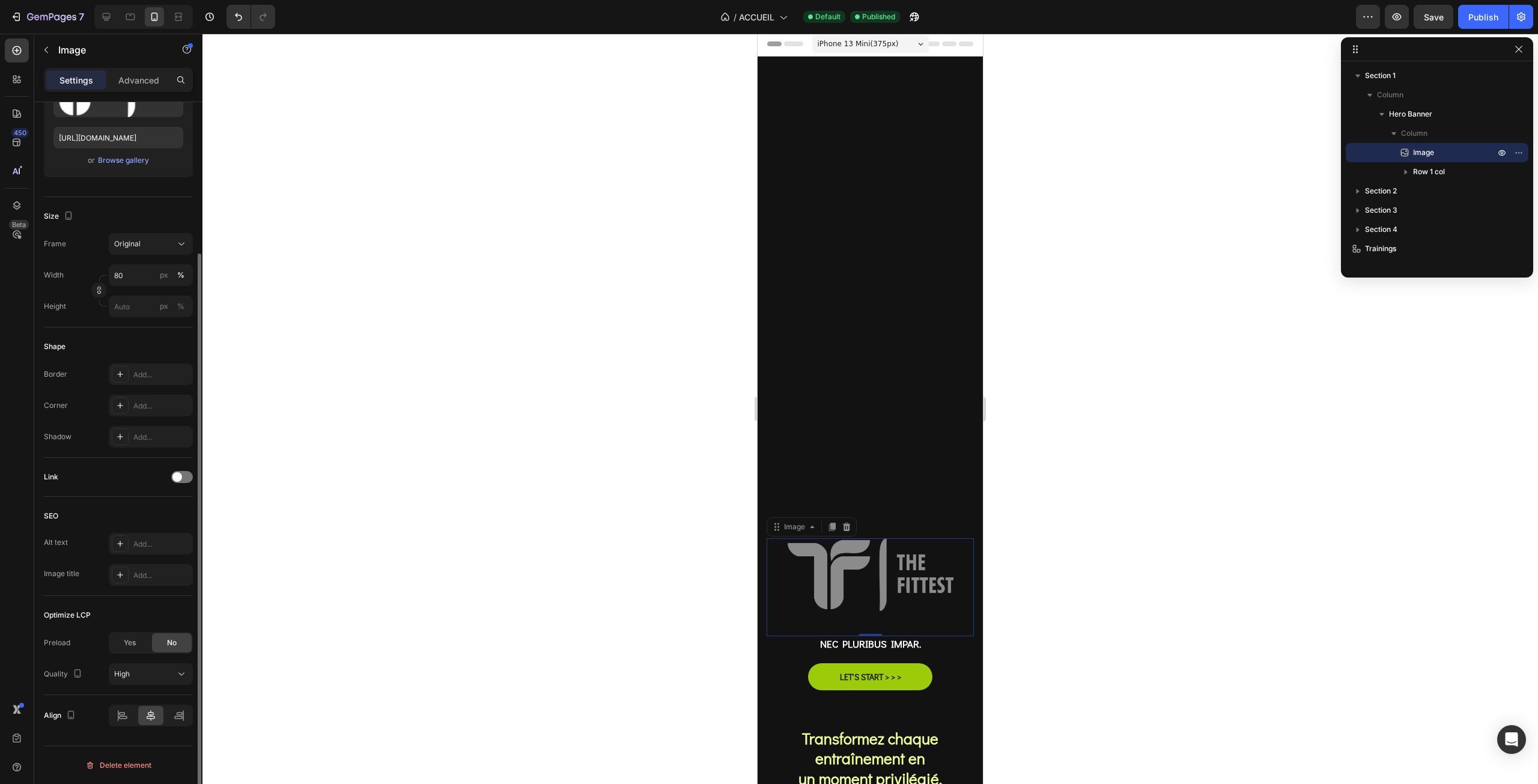
scroll to position [191, 0]
click at [134, 281] on input "80" at bounding box center [151, 274] width 84 height 22
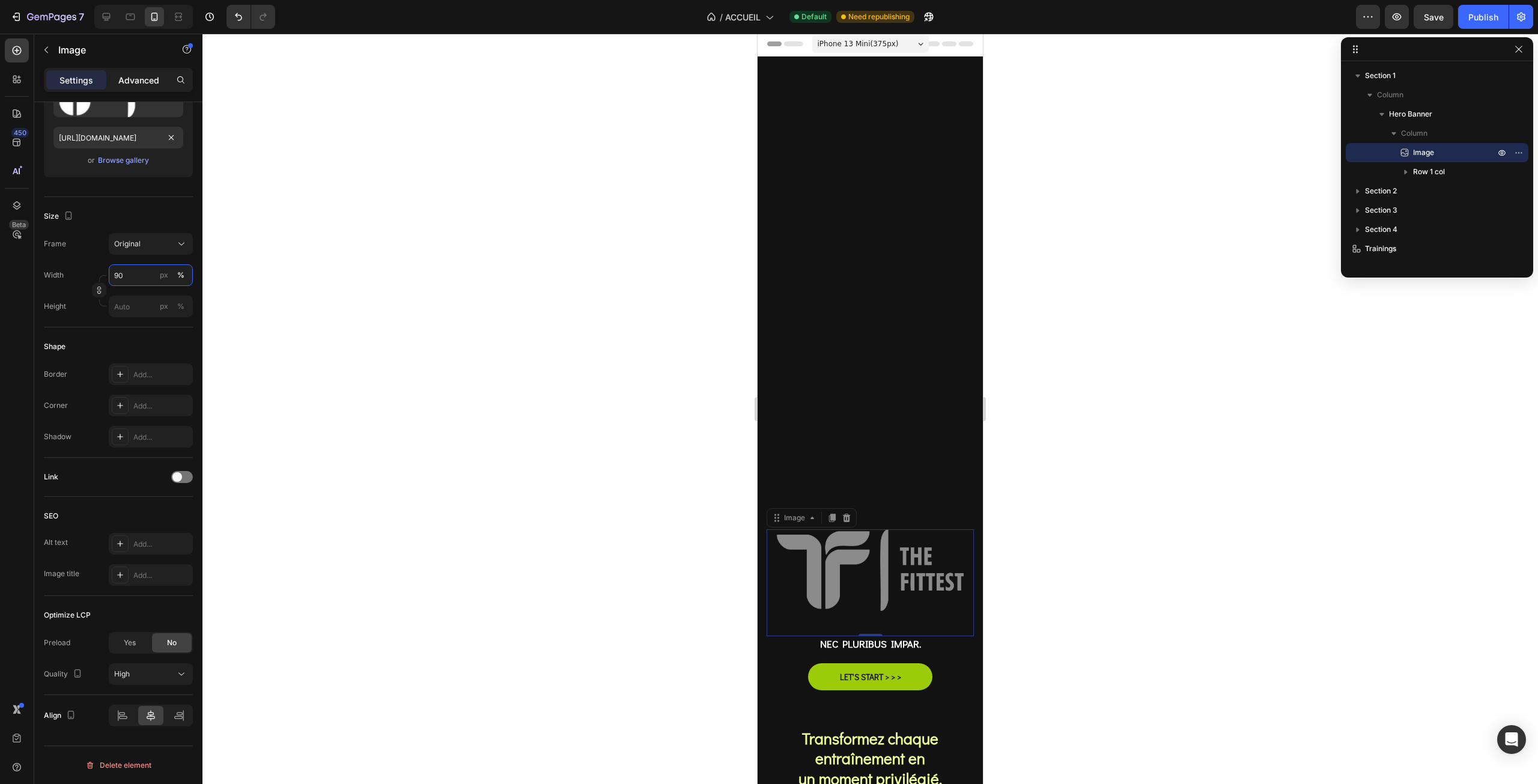
type input "90"
click at [126, 85] on p "Advanced" at bounding box center [139, 80] width 41 height 13
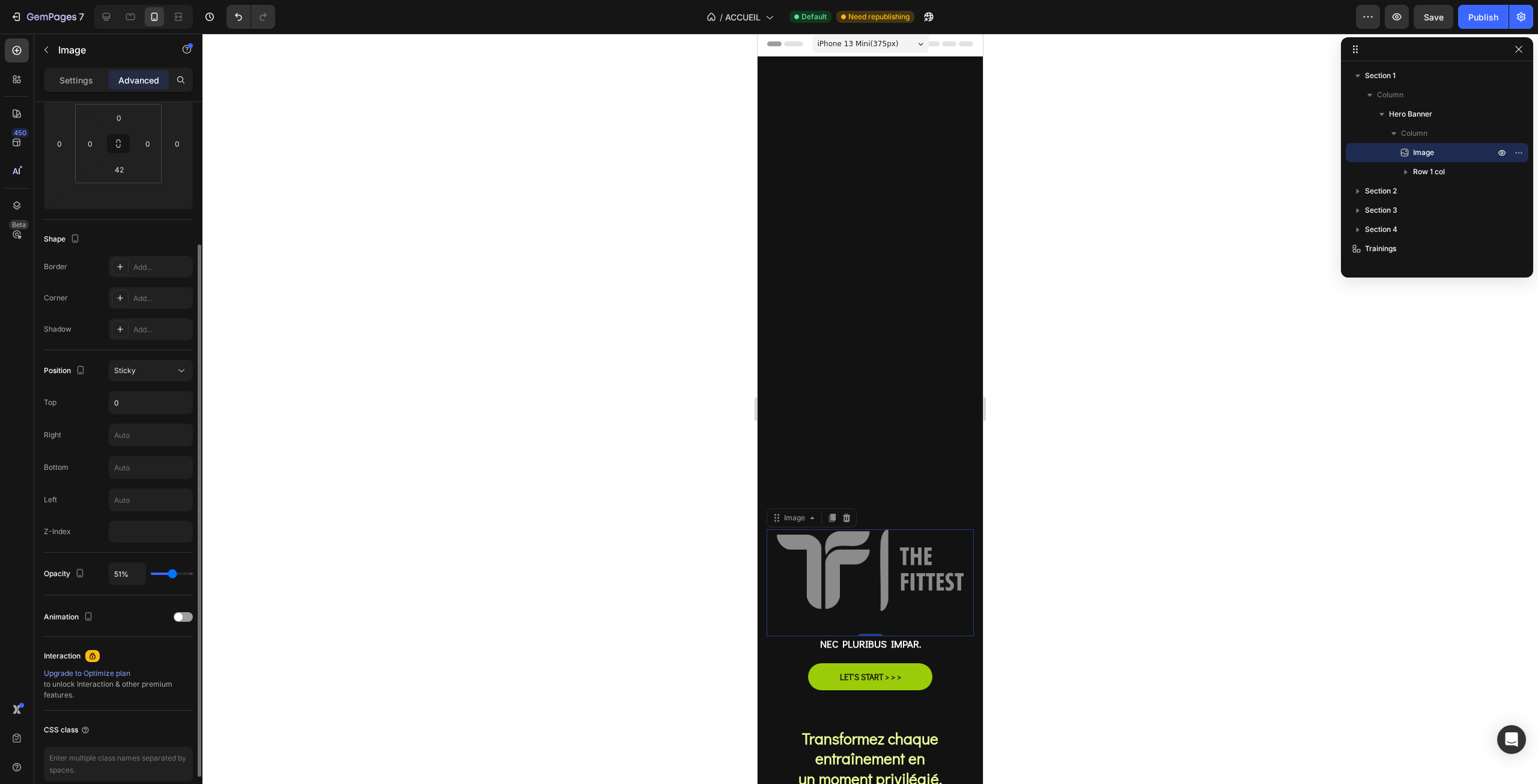
scroll to position [0, 0]
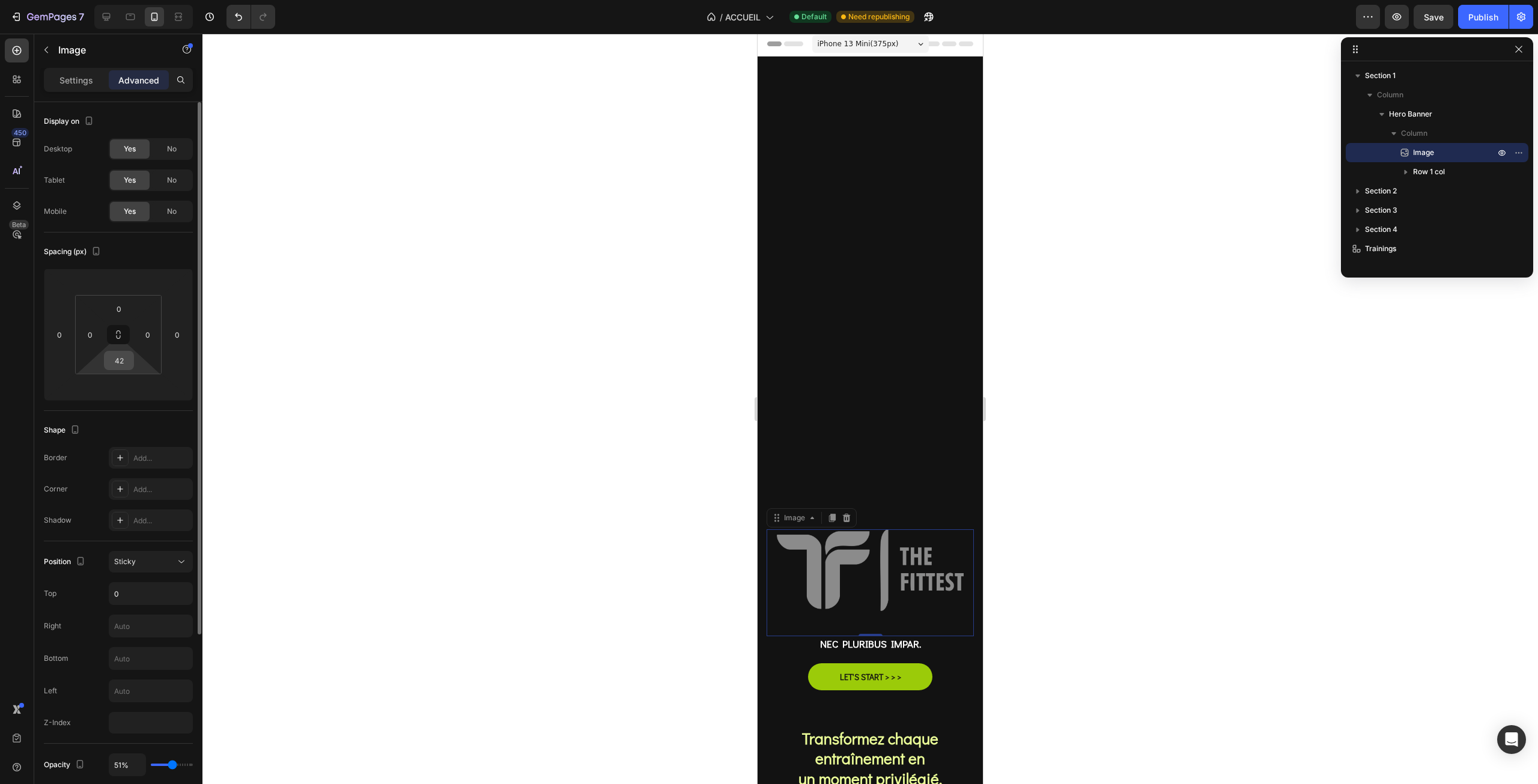
click at [123, 356] on input "42" at bounding box center [119, 360] width 24 height 18
type input "+"
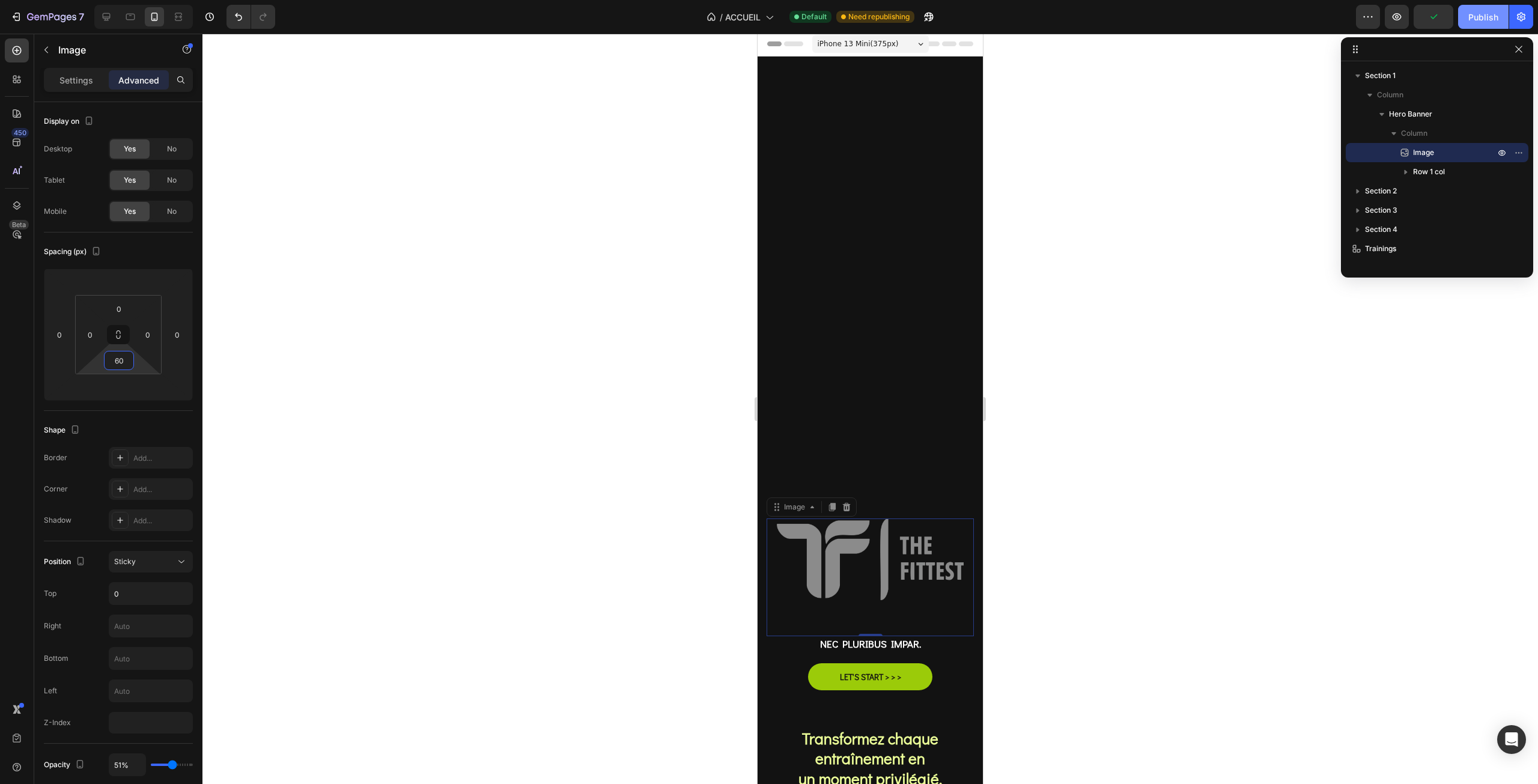
type input "60"
click at [1478, 20] on div "Publish" at bounding box center [1483, 17] width 30 height 13
click at [86, 84] on p "Settings" at bounding box center [76, 80] width 34 height 13
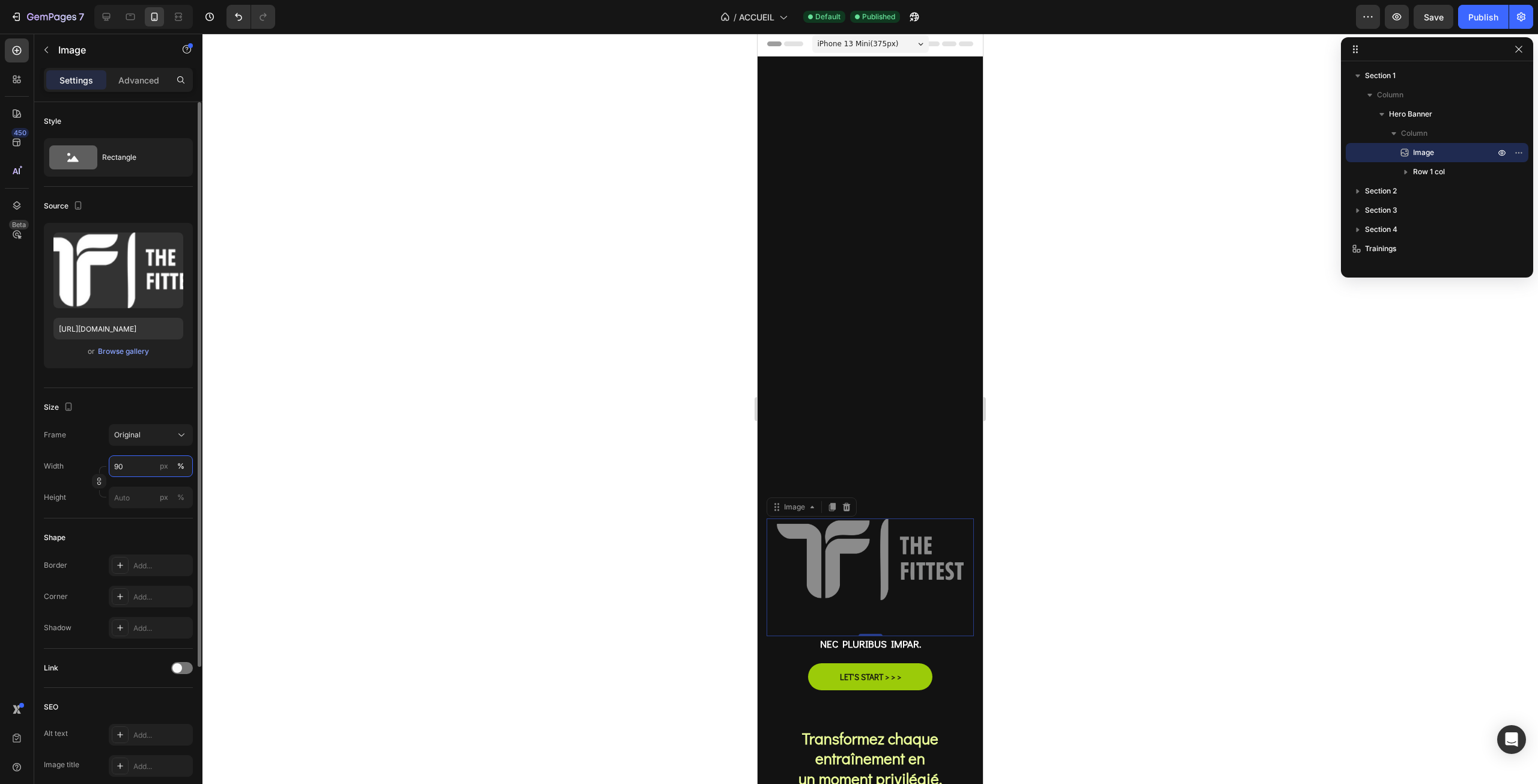
click at [142, 459] on input "90" at bounding box center [151, 465] width 84 height 22
click at [104, 15] on icon at bounding box center [106, 16] width 12 height 12
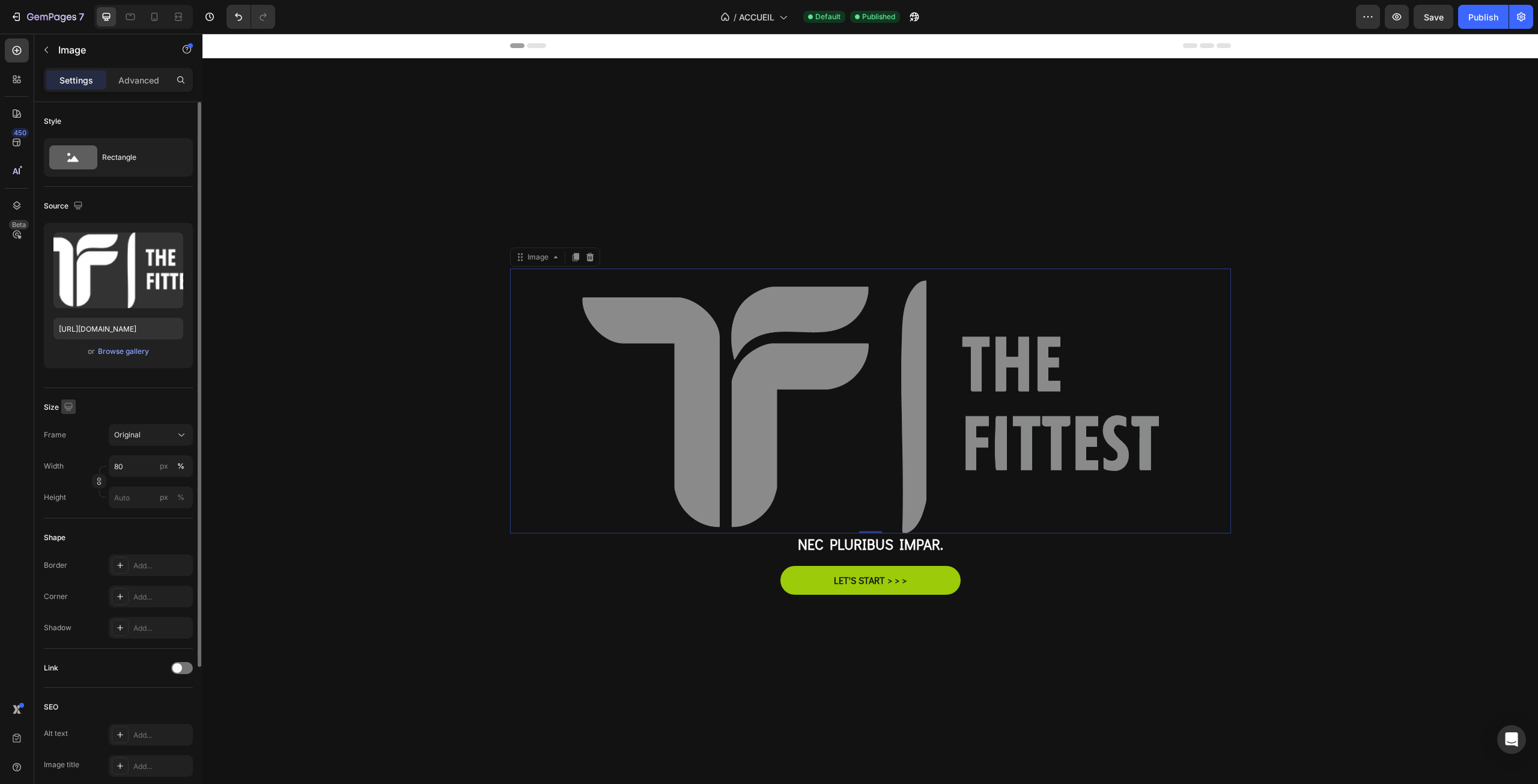
click at [66, 405] on icon "button" at bounding box center [68, 406] width 12 height 12
click at [67, 466] on icon "button" at bounding box center [71, 468] width 12 height 12
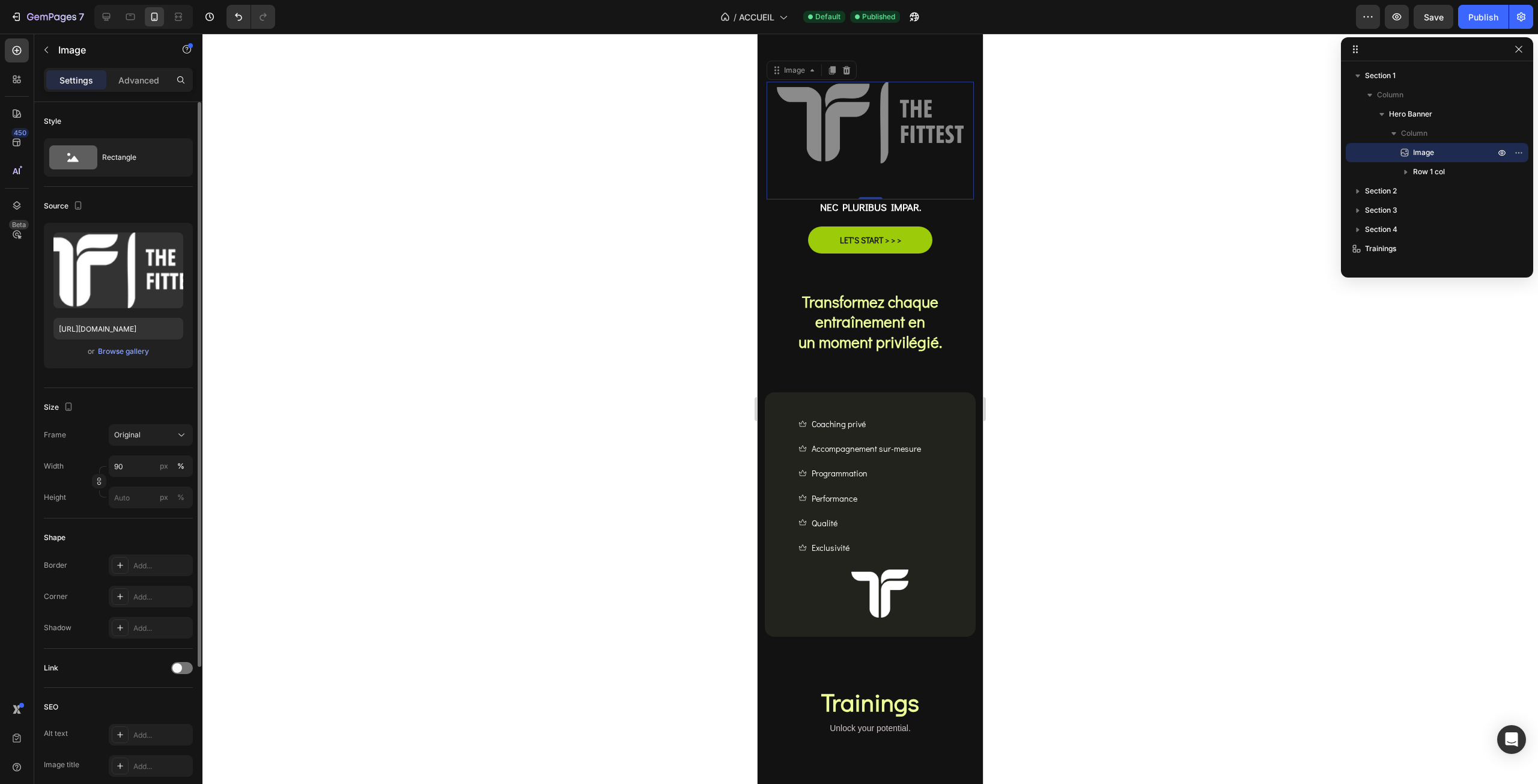
scroll to position [448, 0]
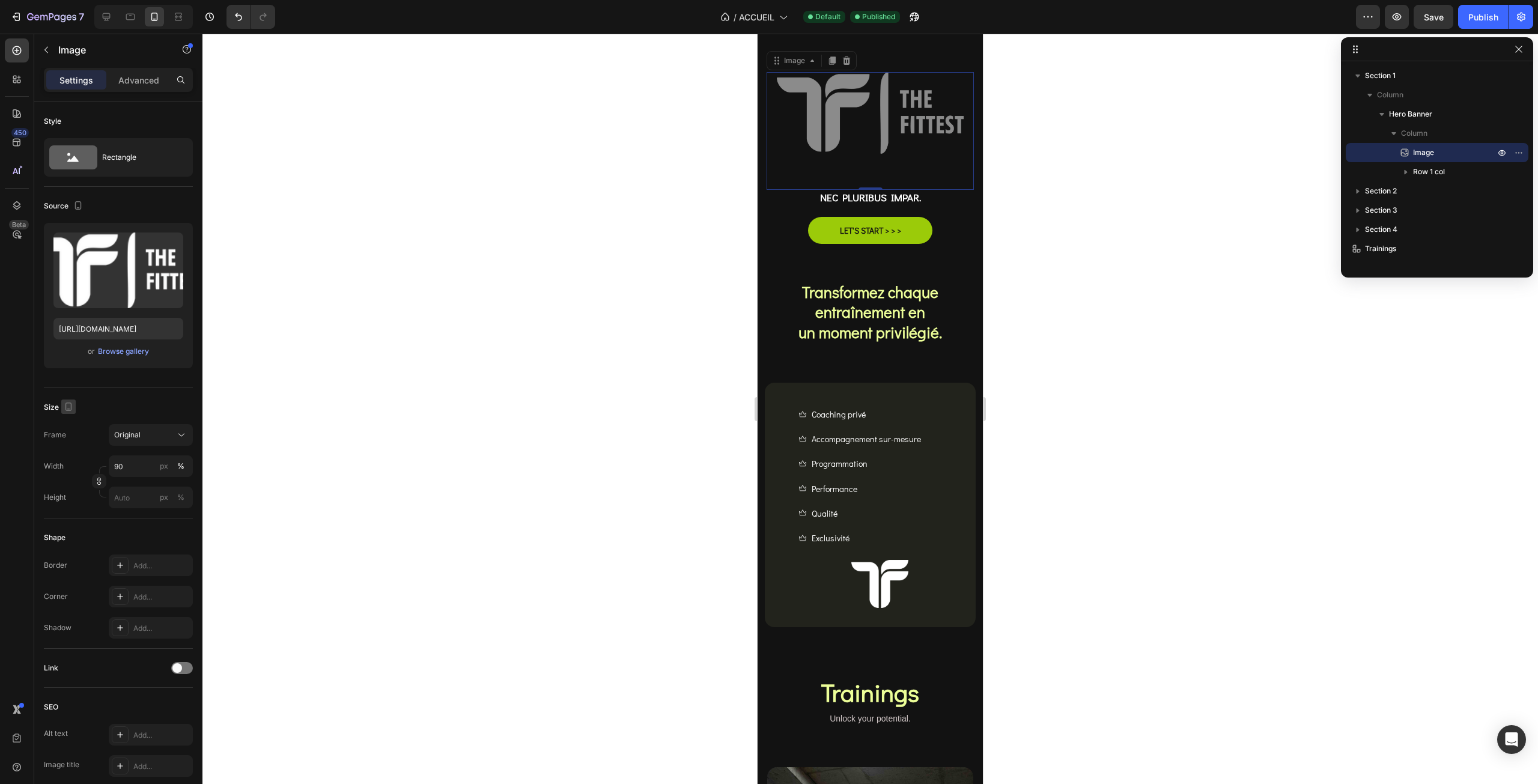
click at [69, 408] on icon "button" at bounding box center [69, 409] width 3 height 1
click at [70, 425] on icon "button" at bounding box center [71, 425] width 8 height 8
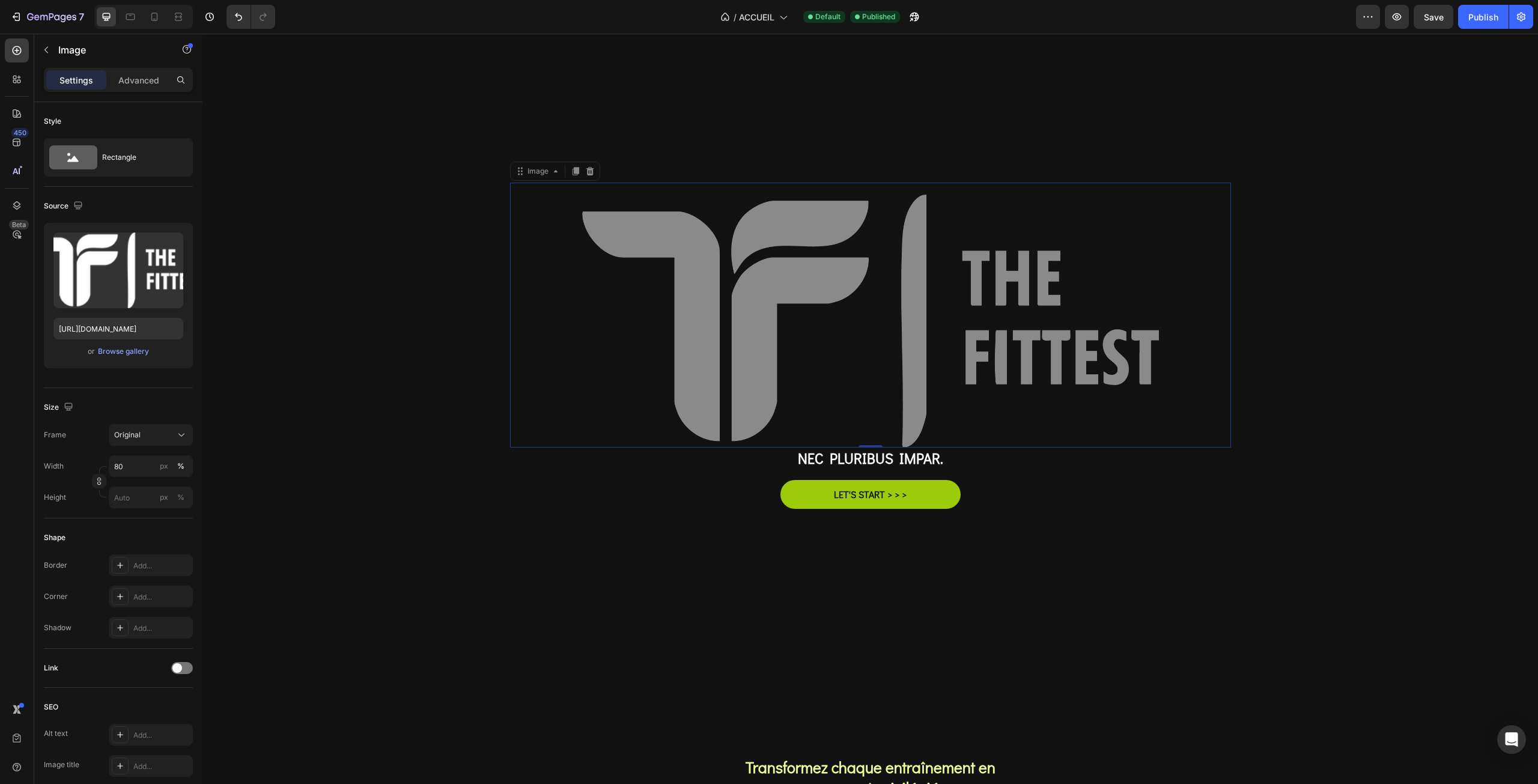
scroll to position [0, 0]
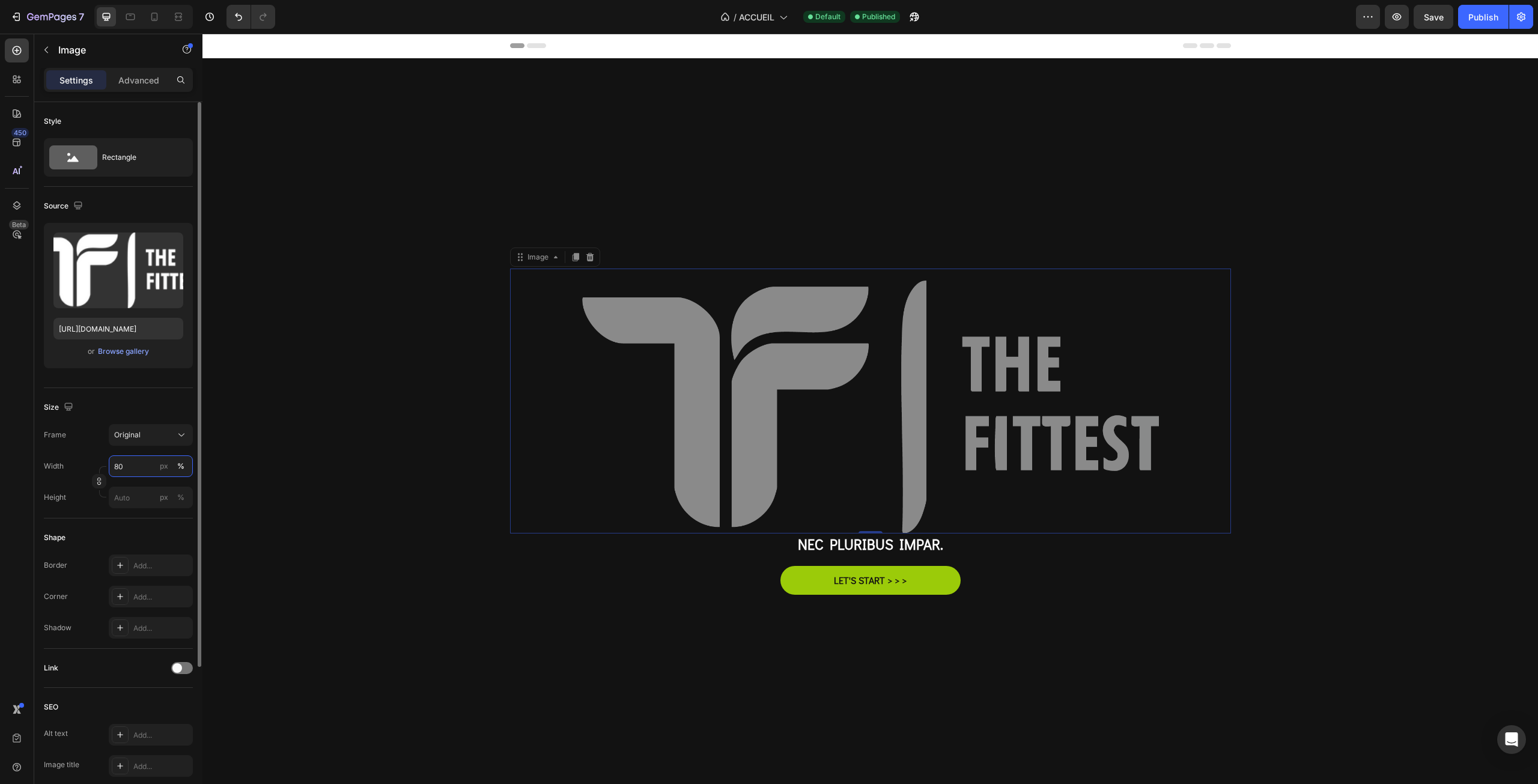
click at [119, 468] on input "80" at bounding box center [151, 465] width 84 height 22
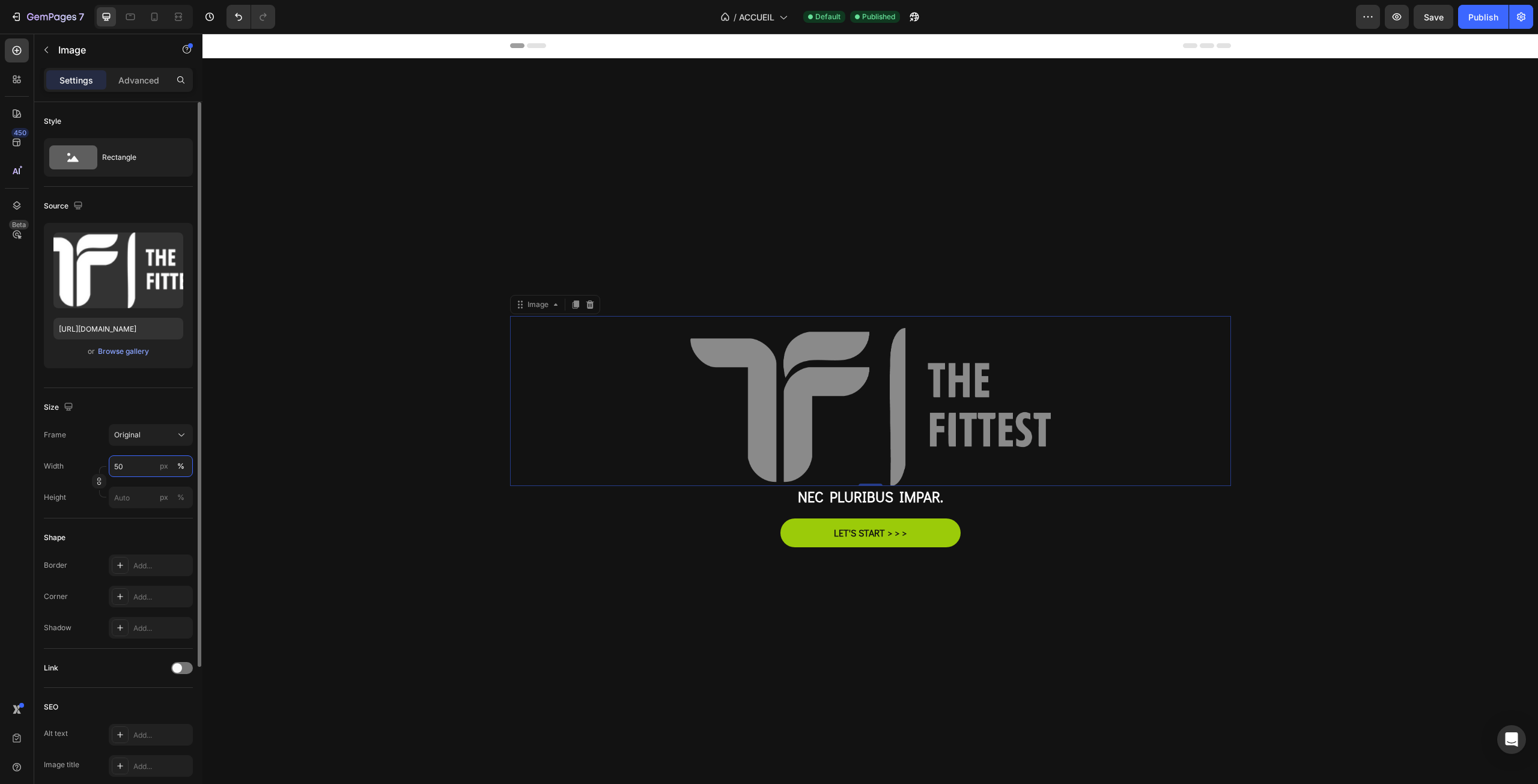
click at [119, 468] on input "50" at bounding box center [151, 465] width 84 height 22
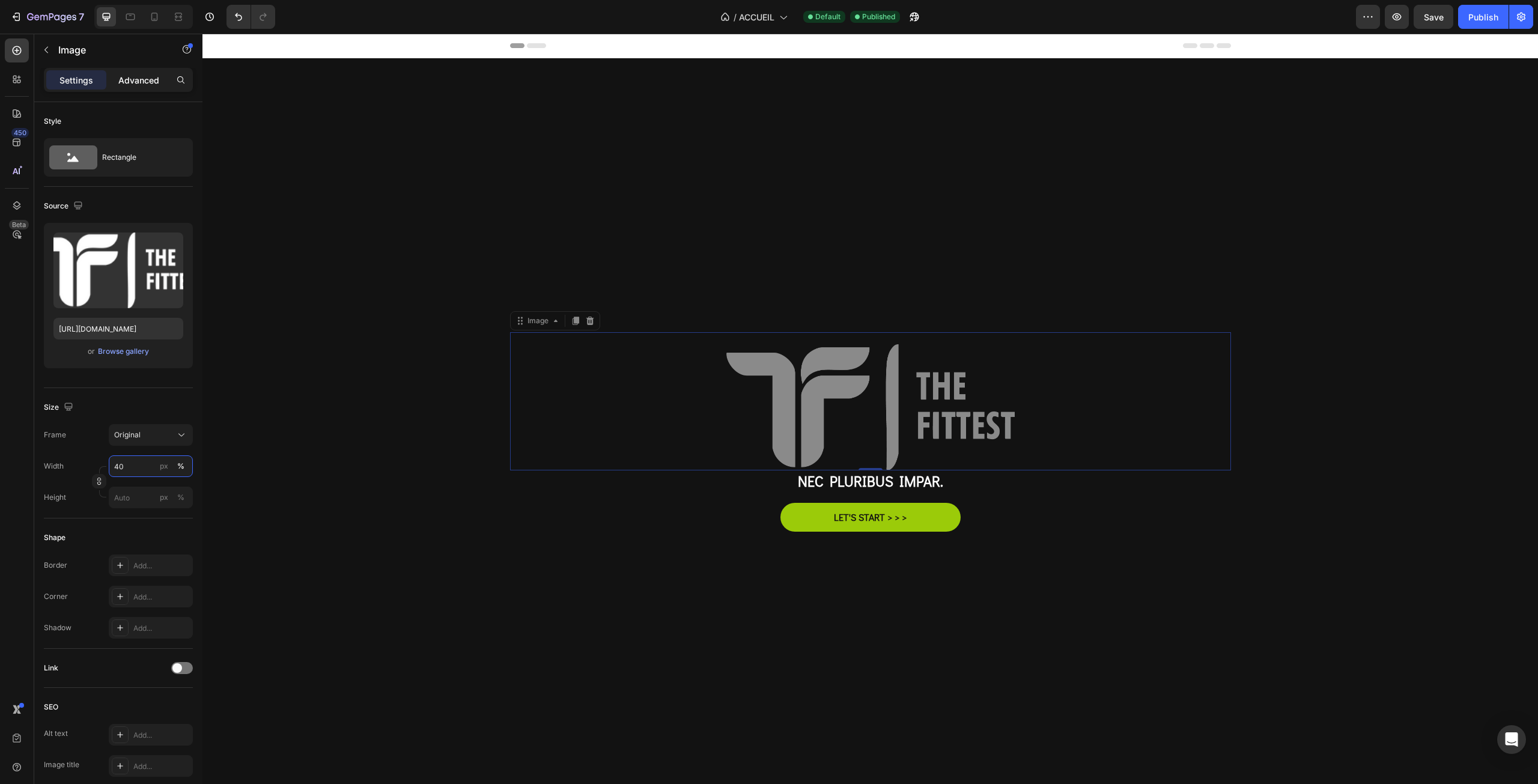
type input "40"
click at [123, 85] on p "Advanced" at bounding box center [139, 80] width 41 height 13
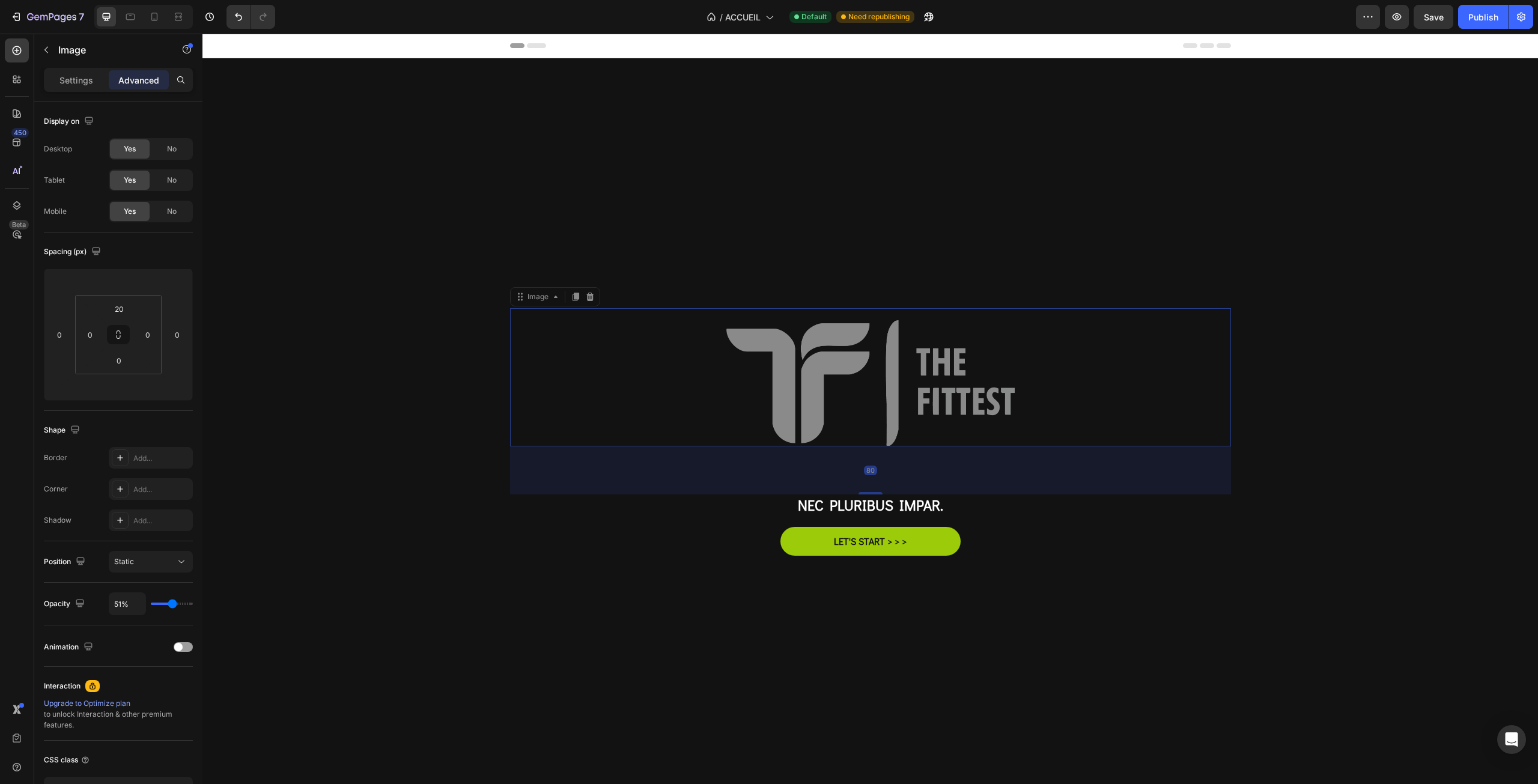
drag, startPoint x: 867, startPoint y: 467, endPoint x: 874, endPoint y: 514, distance: 47.5
click at [874, 514] on div "Image 80 Nec pluribus impar. Text Block LET'S START > > > Button Row" at bounding box center [870, 438] width 721 height 259
type input "79"
click at [1470, 15] on div "Publish" at bounding box center [1483, 17] width 30 height 13
click at [513, 300] on div "Image" at bounding box center [538, 296] width 50 height 15
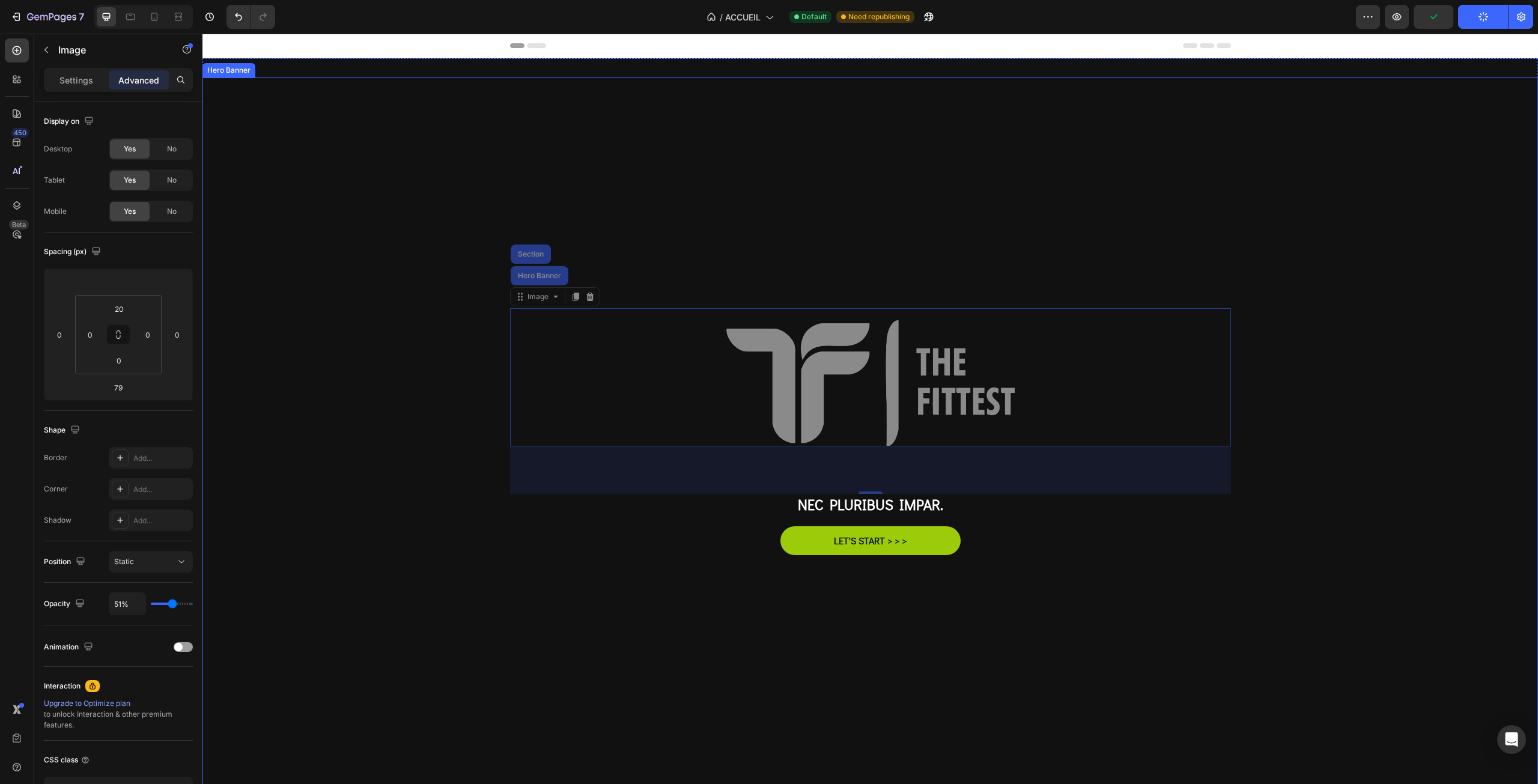
click at [379, 338] on div "Overlay" at bounding box center [870, 453] width 1336 height 750
